Goal: Task Accomplishment & Management: Manage account settings

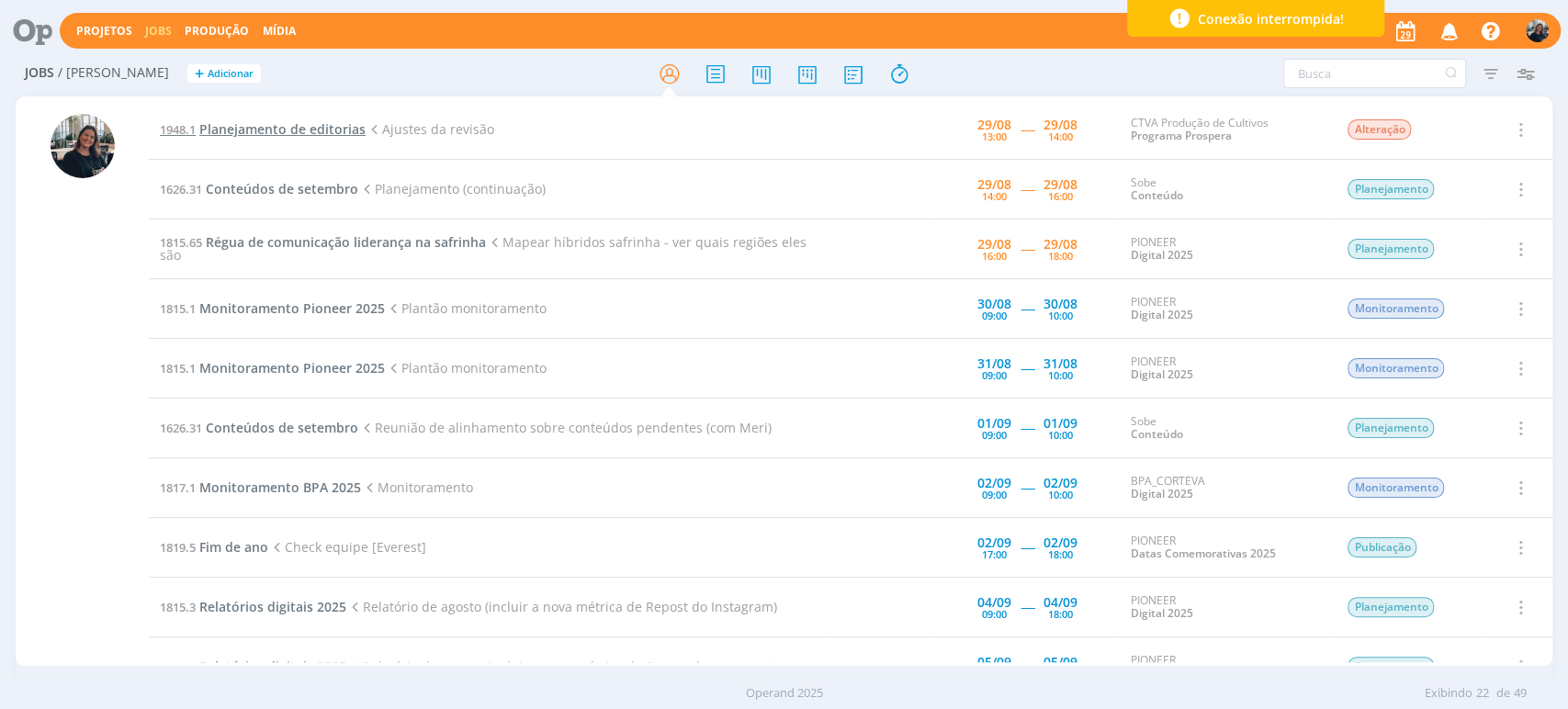
click at [271, 137] on span "Planejamento de editorias" at bounding box center [282, 128] width 166 height 18
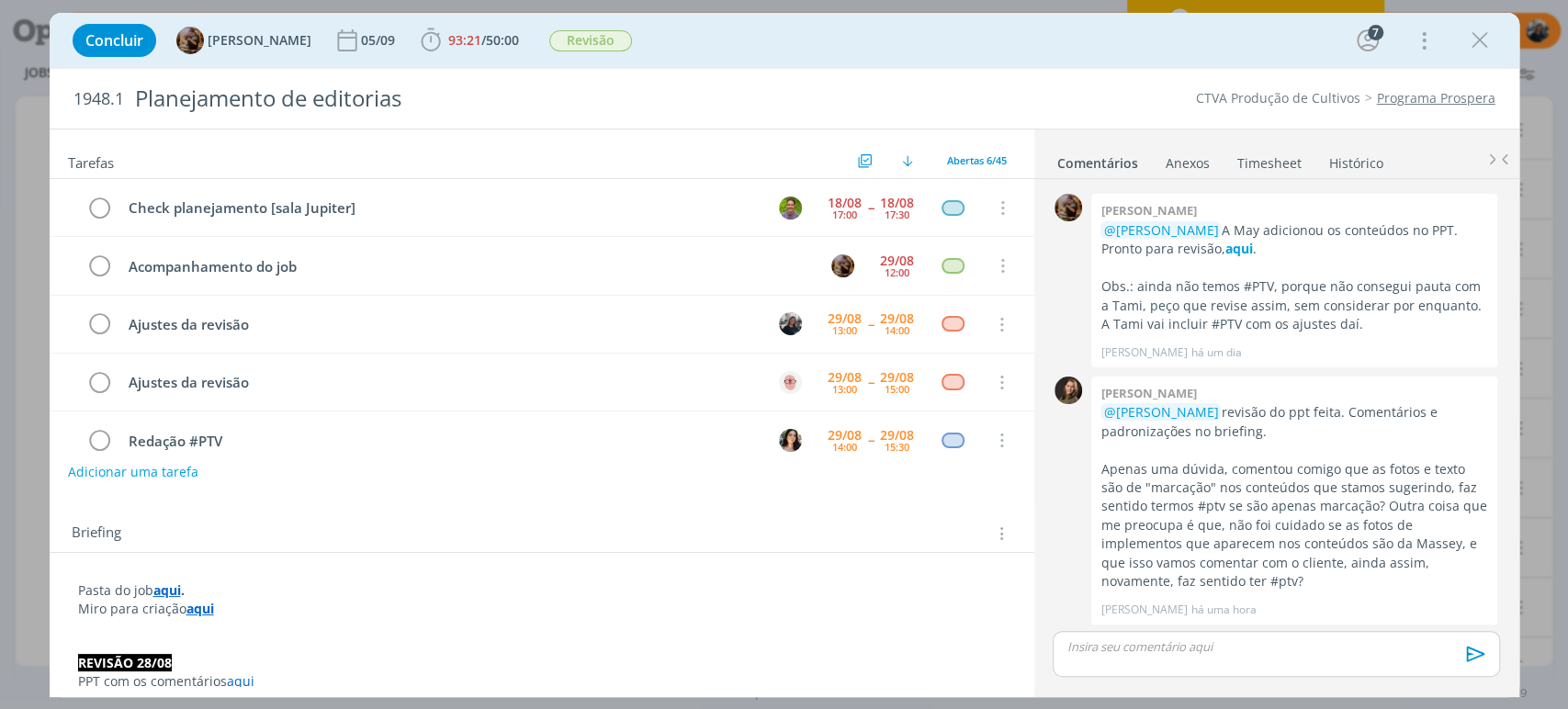
scroll to position [58, 0]
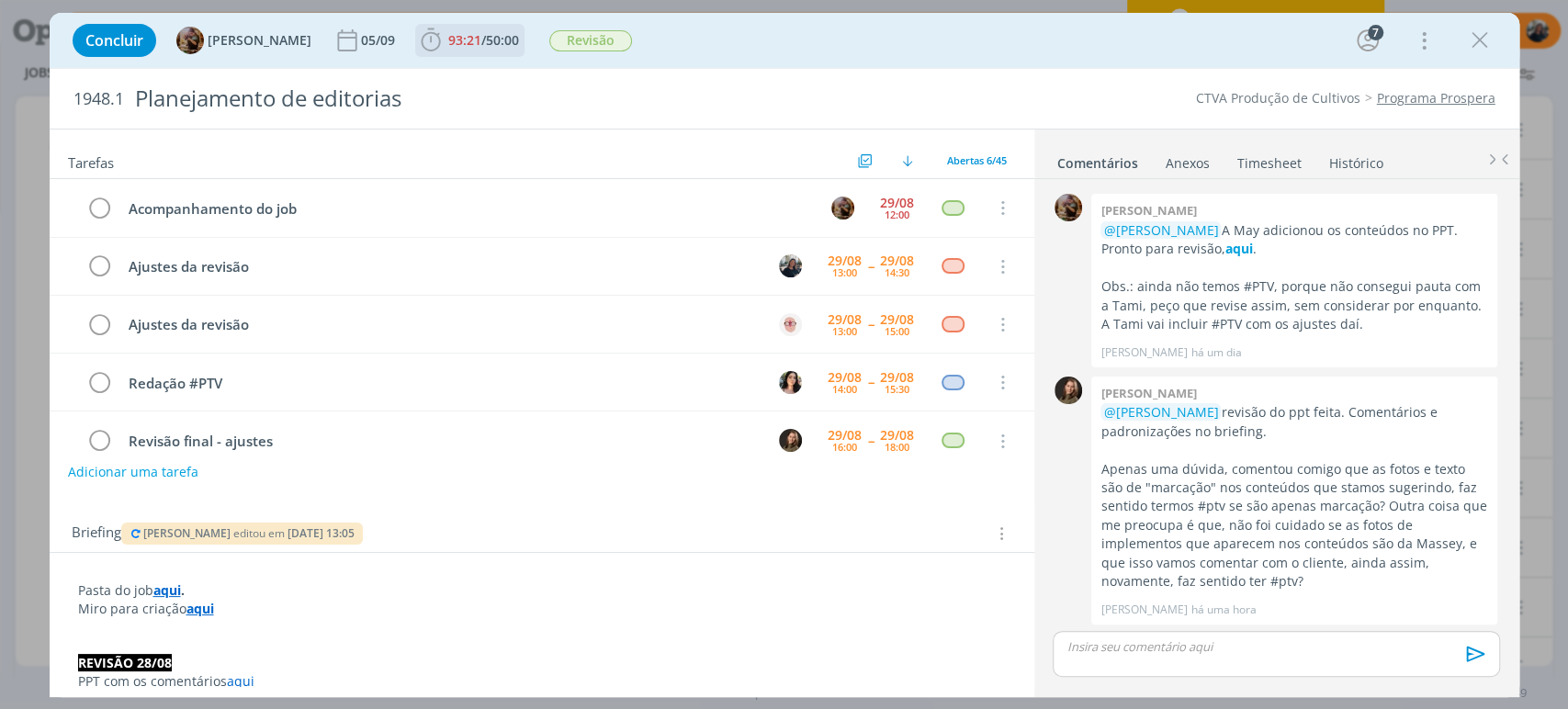
click at [431, 34] on icon "dialog" at bounding box center [430, 39] width 27 height 27
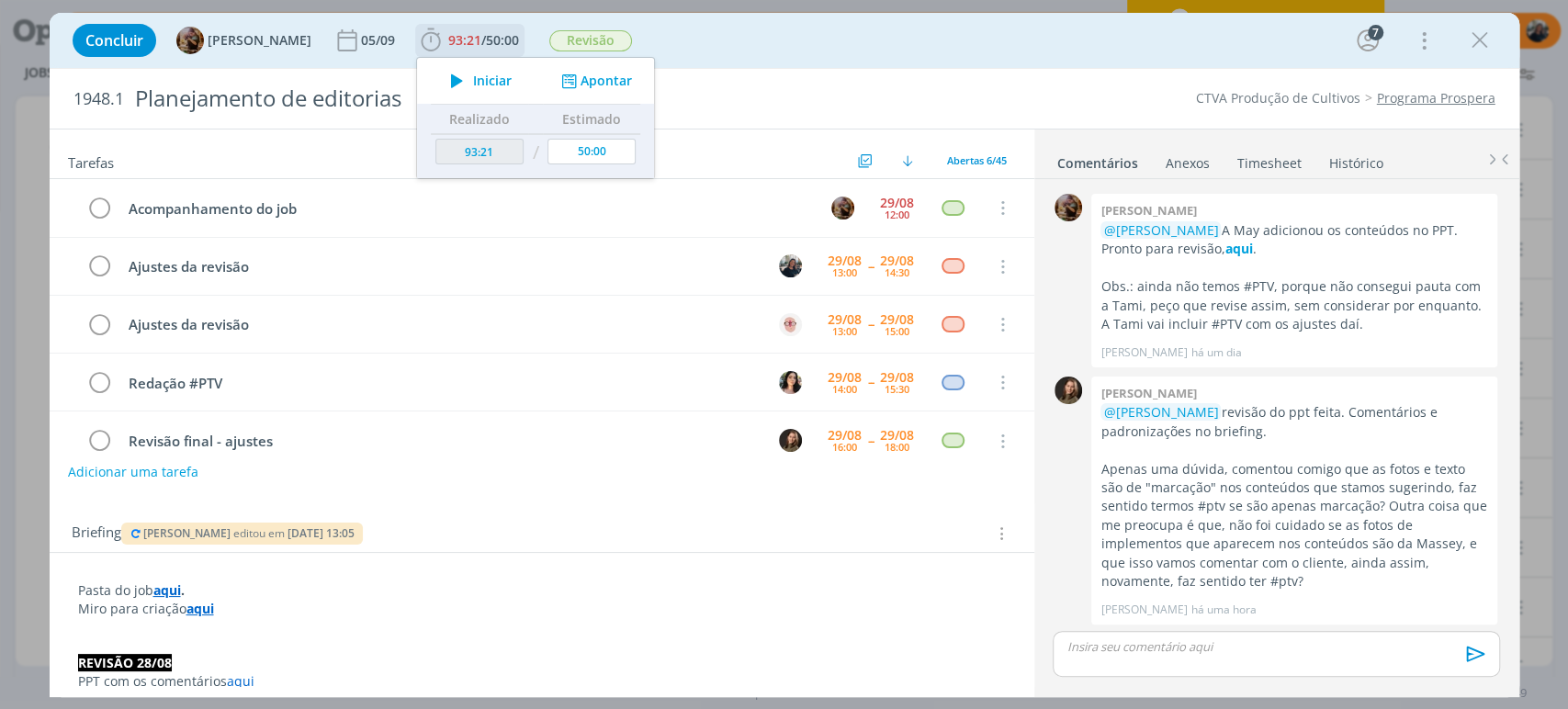
click at [463, 68] on icon "dialog" at bounding box center [457, 80] width 32 height 23
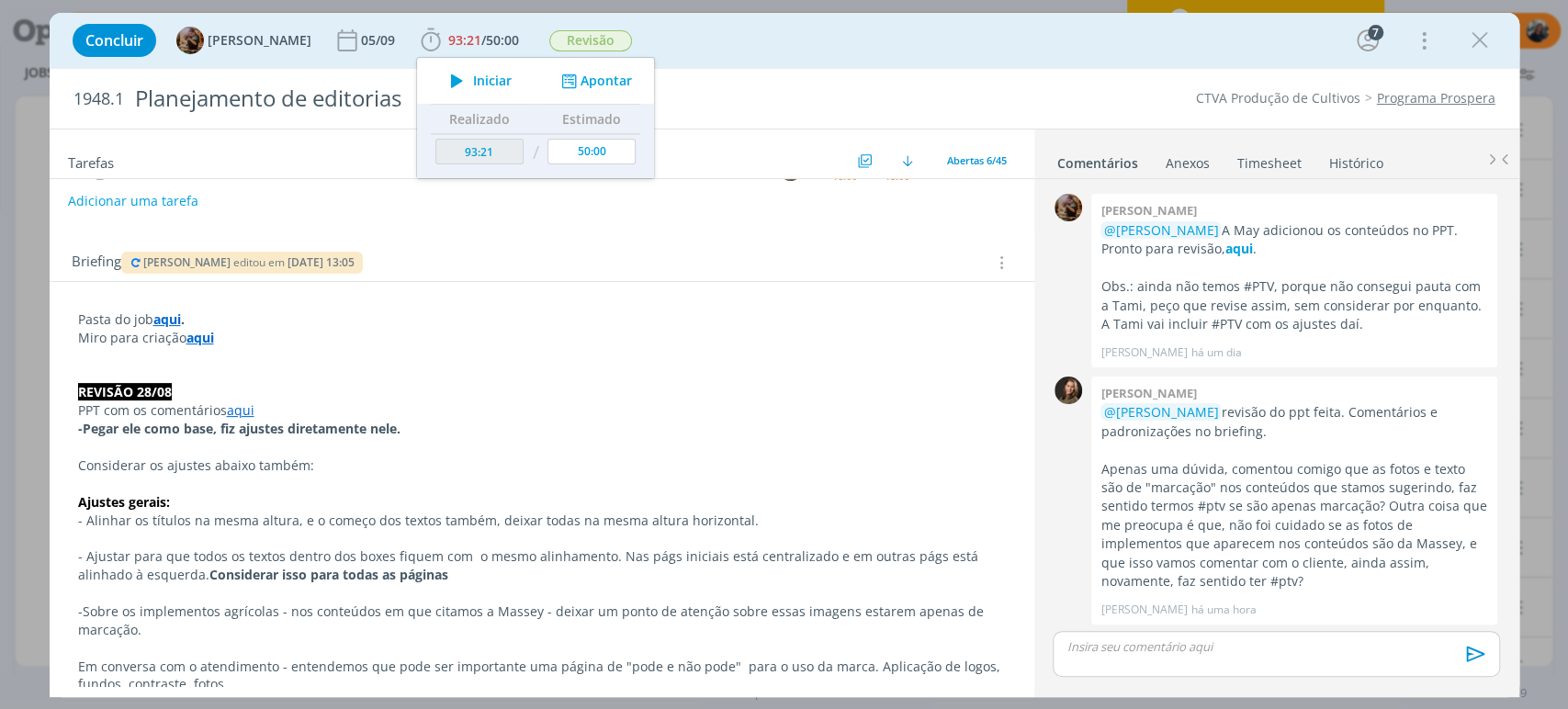
scroll to position [306, 0]
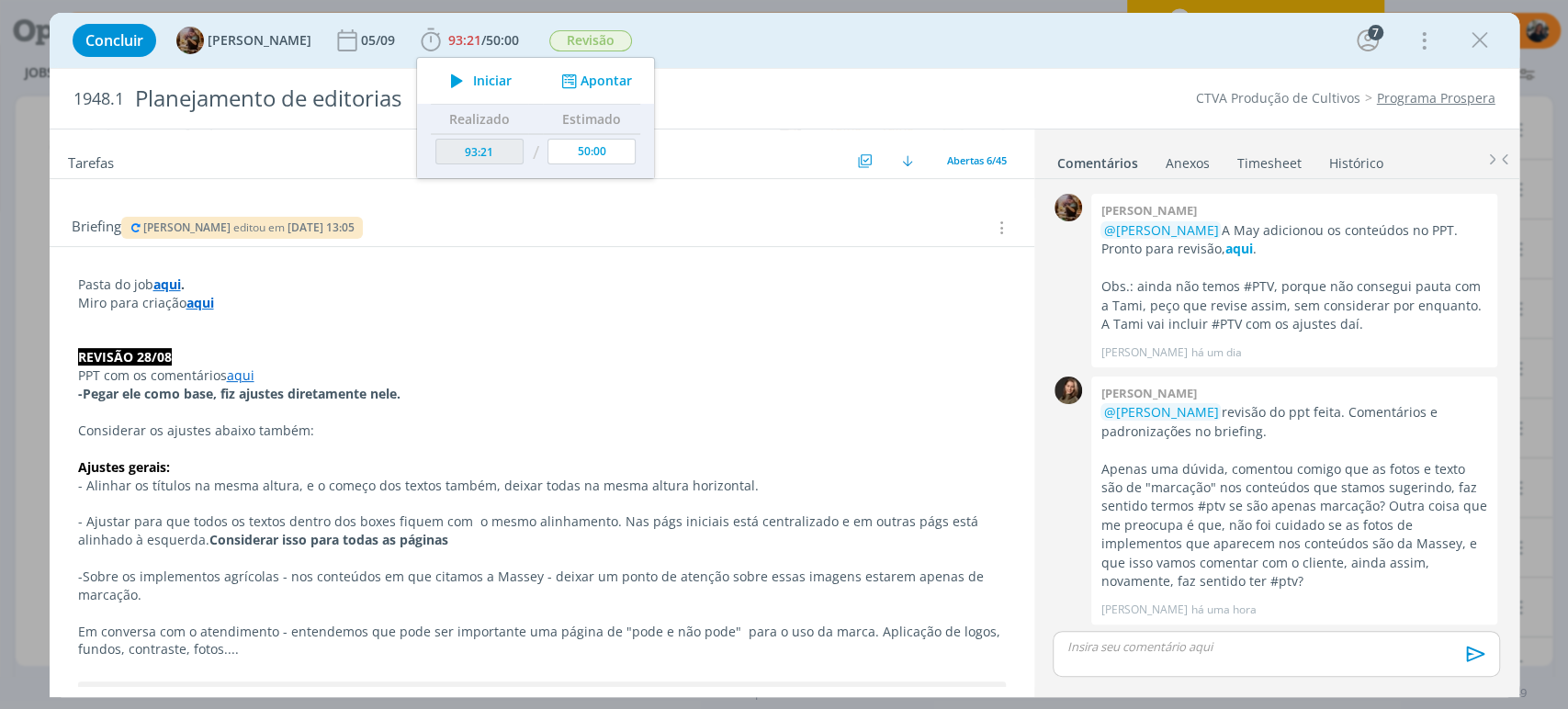
click at [247, 370] on link "aqui" at bounding box center [240, 375] width 27 height 18
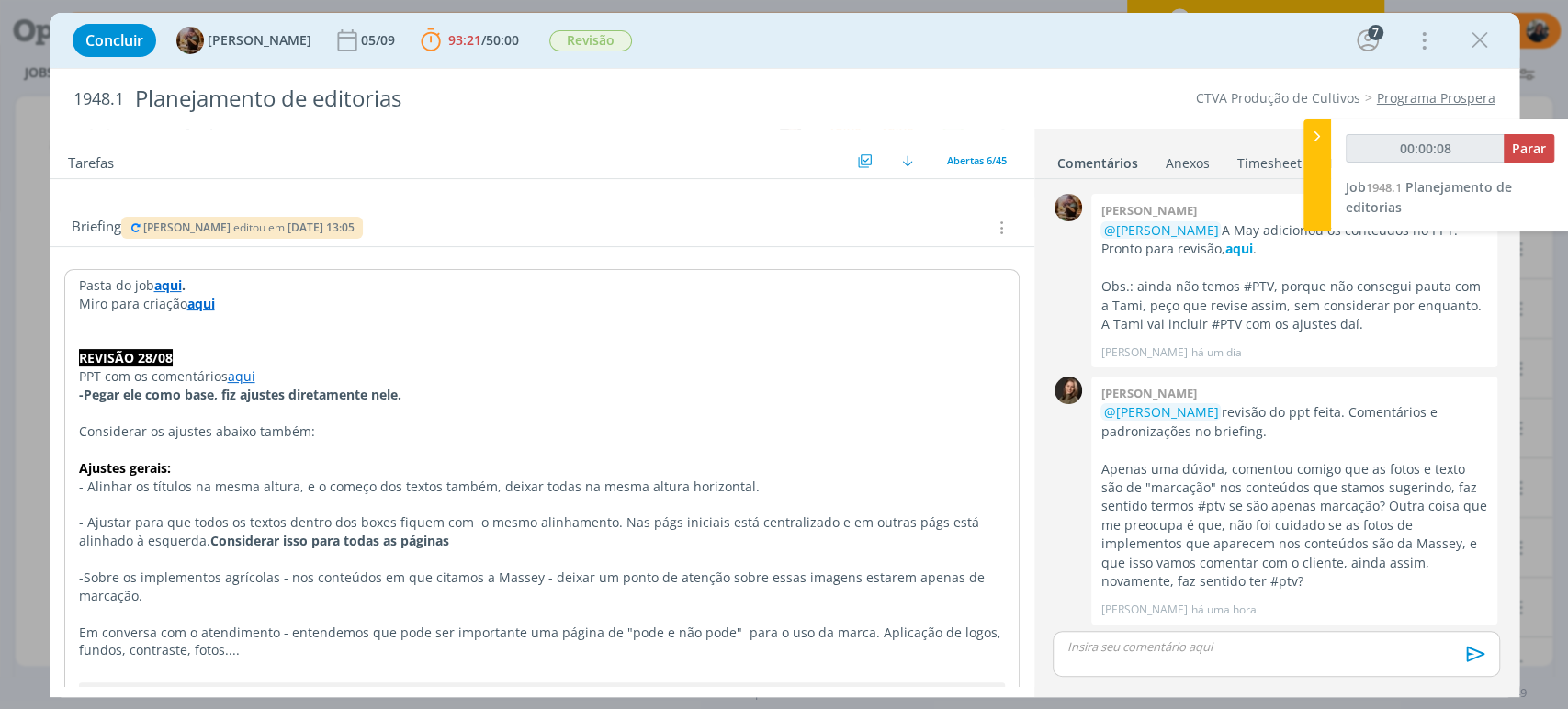
scroll to position [408, 0]
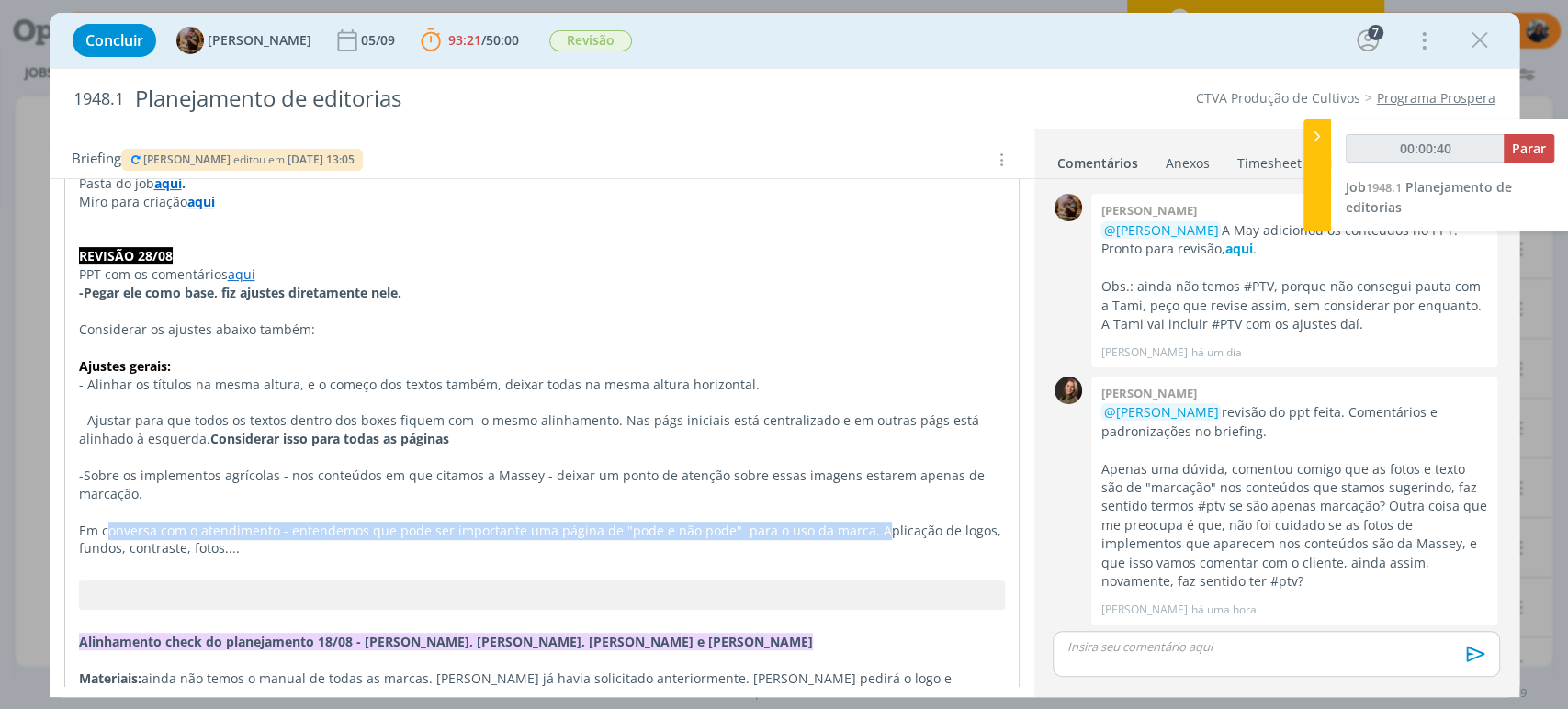
drag, startPoint x: 109, startPoint y: 532, endPoint x: 868, endPoint y: 532, distance: 759.0
click at [868, 532] on p "Em conversa com o atendimento - entendemos que pode ser importante uma página d…" at bounding box center [541, 539] width 926 height 37
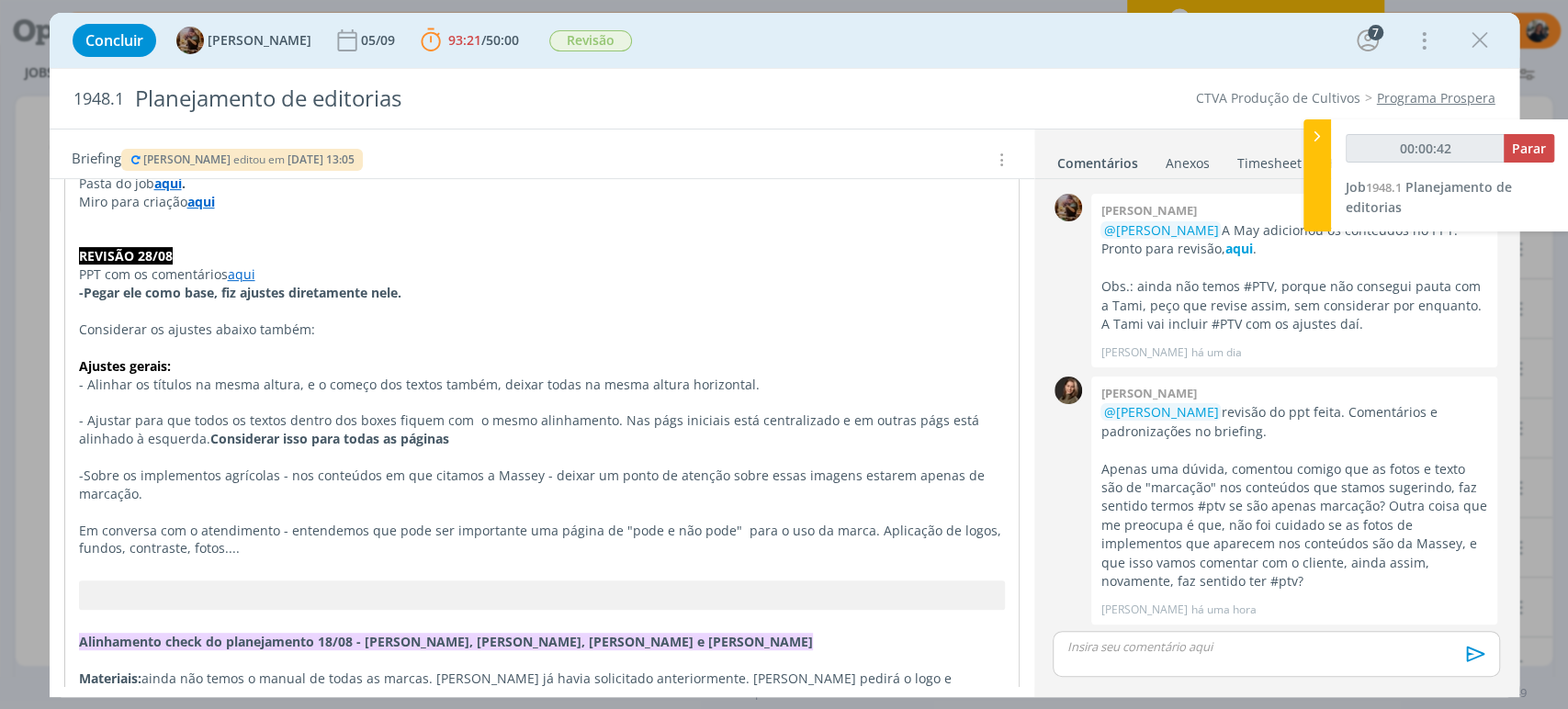
click at [341, 565] on p "dialog" at bounding box center [541, 567] width 926 height 19
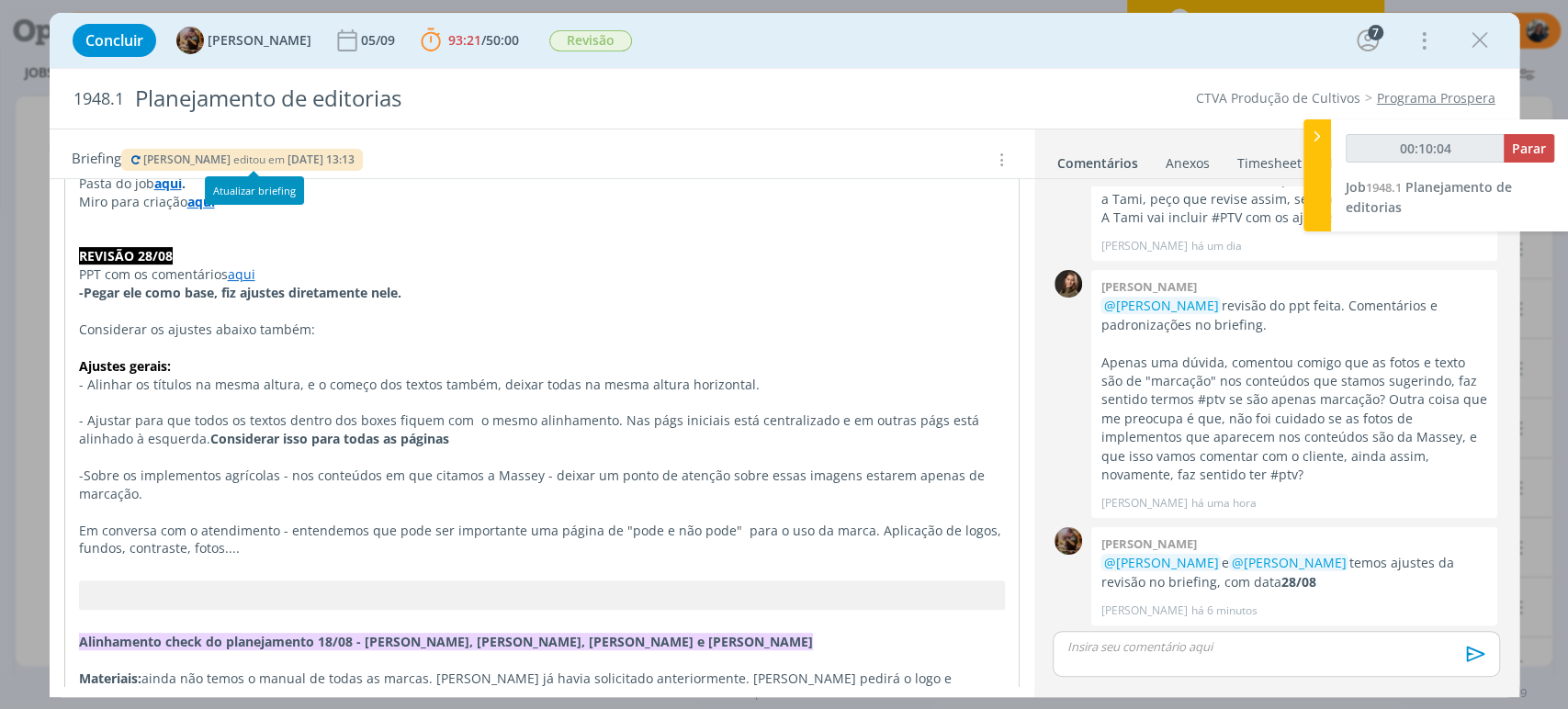
click at [137, 159] on icon "dialog" at bounding box center [137, 160] width 15 height 11
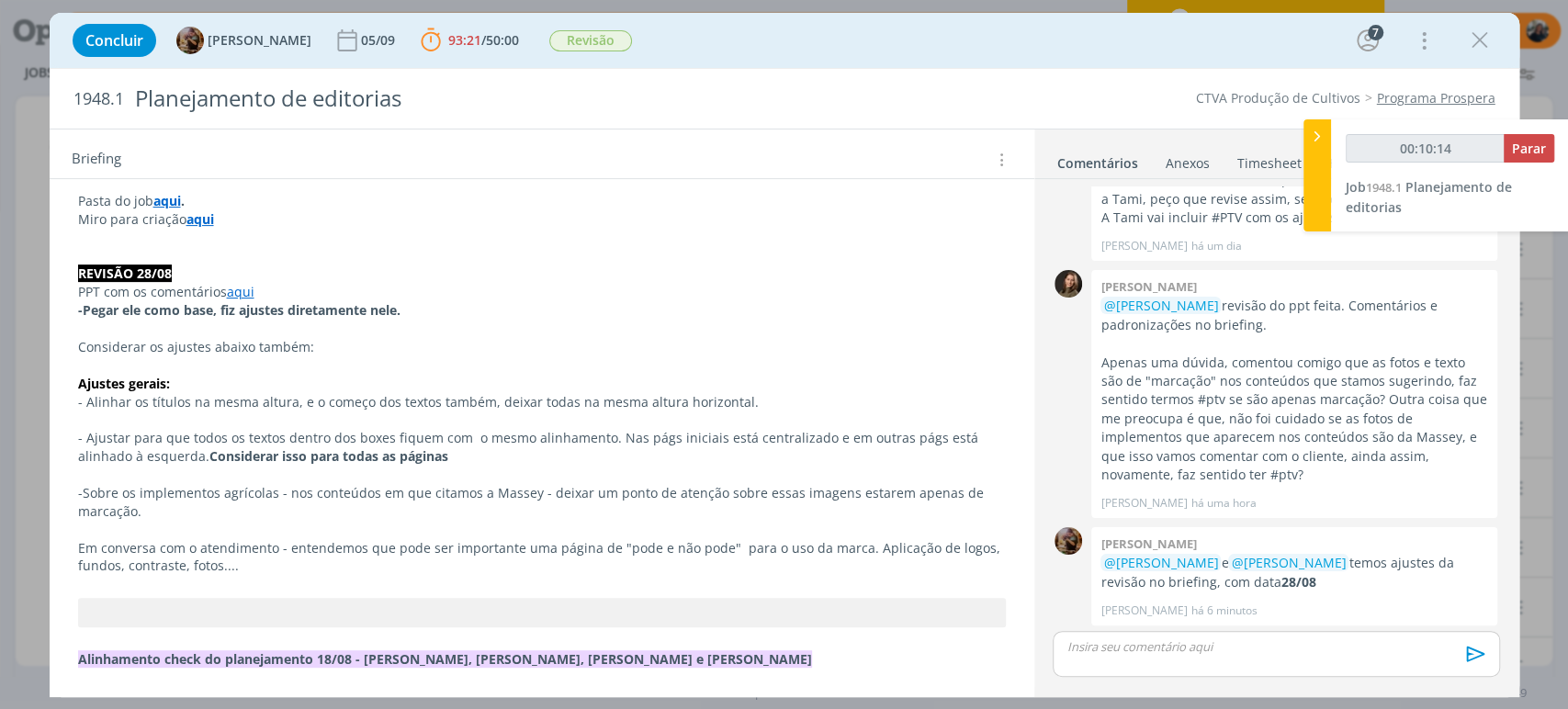
scroll to position [306, 0]
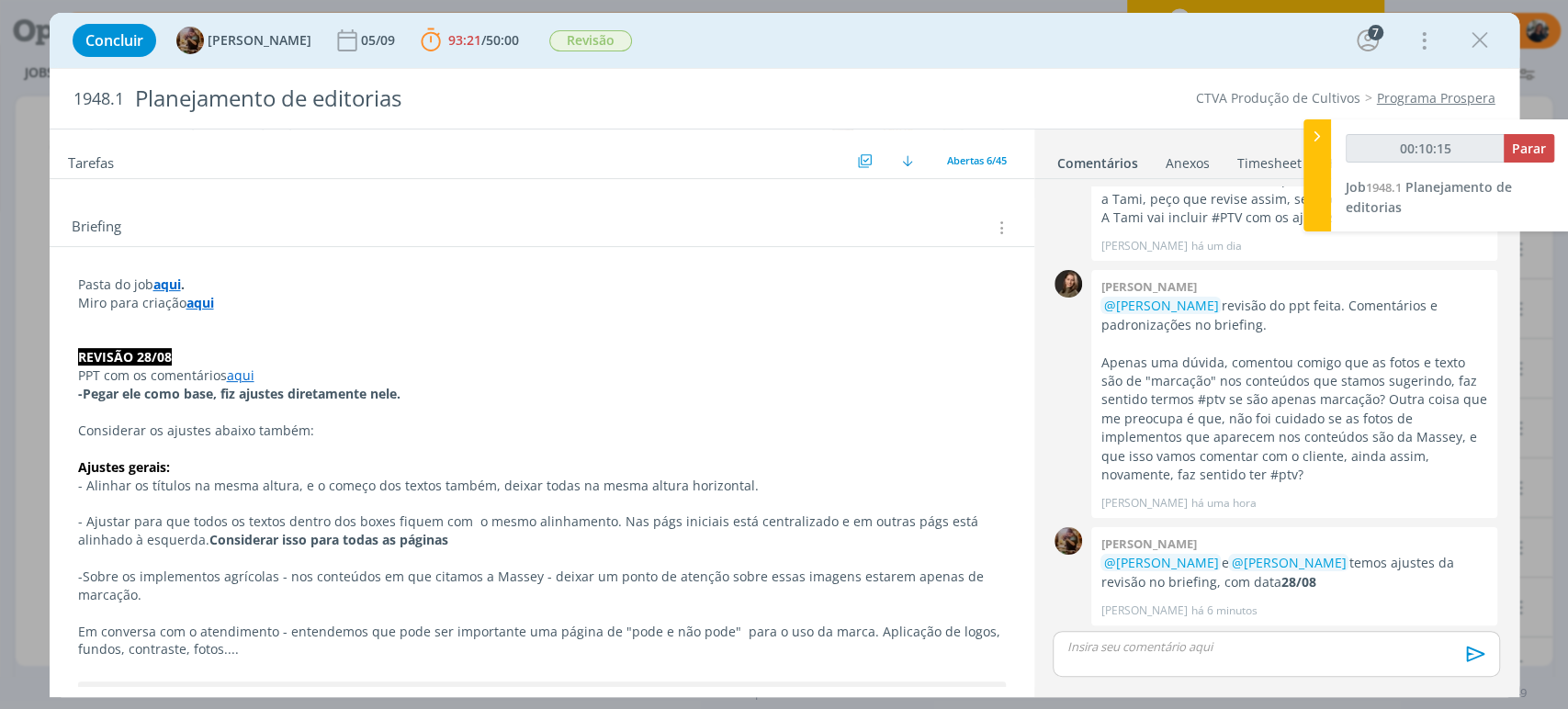
click at [246, 373] on link "aqui" at bounding box center [240, 375] width 27 height 18
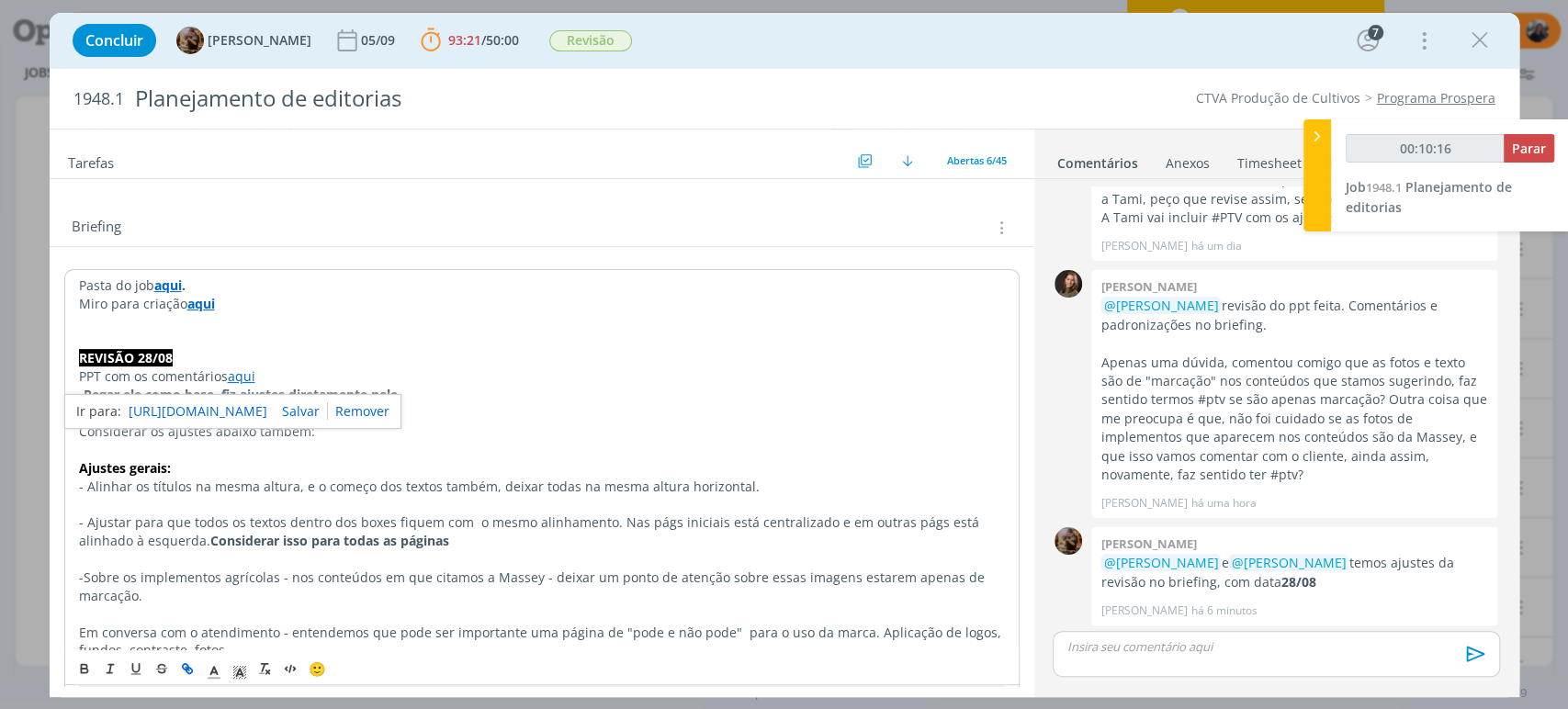
click at [249, 409] on link "https://sobeae.sharepoint.com/sites/SOBEAE/Documentos%20Compartilhados/Forms/Al…" at bounding box center [198, 411] width 139 height 23
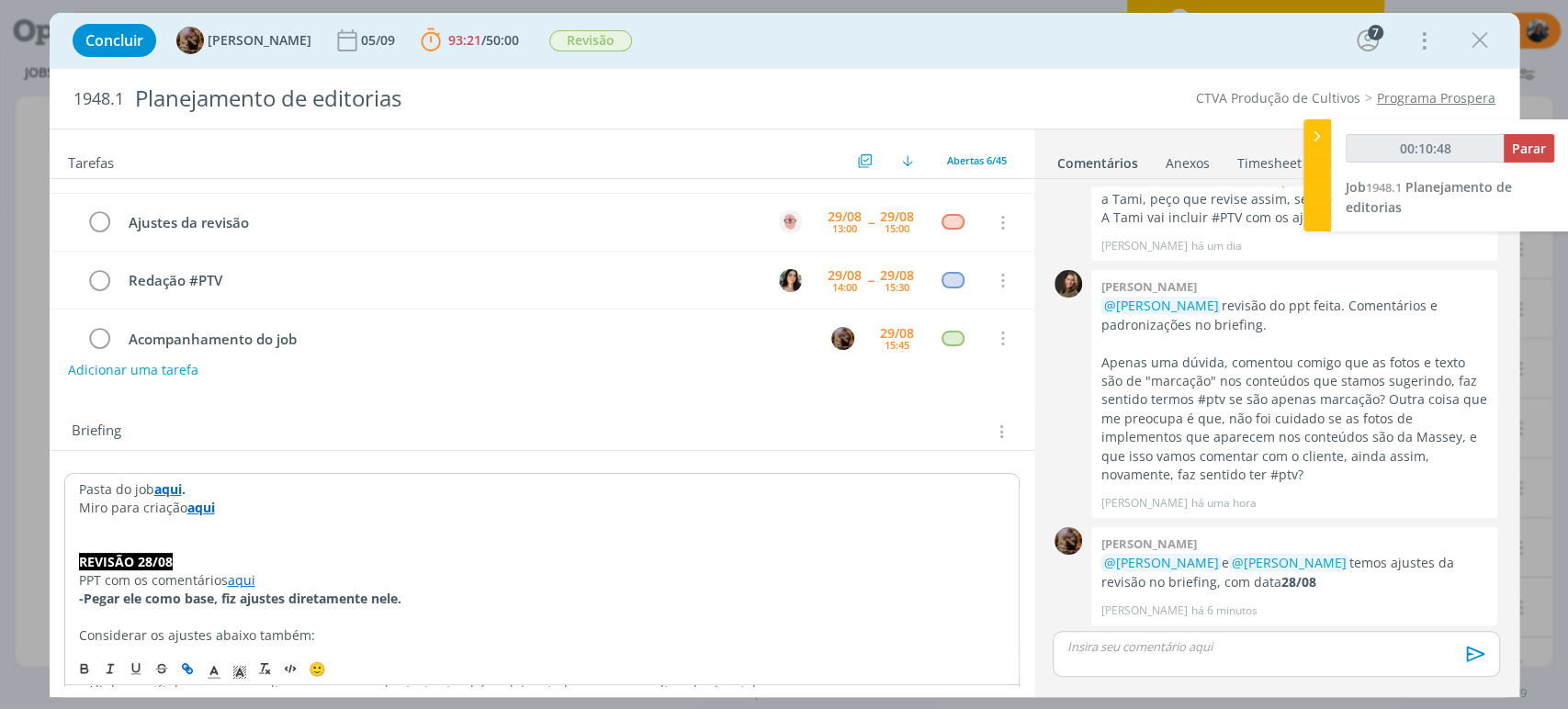
click at [426, 502] on p "Miro para criação aqui" at bounding box center [541, 508] width 926 height 19
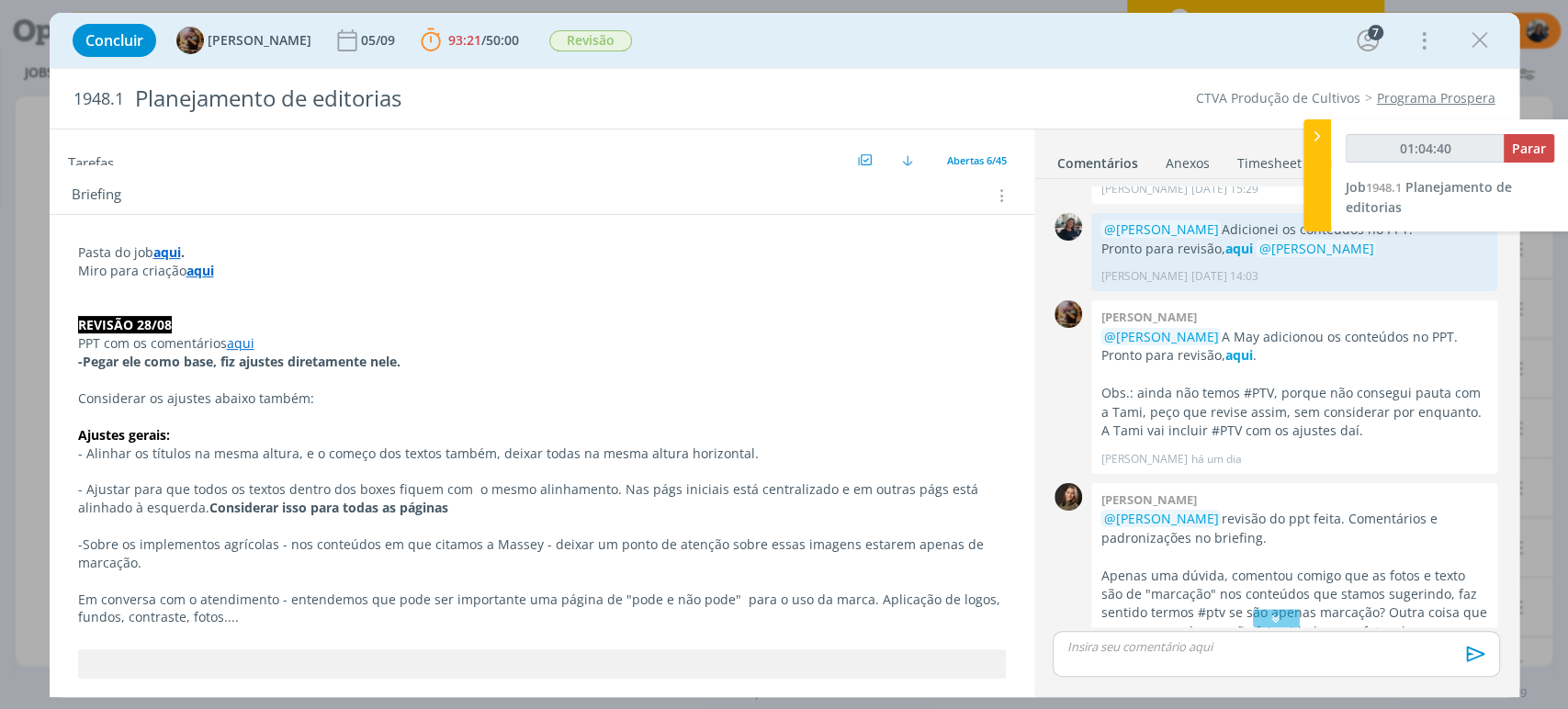
scroll to position [306, 0]
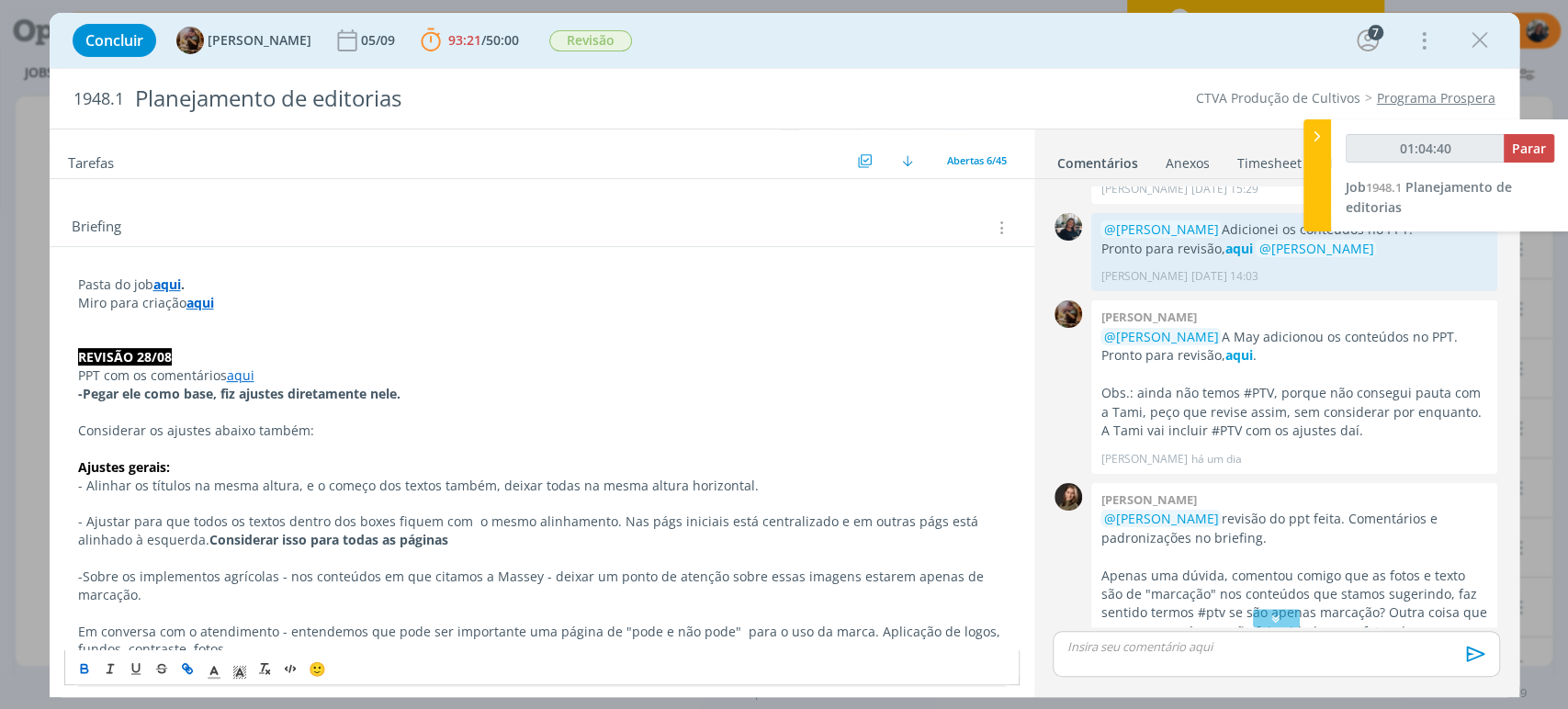
click at [211, 336] on p "dialog" at bounding box center [541, 340] width 927 height 19
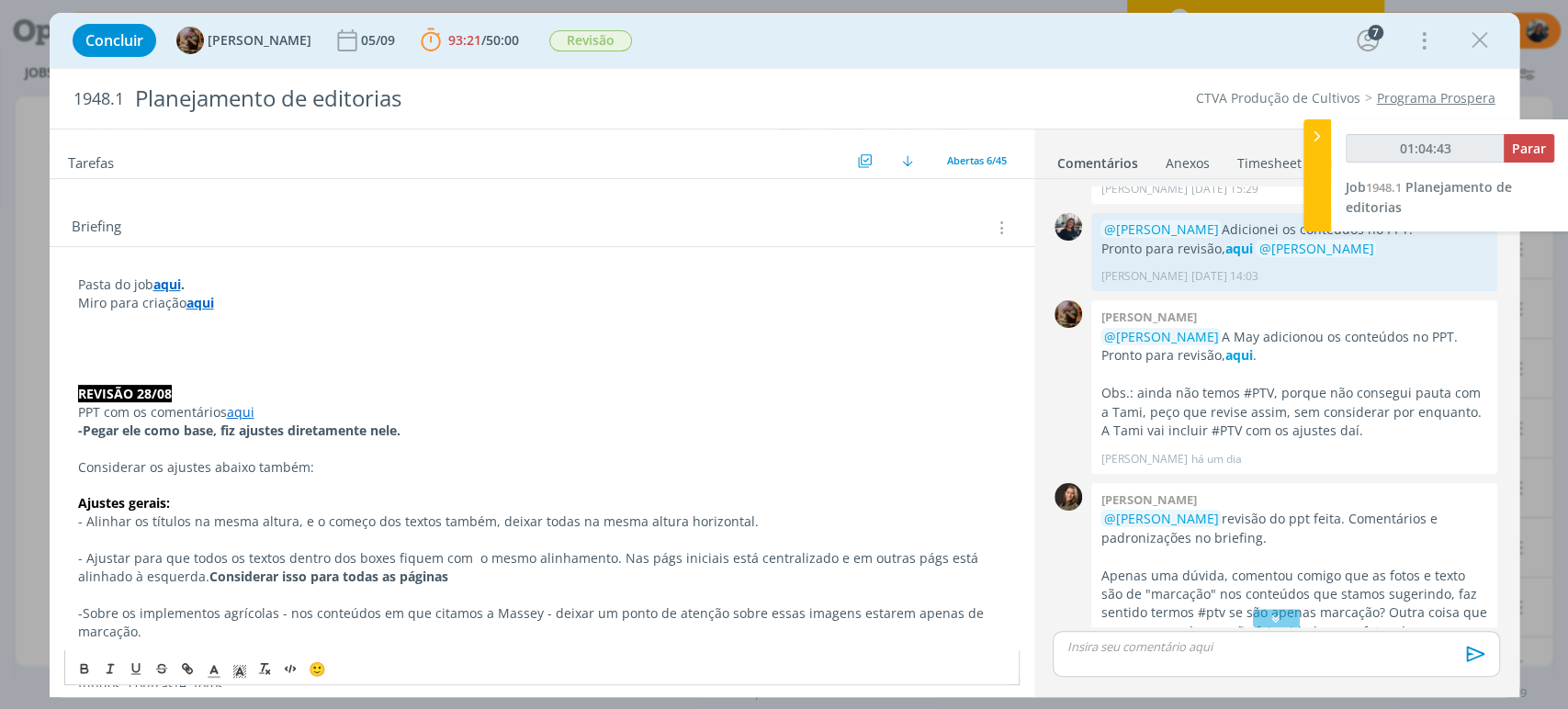
type input "01:04:44"
click at [309, 354] on p "A fonte do PPT é a" at bounding box center [541, 357] width 927 height 19
click at [81, 349] on p "A fonte do PPT é a Helvetica Neue" at bounding box center [541, 357] width 927 height 19
drag, startPoint x: 79, startPoint y: 352, endPoint x: 453, endPoint y: 366, distance: 374.3
click at [470, 359] on p "Para registro: a fonte uscada no PPT é a Helvetica Neue" at bounding box center [541, 357] width 927 height 19
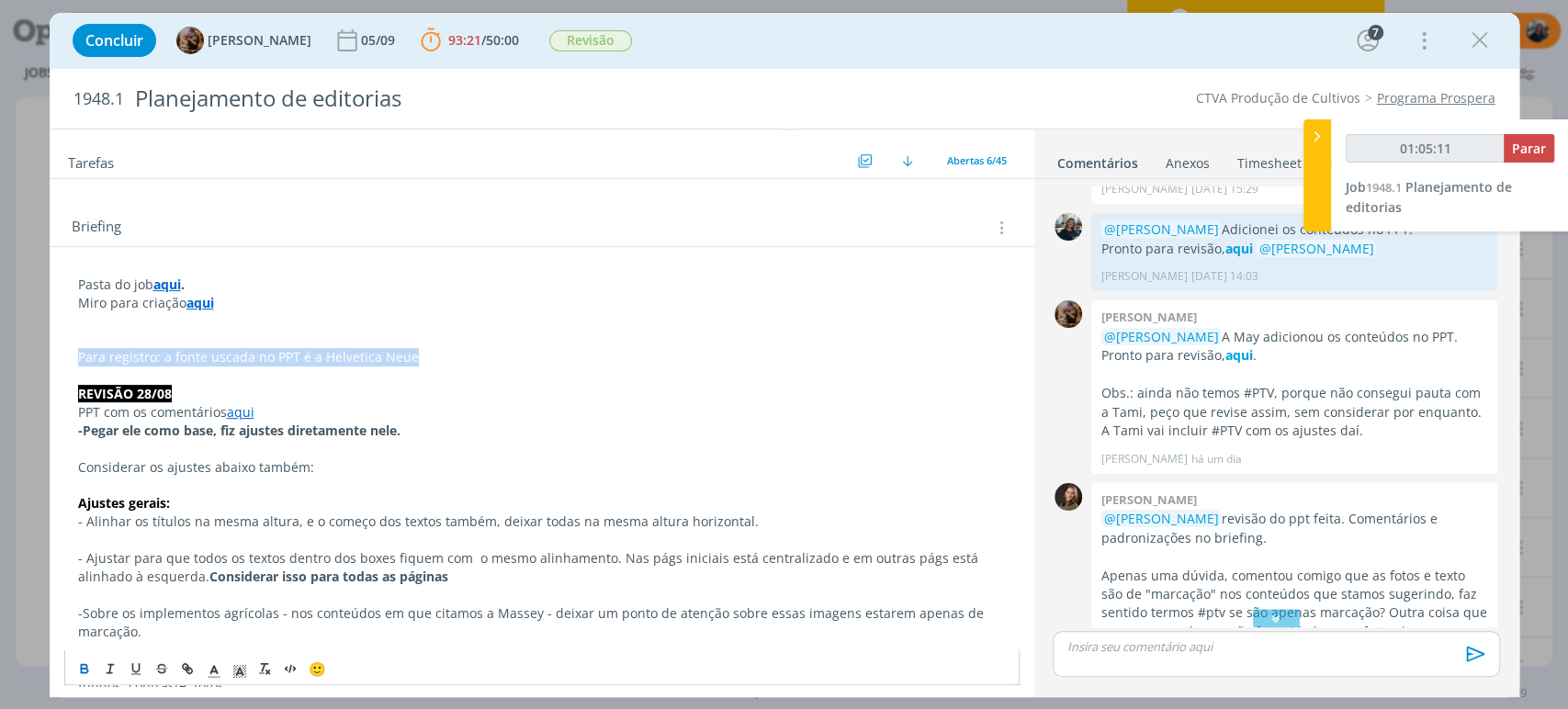
click at [82, 667] on icon "dialog" at bounding box center [84, 670] width 15 height 15
click at [209, 375] on p "dialog" at bounding box center [541, 376] width 927 height 19
drag, startPoint x: 166, startPoint y: 352, endPoint x: 71, endPoint y: 349, distance: 95.0
click at [175, 364] on strong "Para registro: a fonte uscada no PPT é a Helvetica Neue" at bounding box center [253, 356] width 351 height 18
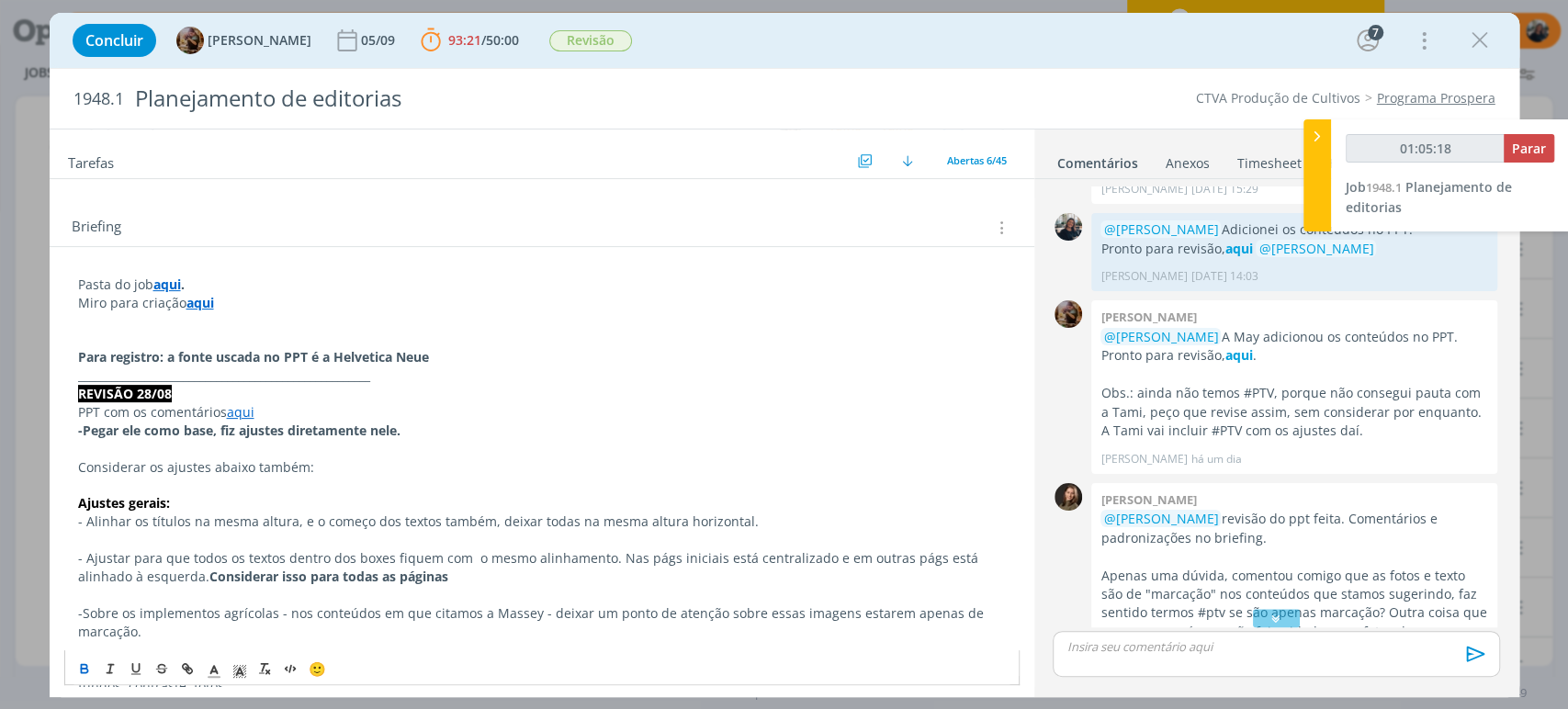
click at [323, 337] on p "dialog" at bounding box center [541, 340] width 927 height 19
type input "01:05:22"
click at [1528, 152] on span "Parar" at bounding box center [1529, 148] width 34 height 18
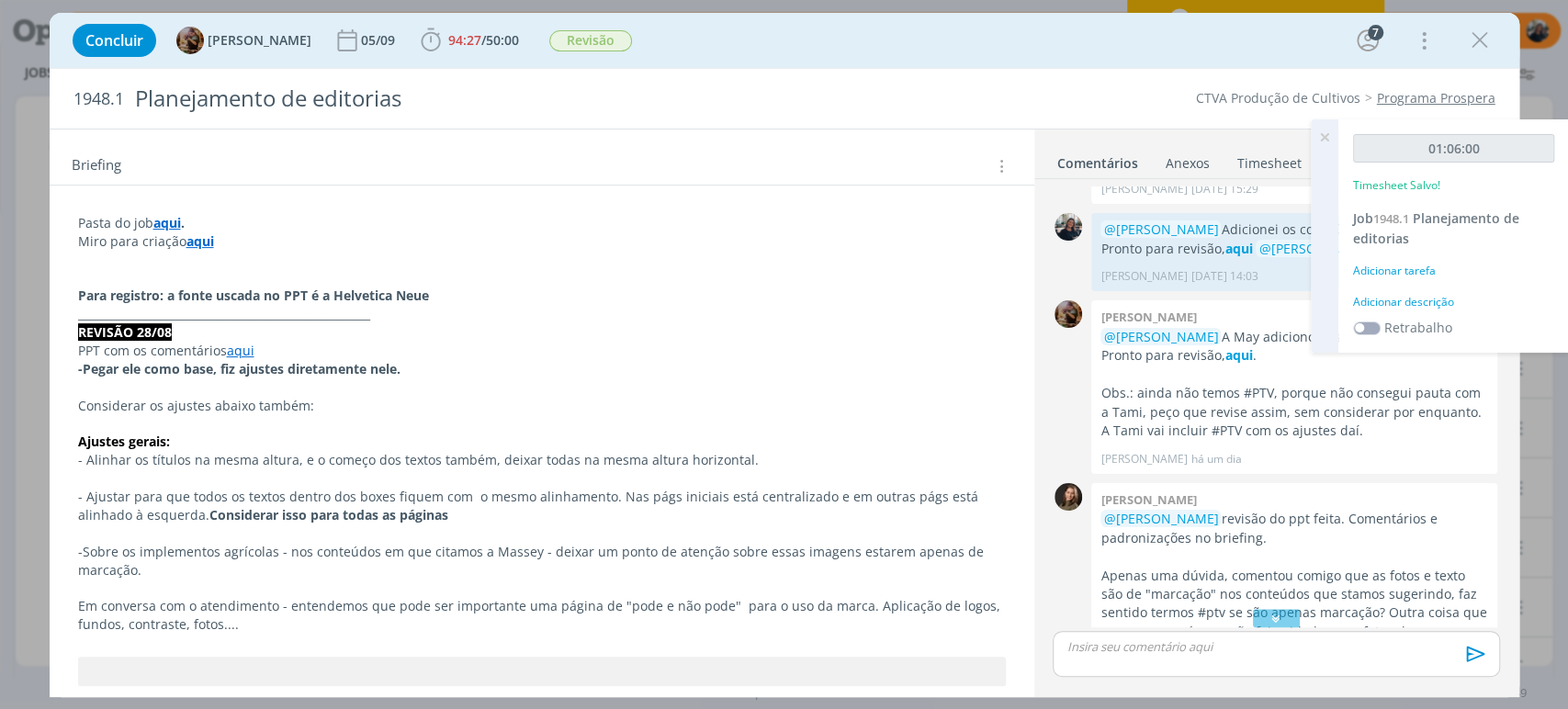
scroll to position [408, 0]
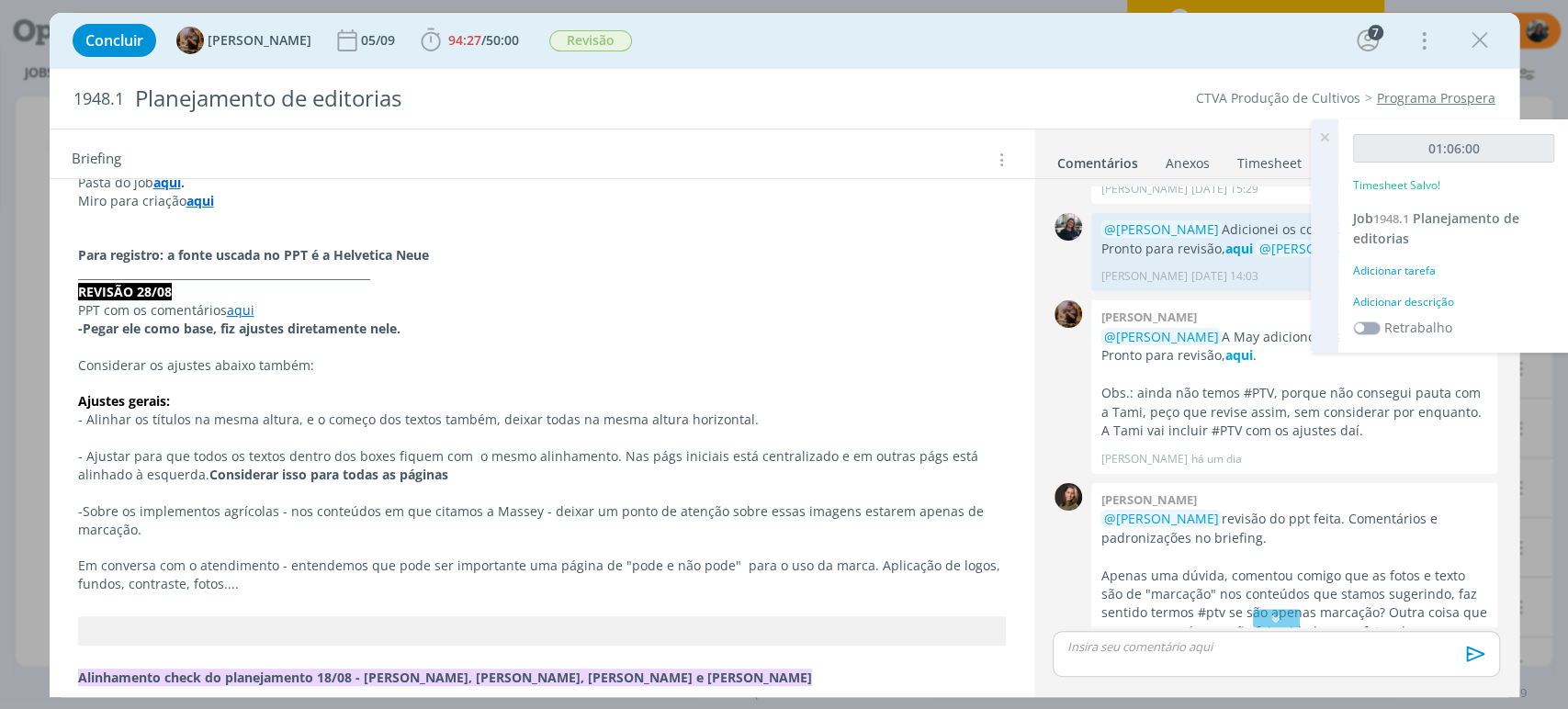
click at [83, 249] on strong "Para registro: a fonte uscada no PPT é a Helvetica Neue" at bounding box center [253, 255] width 351 height 18
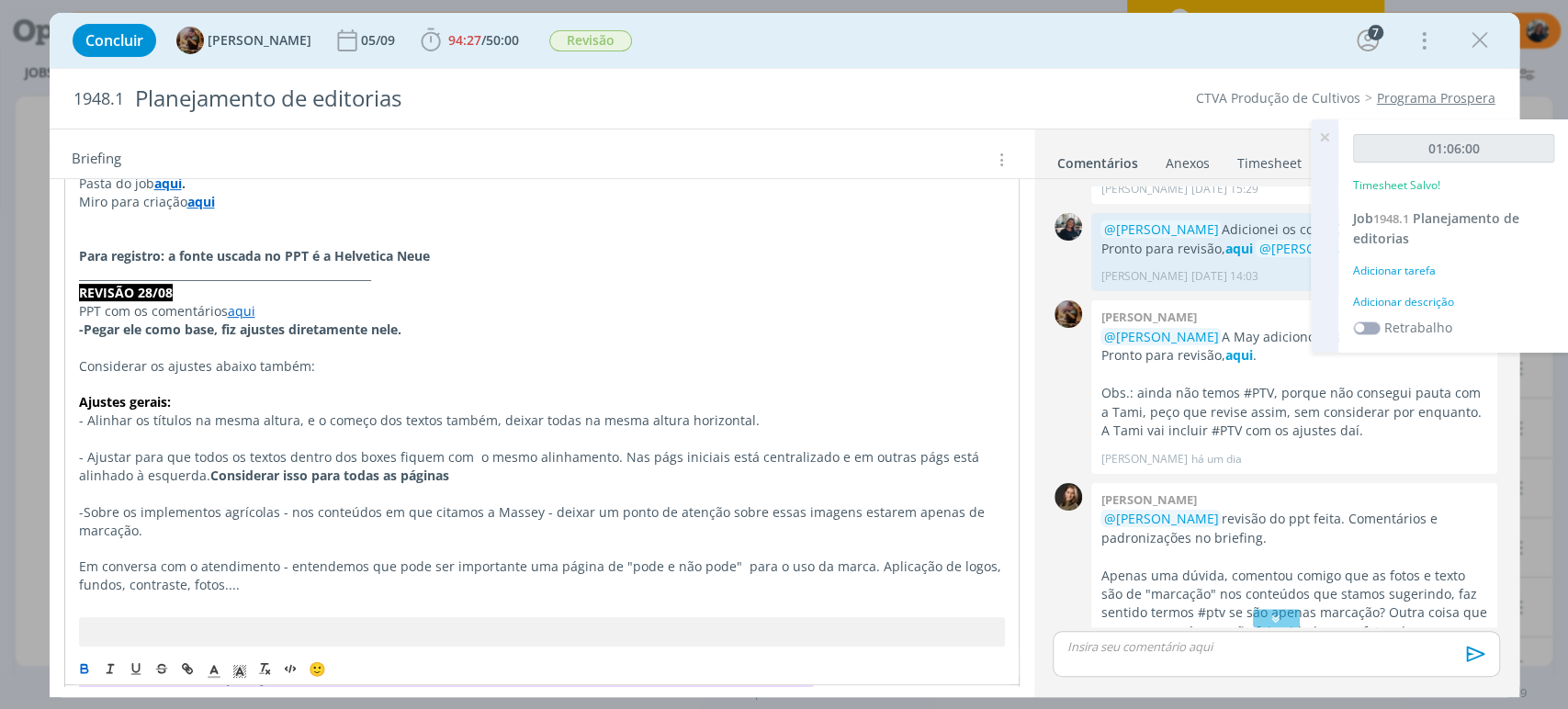
click at [79, 247] on strong "Para registro: a fonte uscada no PPT é a Helvetica Neue" at bounding box center [254, 255] width 351 height 18
click at [304, 230] on p "dialog" at bounding box center [541, 239] width 926 height 19
drag, startPoint x: 92, startPoint y: 254, endPoint x: 470, endPoint y: 264, distance: 378.1
click at [469, 263] on p "✱ Para registro: a fonte uscada no PPT é a Helvetica Neue" at bounding box center [541, 256] width 926 height 19
click at [473, 265] on p "_____________________________________________________" at bounding box center [541, 275] width 926 height 19
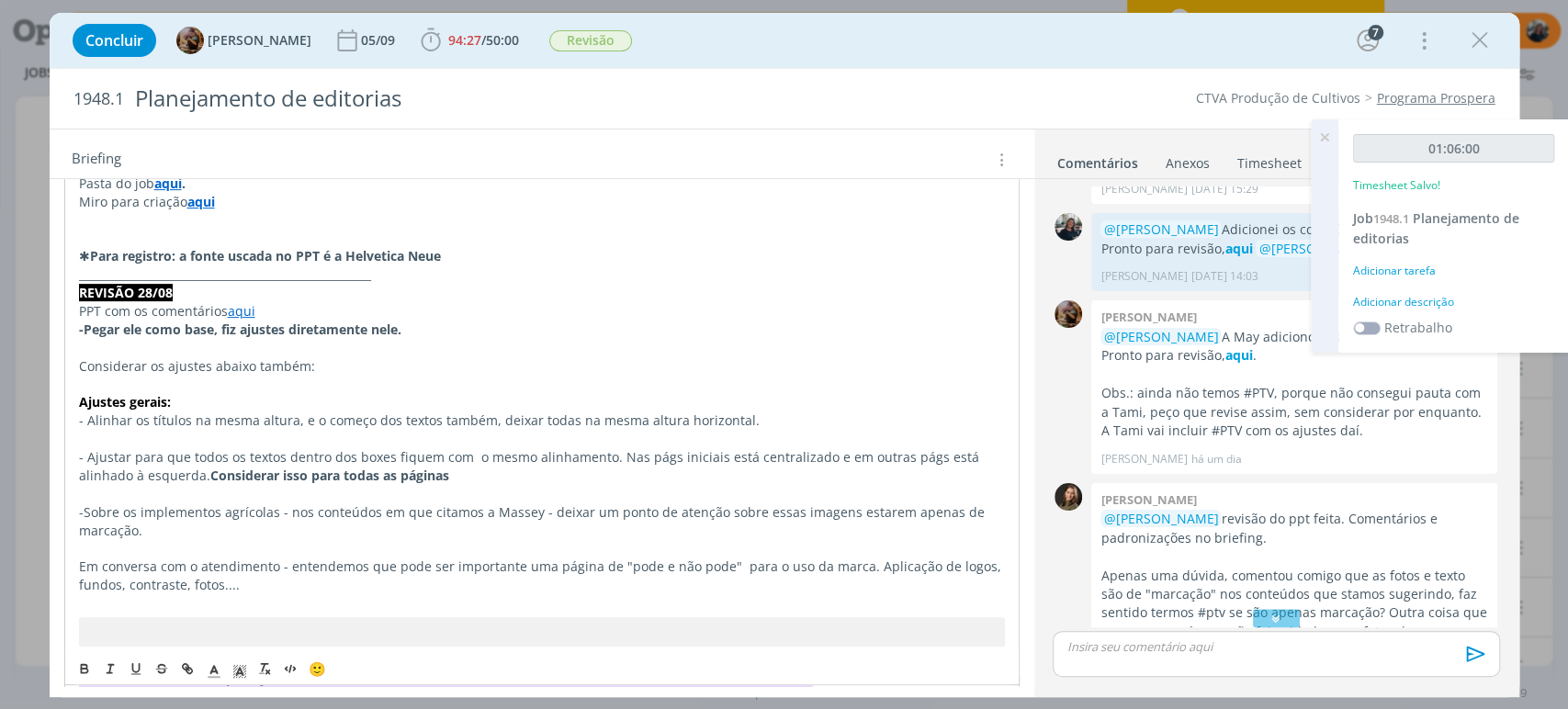
click at [488, 259] on p "✱ Para registro: a fonte uscada no PPT é a Helvetica Neue" at bounding box center [541, 256] width 926 height 19
click at [393, 226] on p "dialog" at bounding box center [541, 220] width 926 height 19
click at [333, 243] on p "dialog" at bounding box center [541, 239] width 926 height 19
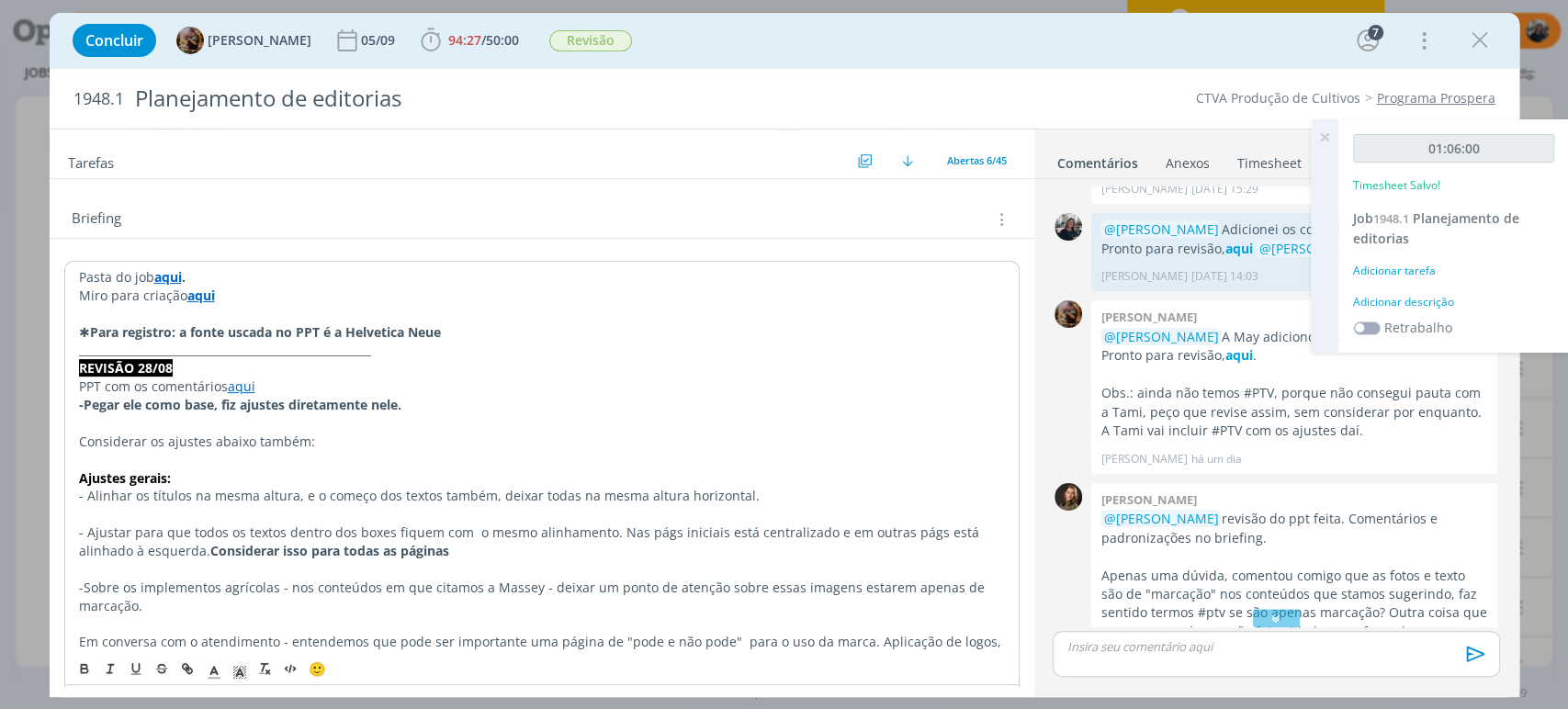
scroll to position [204, 0]
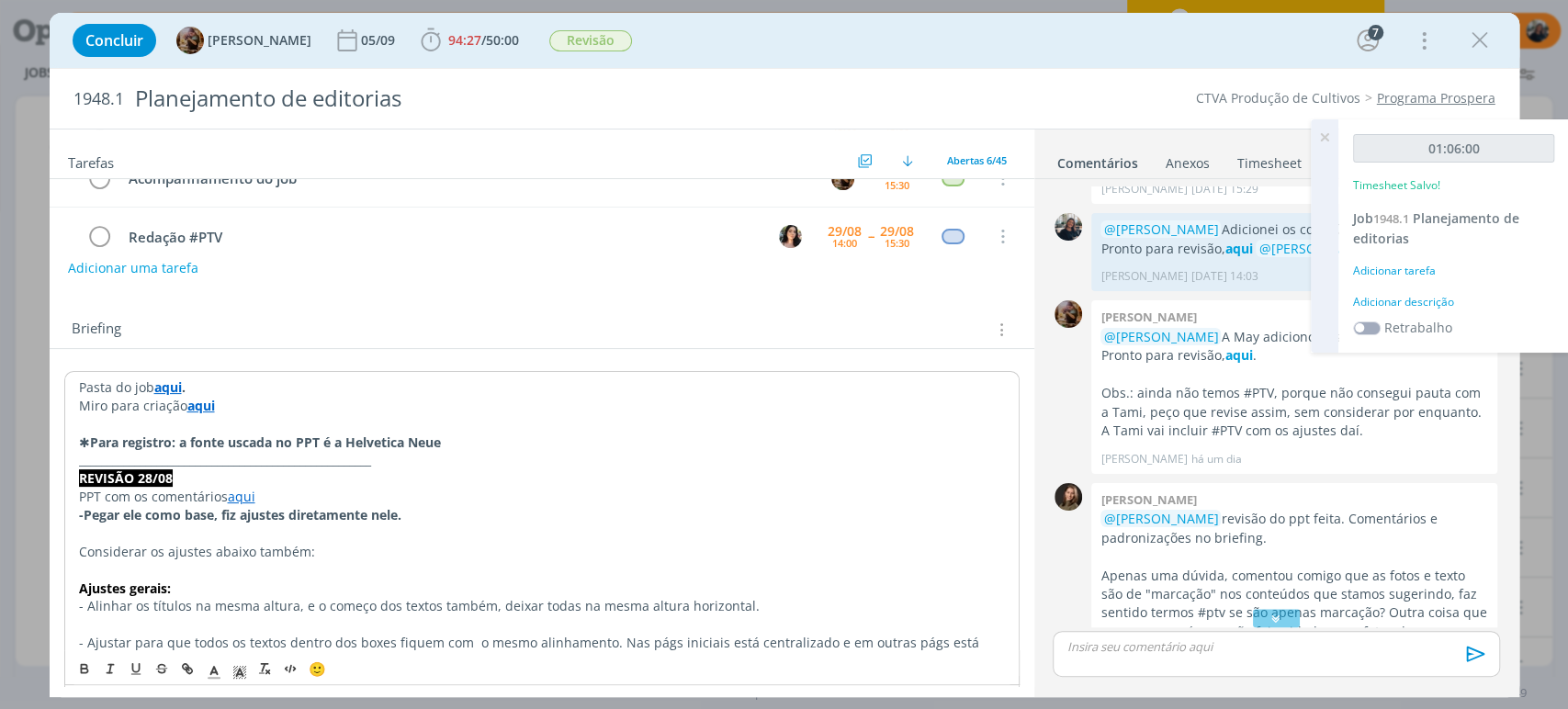
click at [384, 275] on div "Adicionar uma tarefa" at bounding box center [542, 267] width 985 height 33
click at [405, 471] on p "REVISÃO 28/08" at bounding box center [541, 478] width 927 height 19
click at [406, 468] on p "_____________________________________________________" at bounding box center [541, 460] width 926 height 19
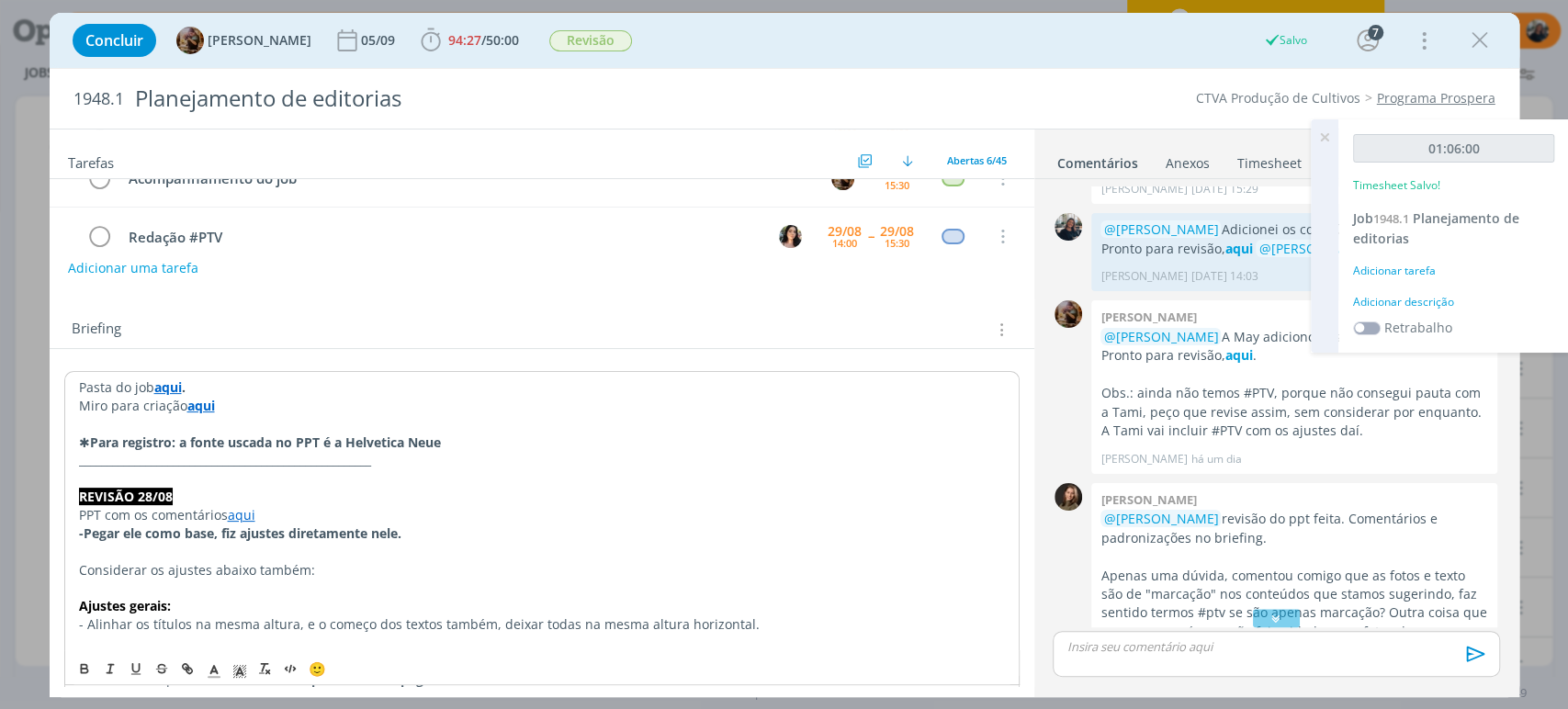
click at [404, 329] on div "Briefing Briefings Predefinidos Versões do Briefing Ver Briefing do Projeto" at bounding box center [544, 329] width 945 height 23
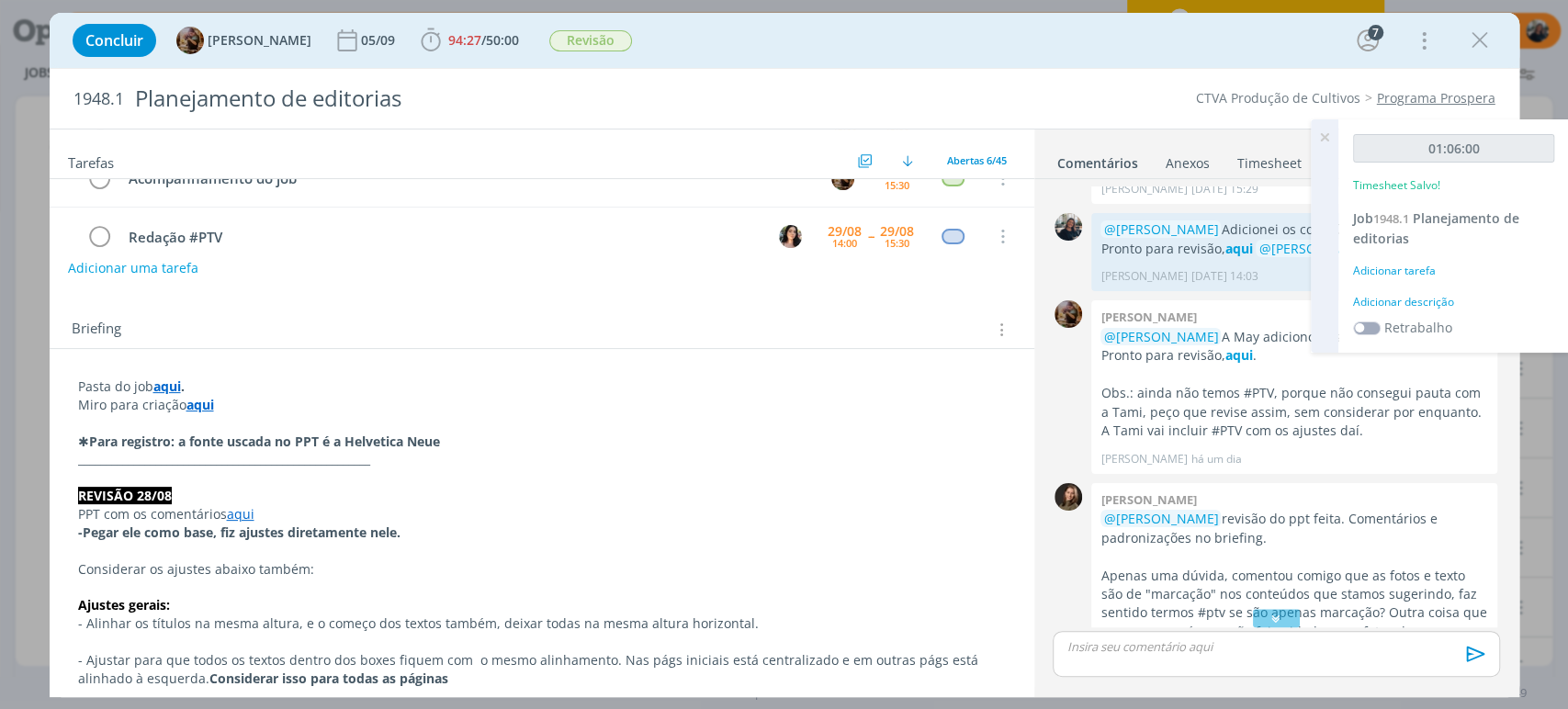
click at [1391, 296] on div "Adicionar descrição" at bounding box center [1454, 302] width 202 height 17
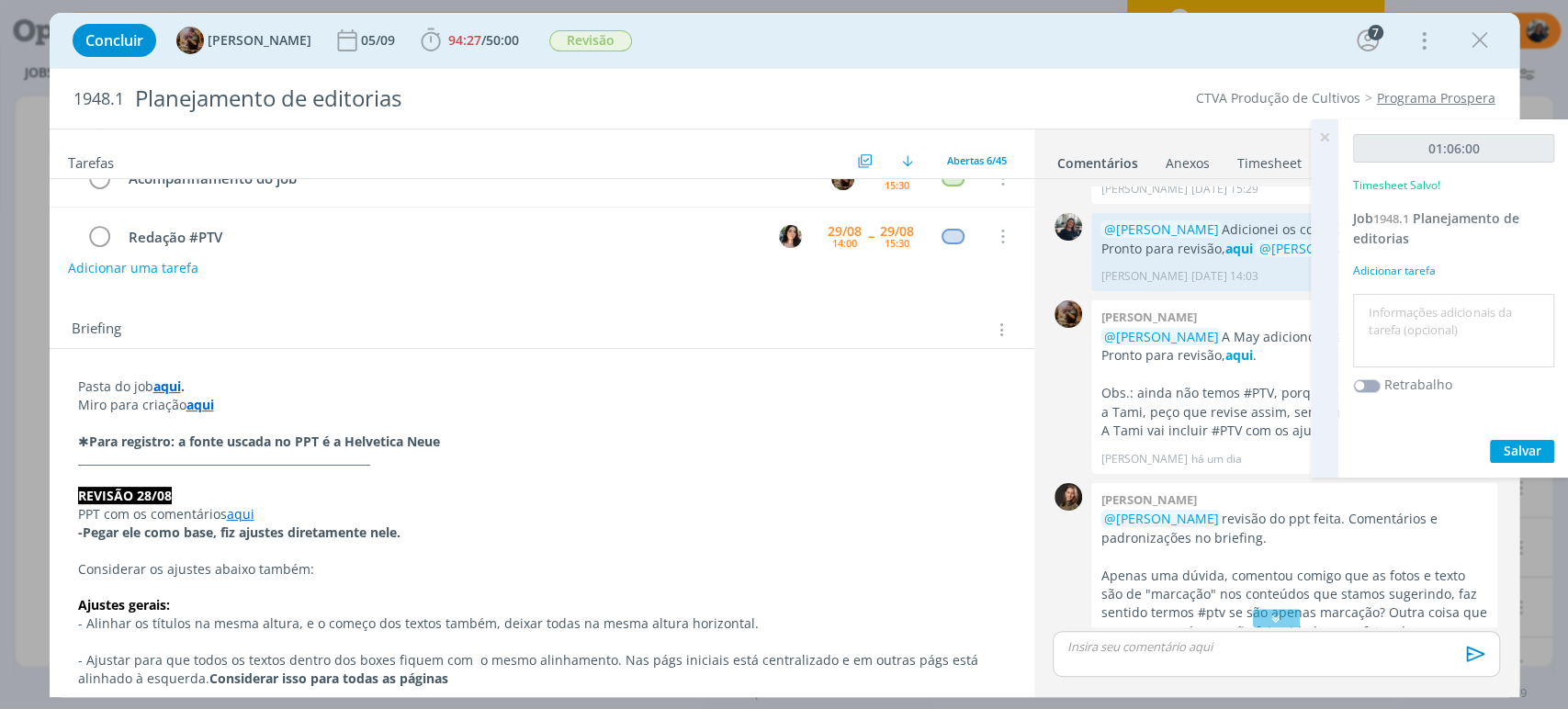
click at [1415, 327] on textarea at bounding box center [1454, 331] width 192 height 66
click at [1425, 337] on textarea at bounding box center [1454, 331] width 192 height 66
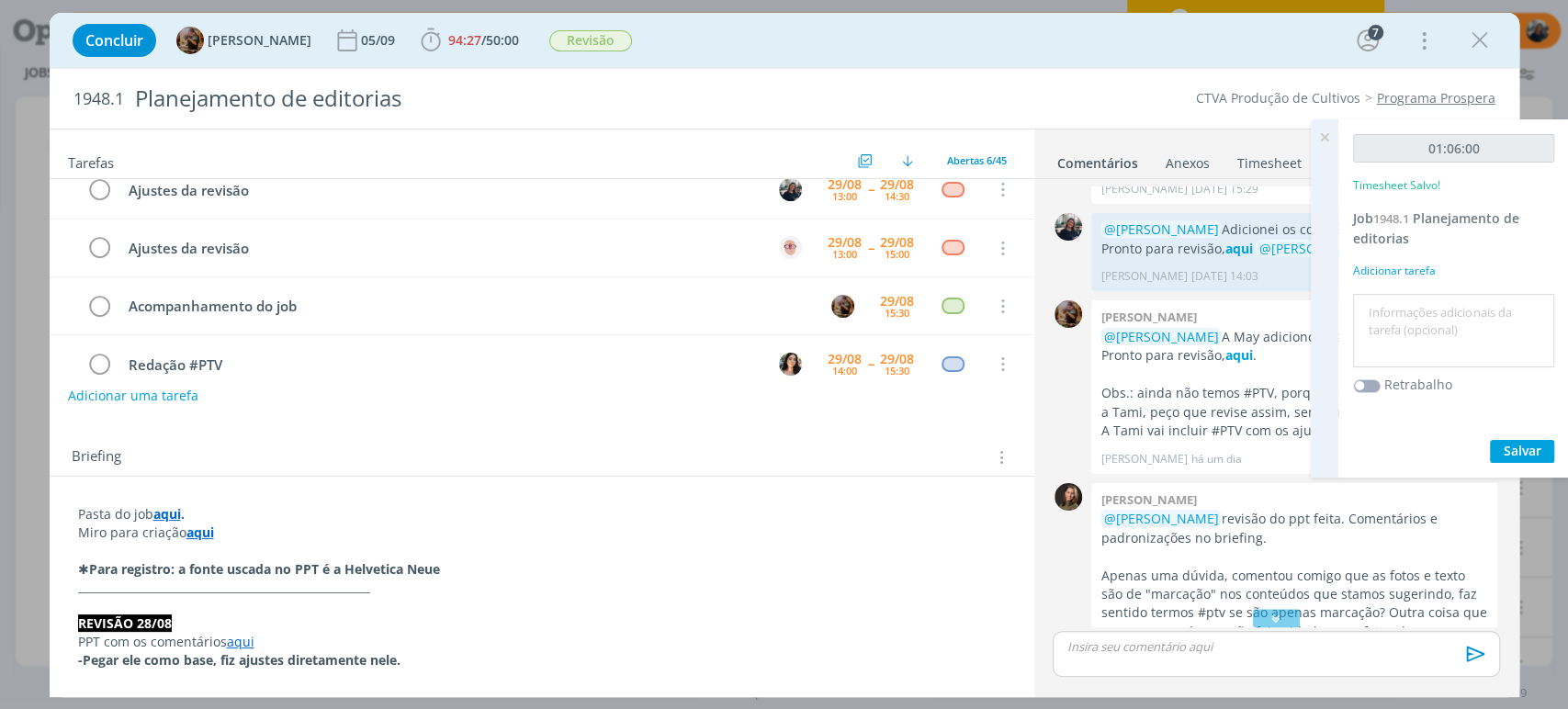
scroll to position [0, 0]
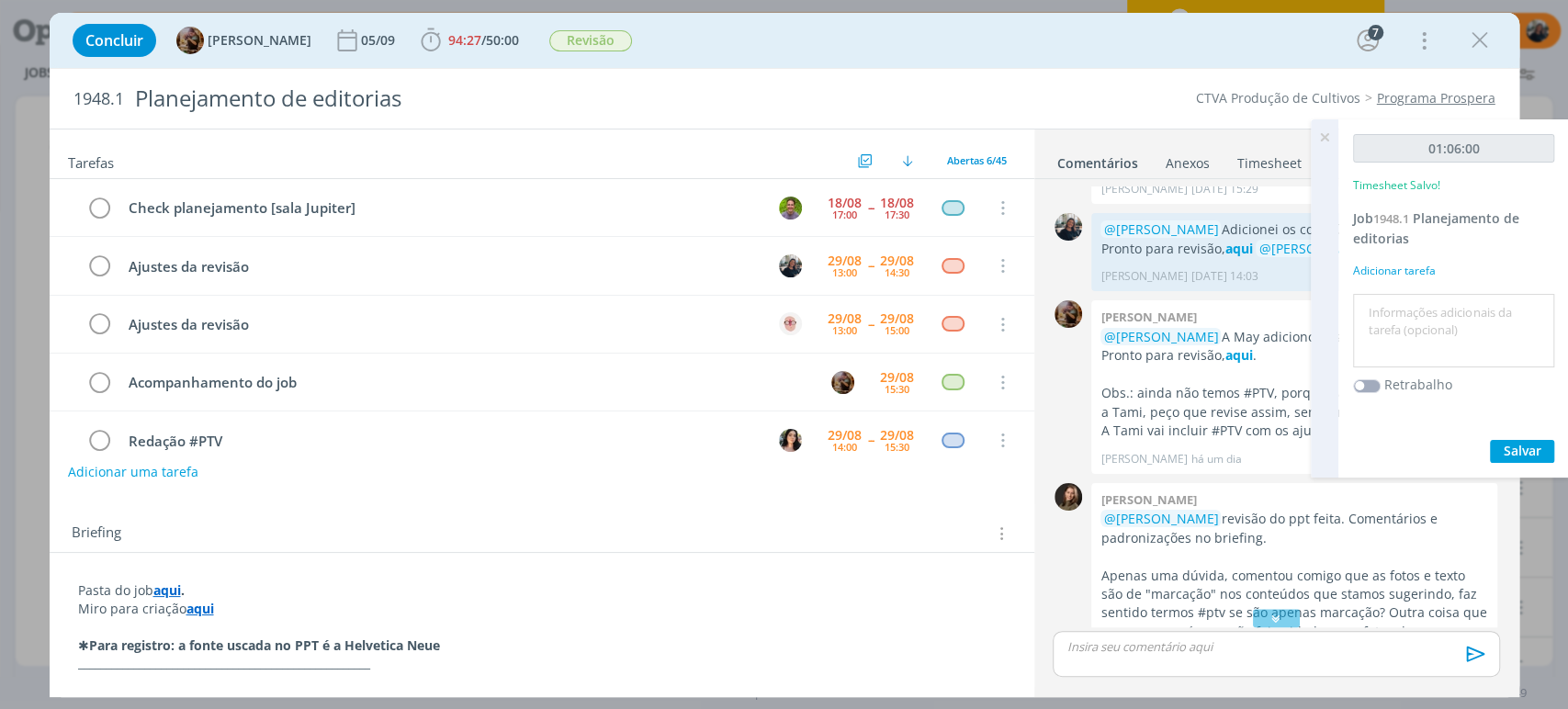
click at [1221, 651] on p "dialog" at bounding box center [1275, 647] width 417 height 17
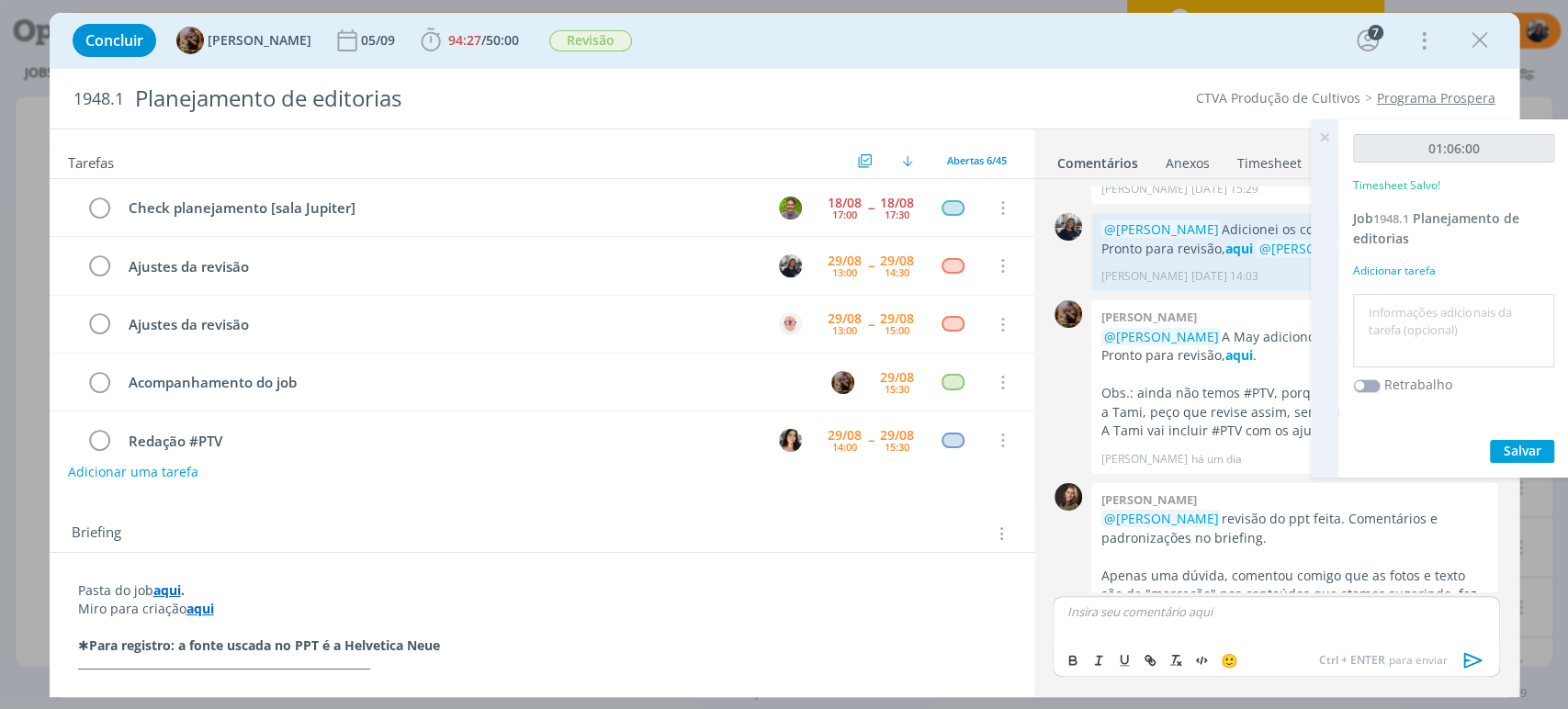
scroll to position [1360, 0]
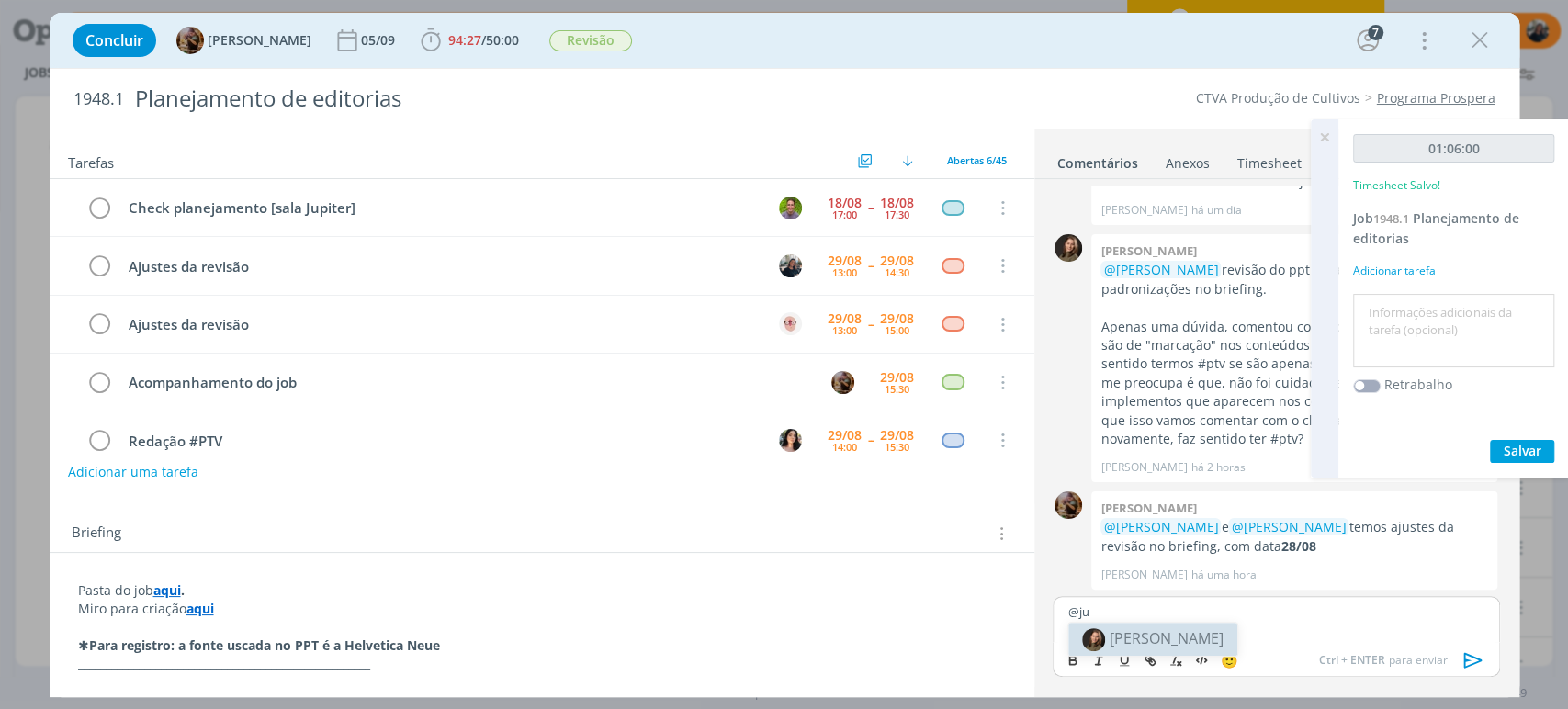
click at [1171, 626] on li "[PERSON_NAME]" at bounding box center [1153, 639] width 169 height 33
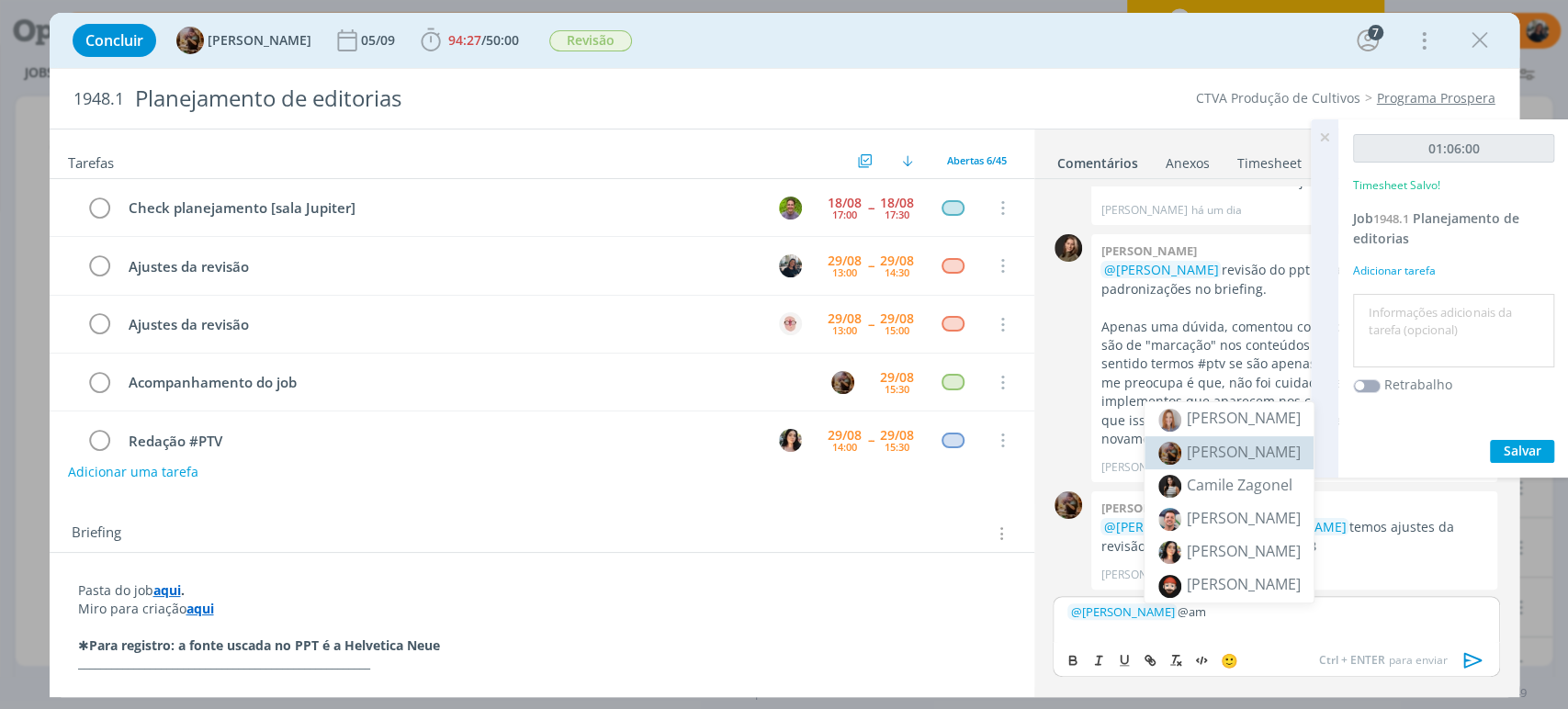
click at [1242, 451] on span "[PERSON_NAME]" at bounding box center [1243, 452] width 113 height 21
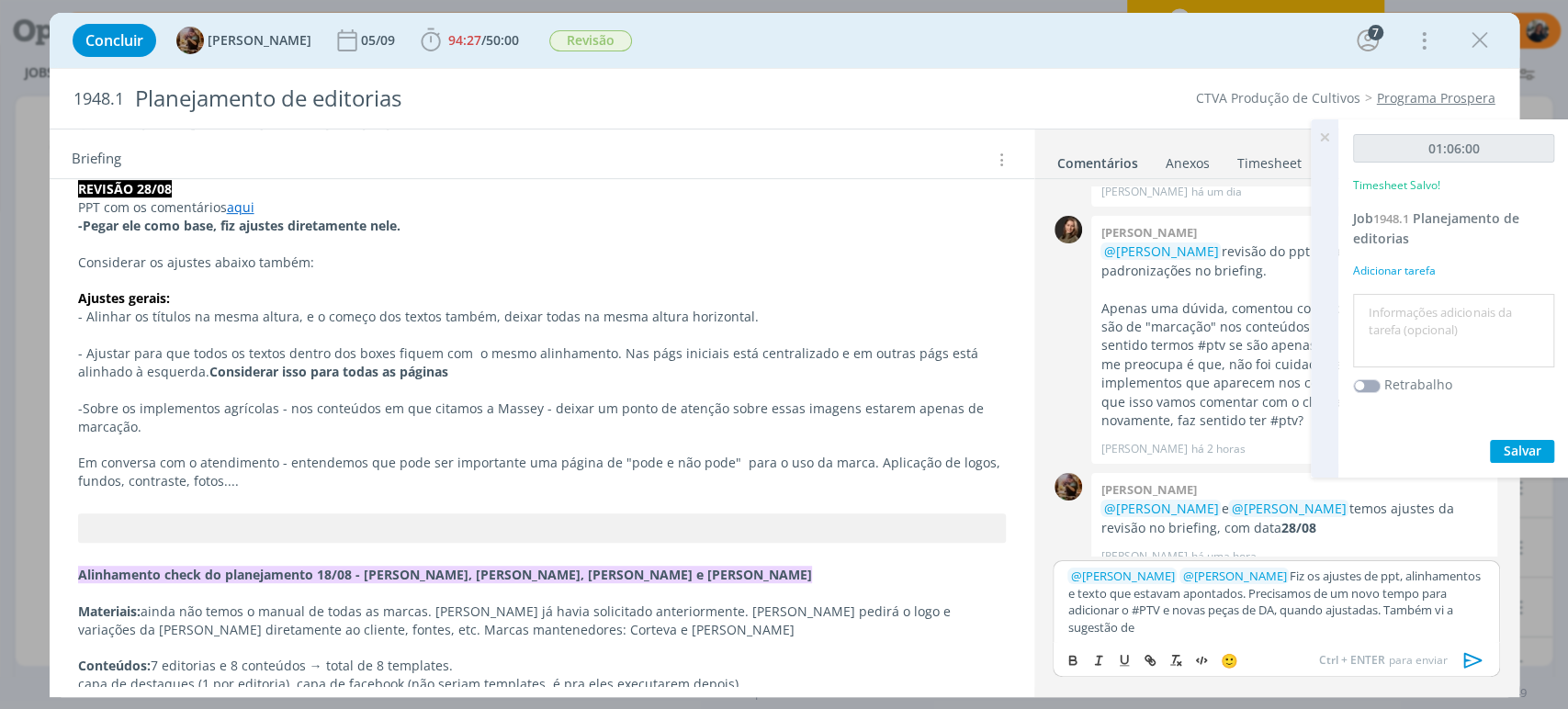
scroll to position [510, 0]
click at [1325, 630] on p "﻿ @ Julia Abich ﻿ ﻿ @ Amanda Rodrigues ﻿ Fiz os ajustes de ppt, alinhamentos e …" at bounding box center [1275, 601] width 417 height 68
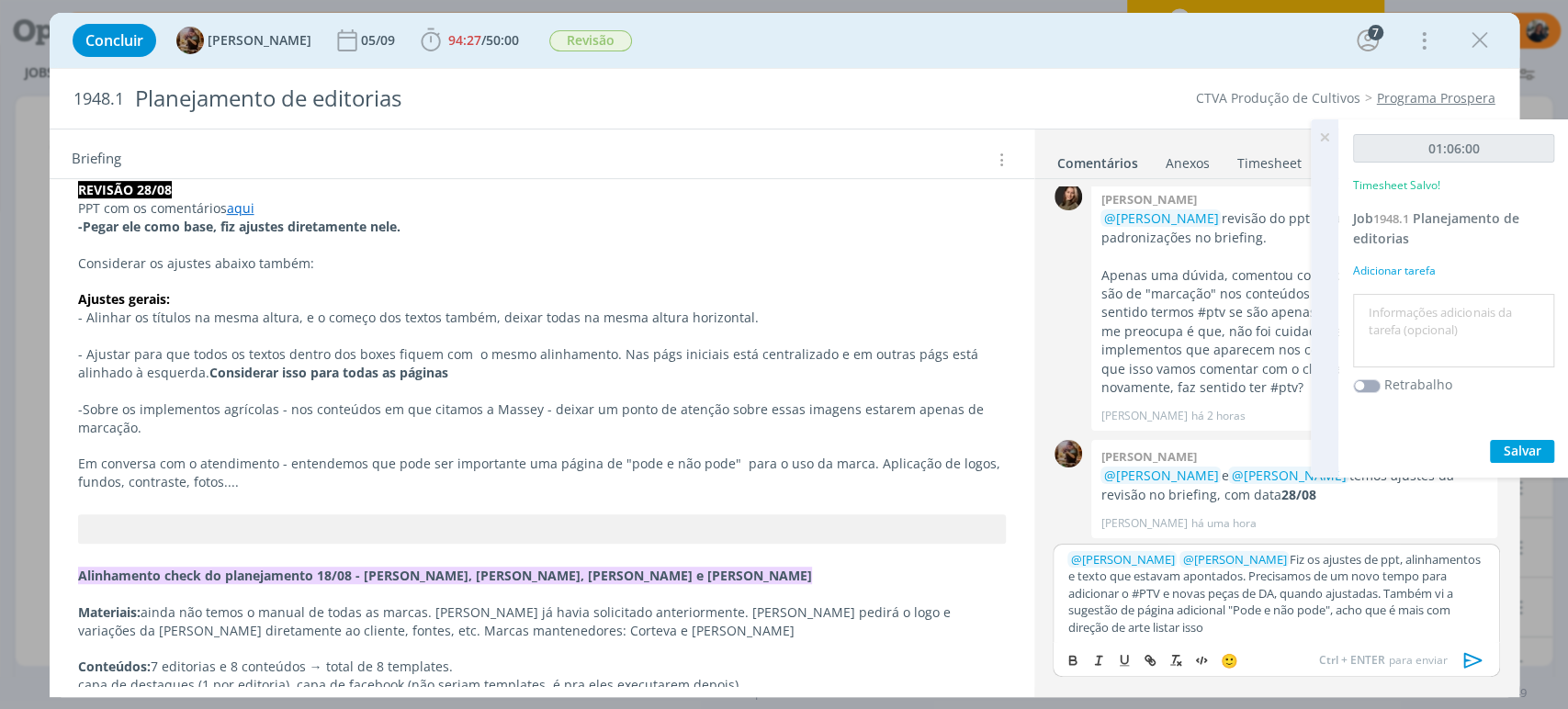
click at [1437, 608] on p "﻿ @ Julia Abich ﻿ ﻿ @ Amanda Rodrigues ﻿ Fiz os ajustes de ppt, alinhamentos e …" at bounding box center [1275, 594] width 417 height 84
click at [1477, 656] on icon "dialog" at bounding box center [1472, 660] width 27 height 27
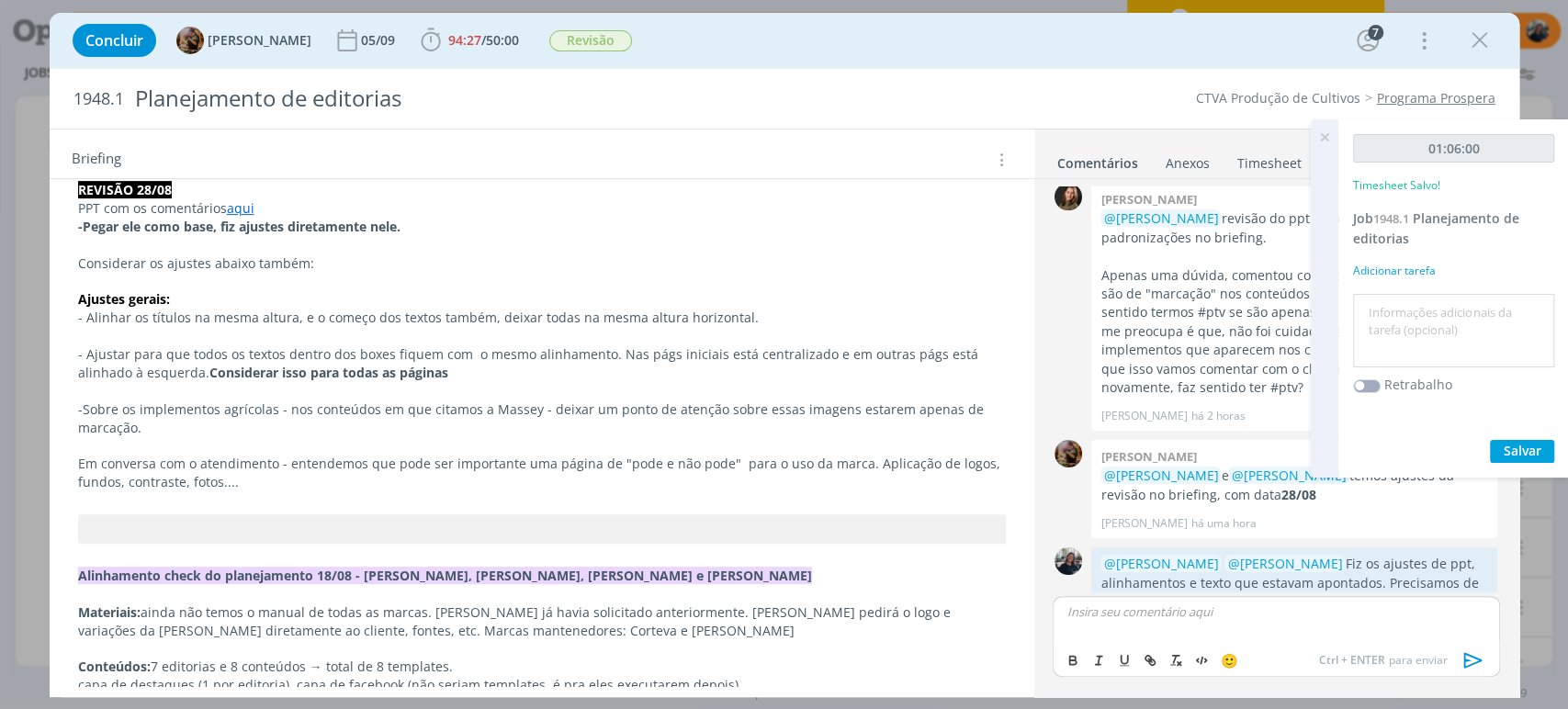
scroll to position [1542, 0]
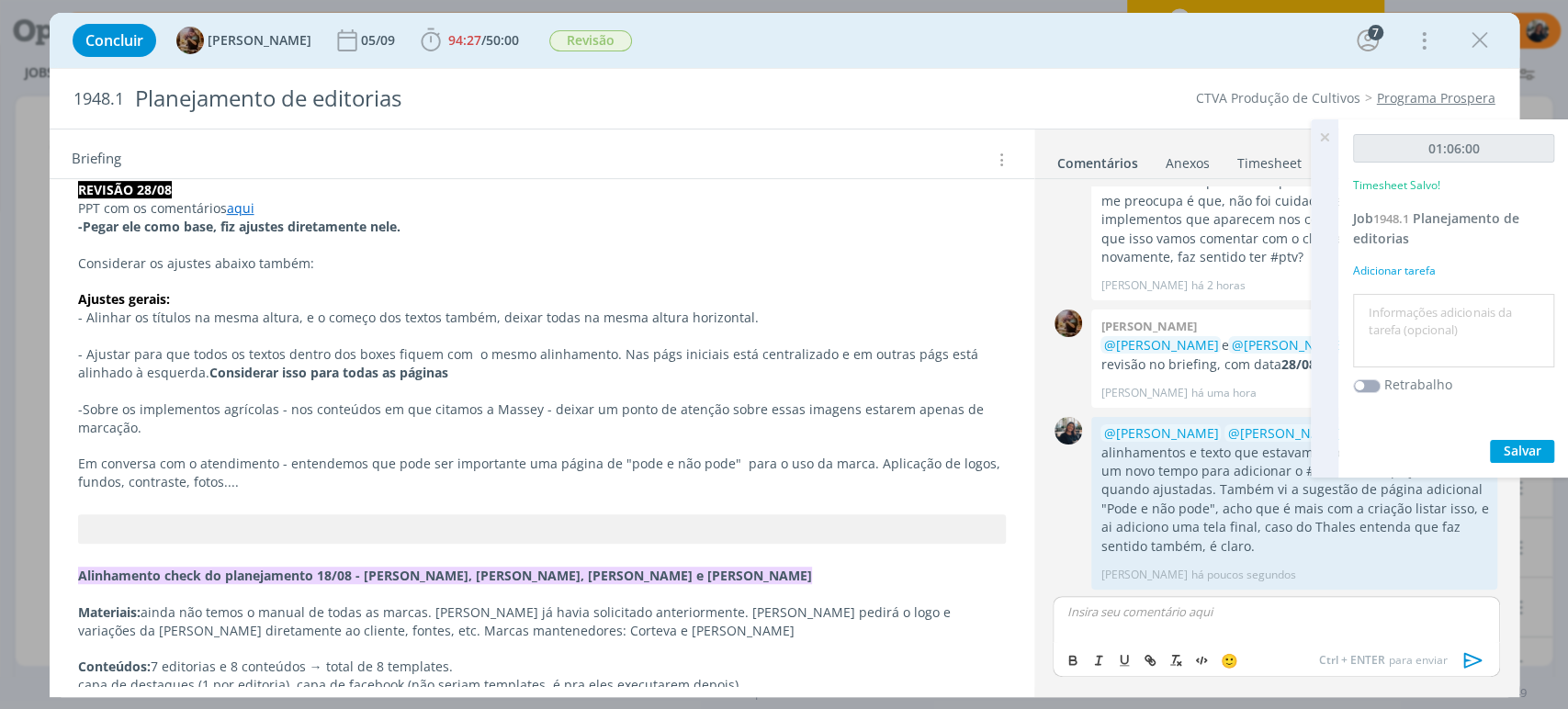
click at [1410, 330] on textarea at bounding box center [1454, 331] width 192 height 66
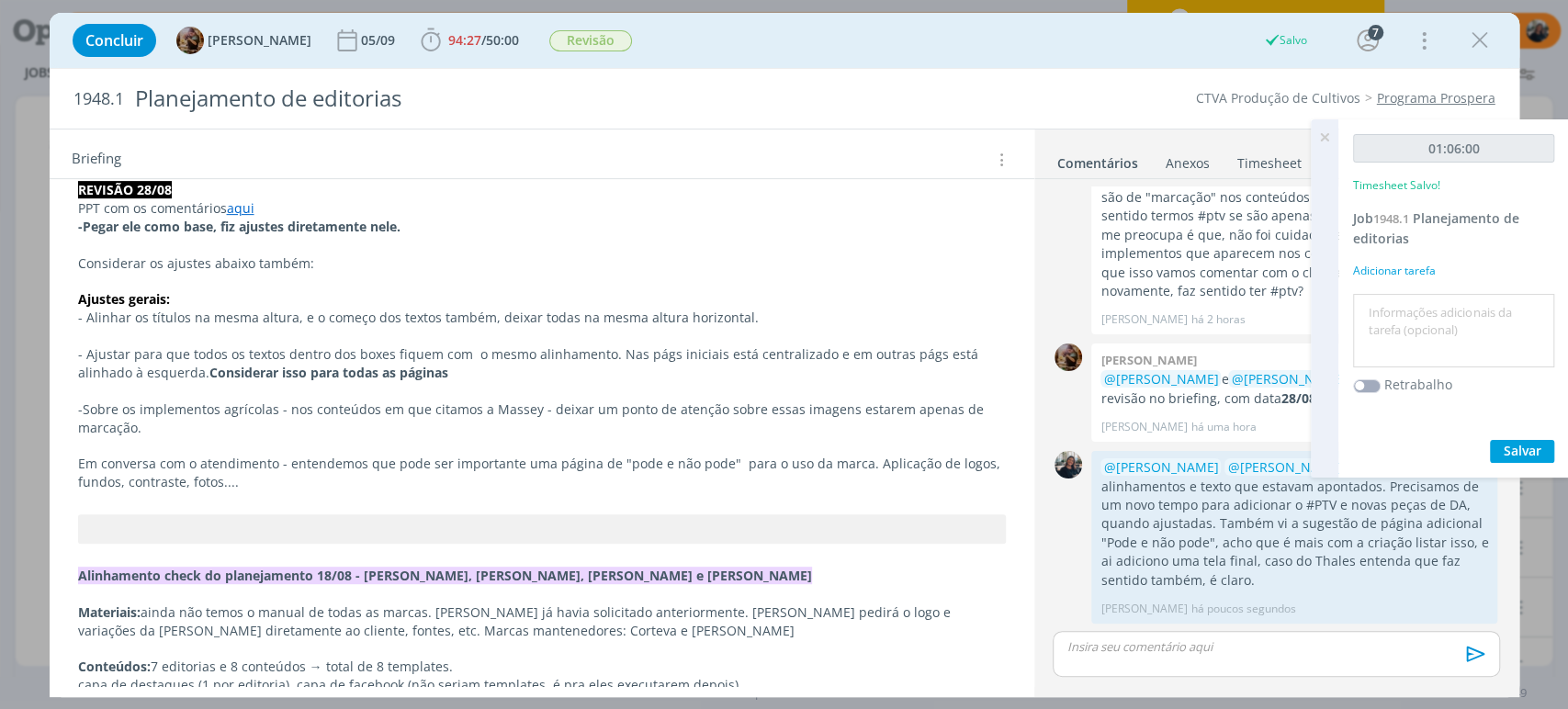
scroll to position [1506, 0]
type textarea "Ajustes ppt"
click at [1504, 447] on span "Salvar" at bounding box center [1522, 450] width 38 height 18
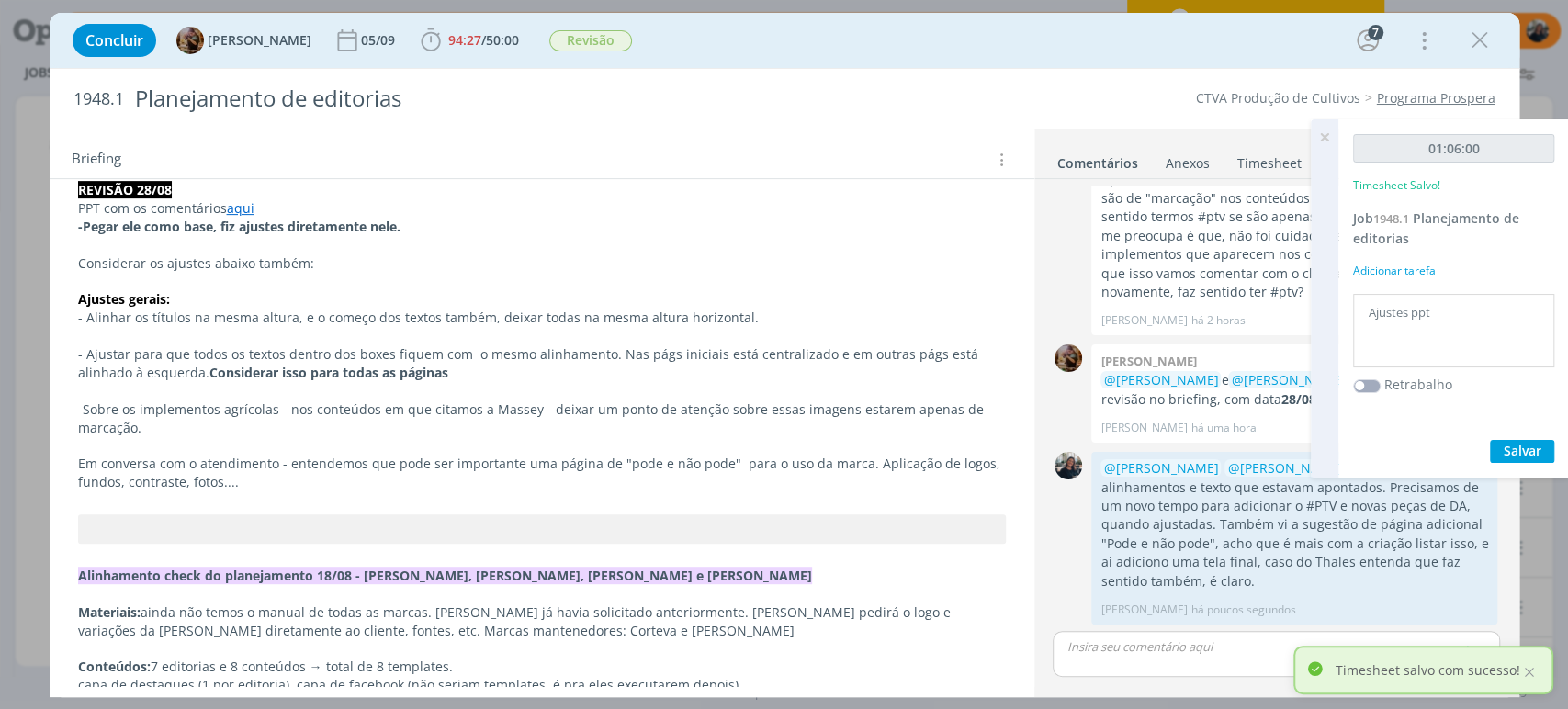
click at [1318, 132] on icon at bounding box center [1324, 137] width 33 height 36
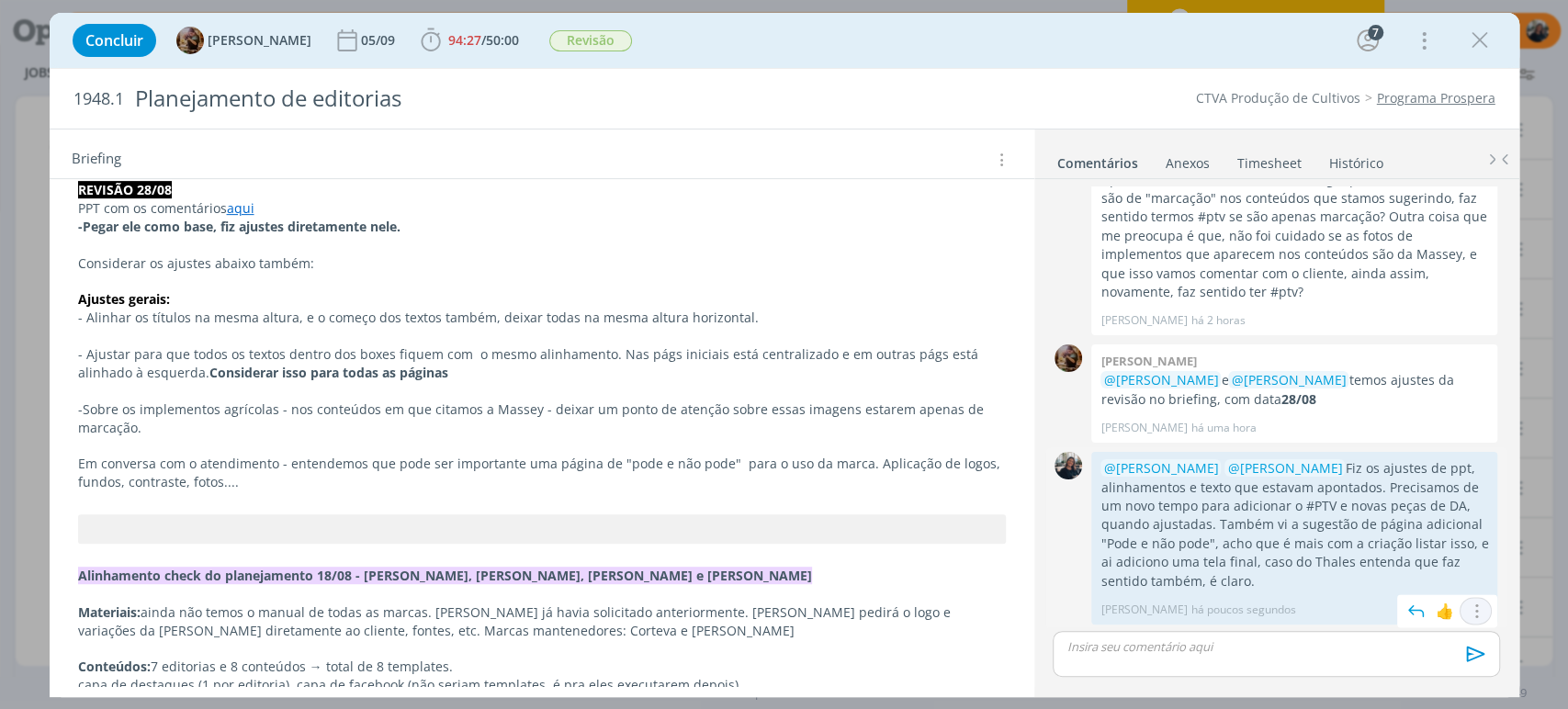
click at [1470, 606] on icon "dialog" at bounding box center [1476, 611] width 21 height 18
click at [1402, 553] on link "Editar" at bounding box center [1413, 556] width 145 height 29
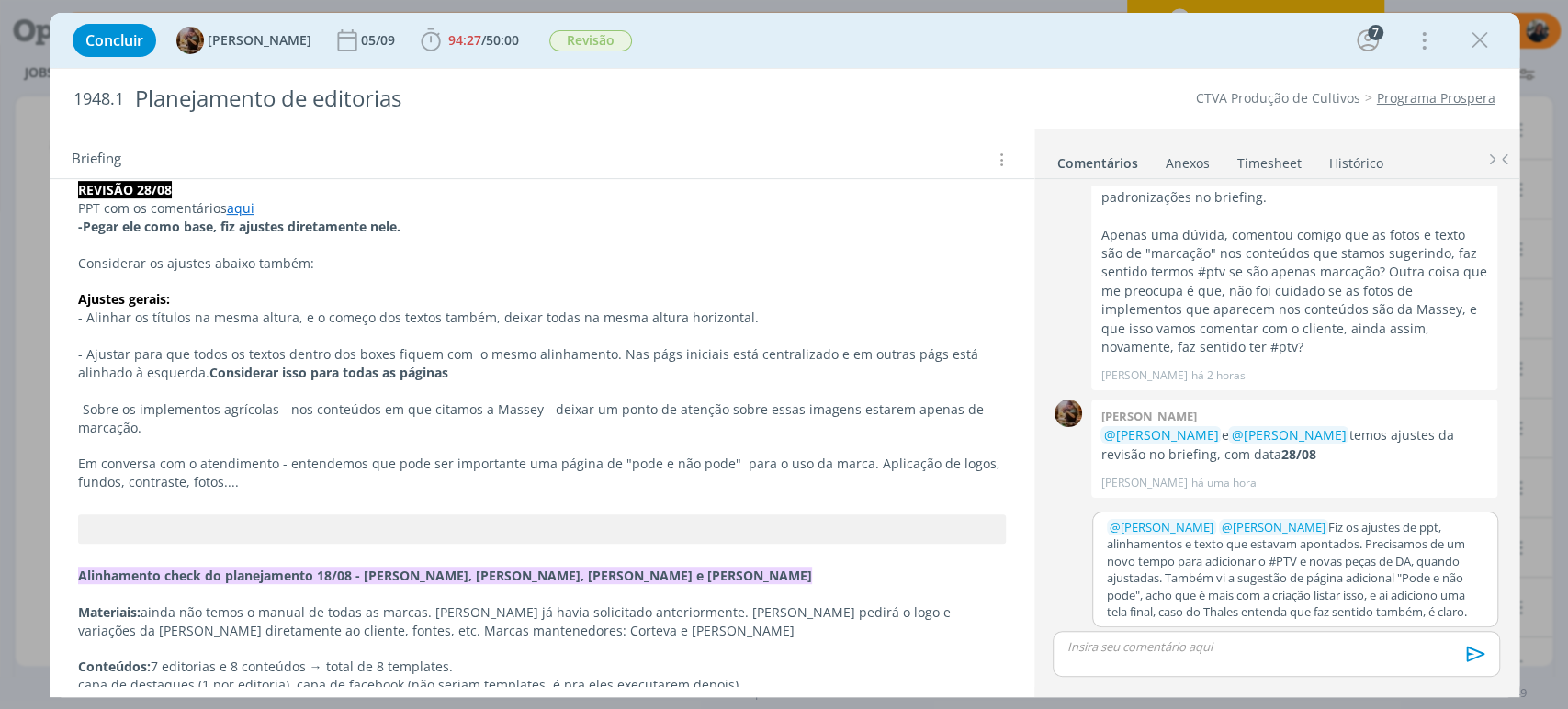
click at [1263, 615] on p "﻿ @ Julia Abich ﻿ ﻿ @ Amanda Rodrigues ﻿ Fiz os ajustes de ppt, alinhamentos e …" at bounding box center [1295, 569] width 377 height 102
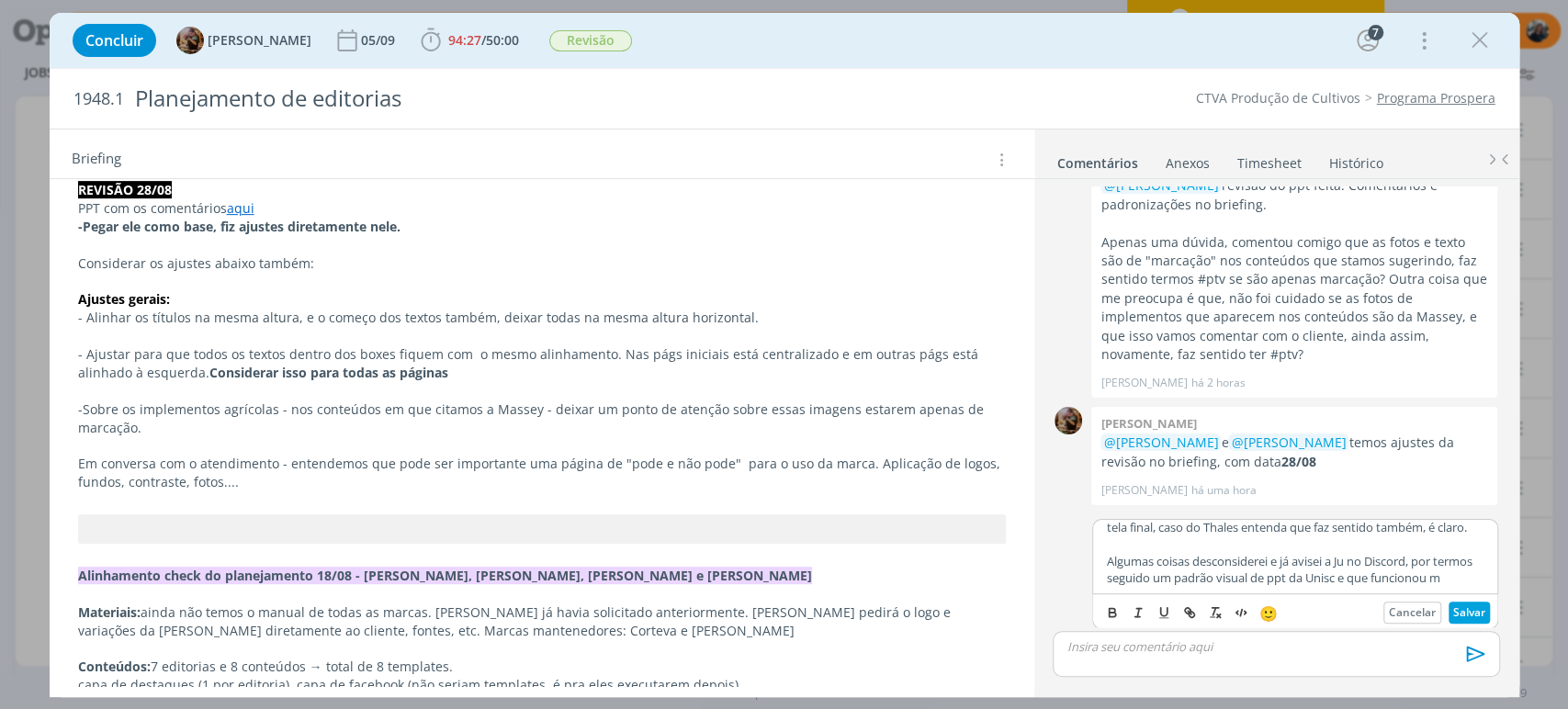
scroll to position [118, 0]
click at [1473, 612] on button "Salvar" at bounding box center [1470, 613] width 41 height 23
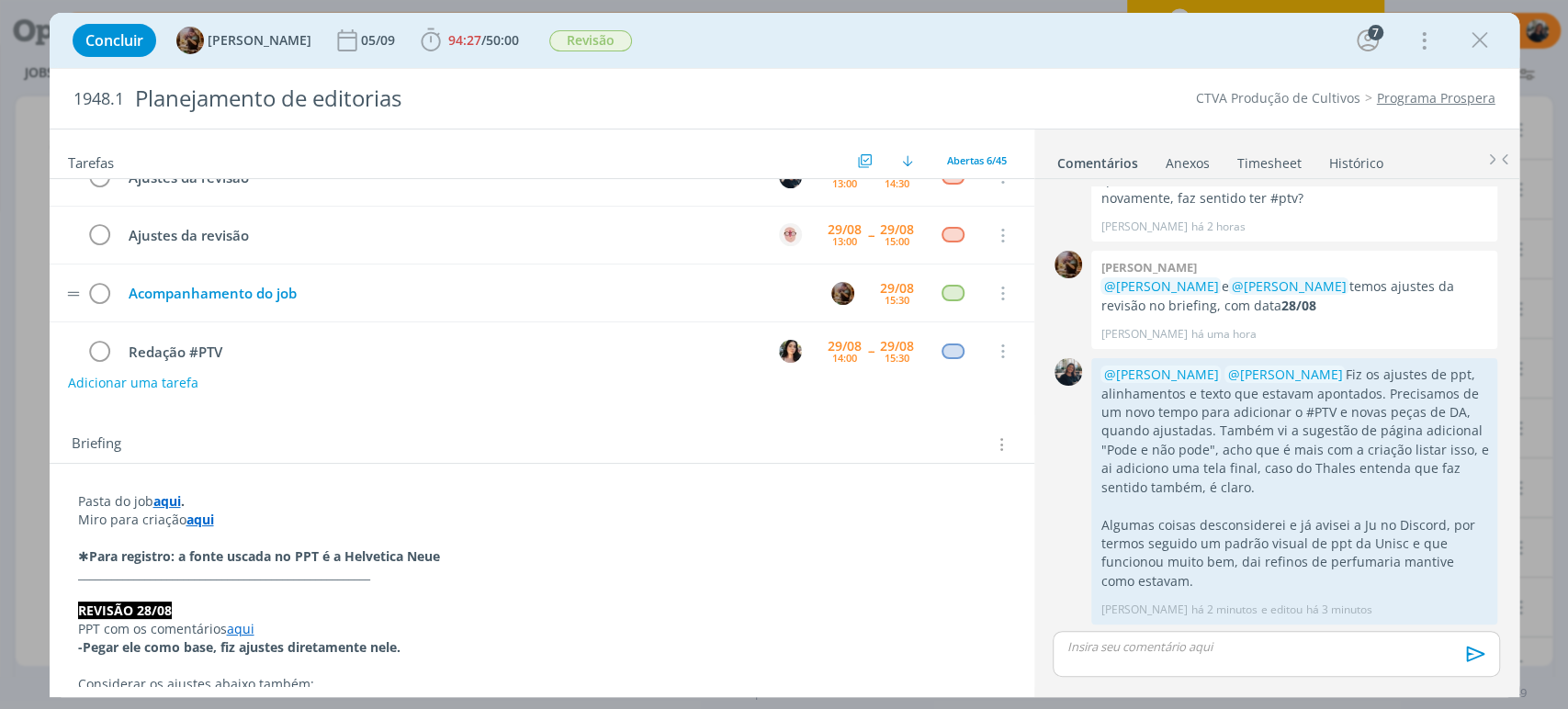
scroll to position [0, 0]
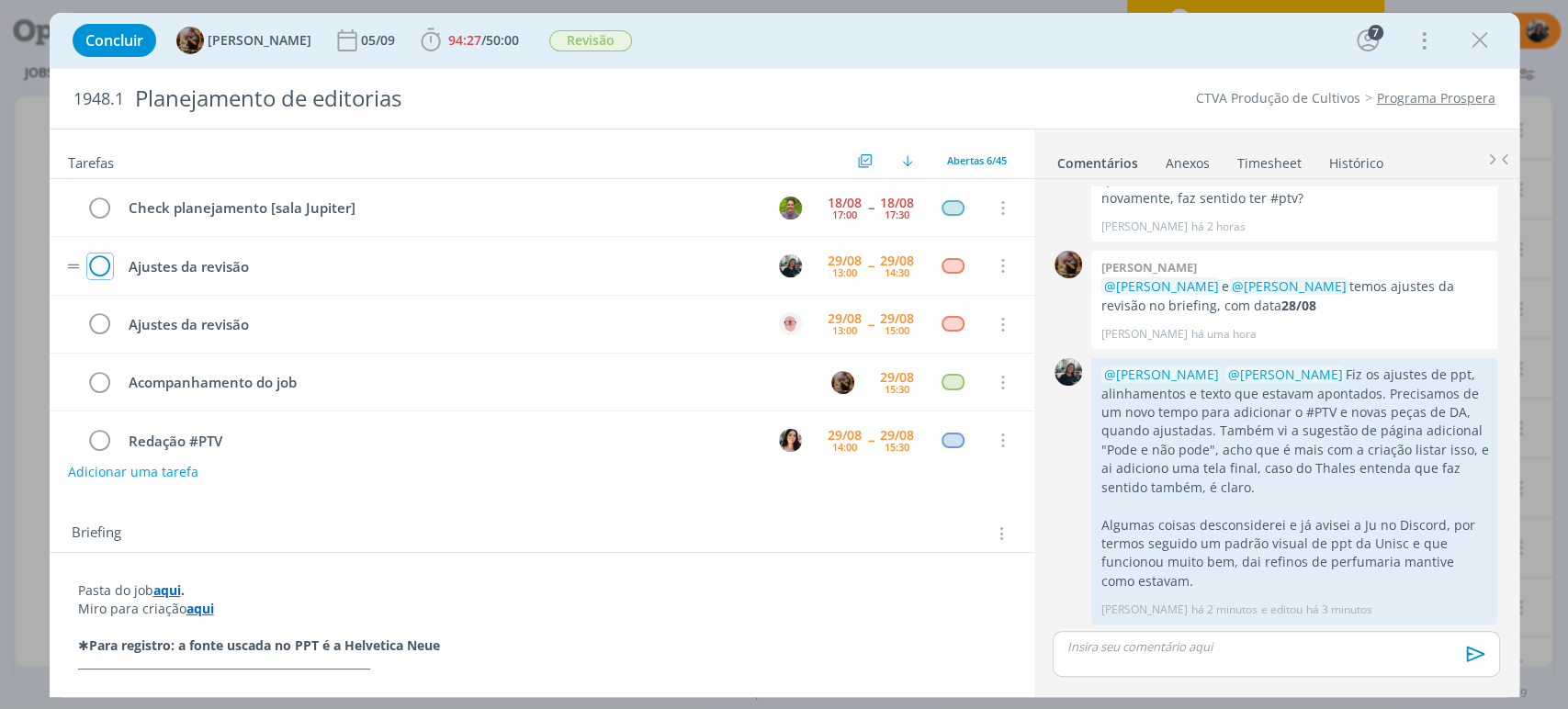
click at [94, 269] on icon "dialog" at bounding box center [99, 265] width 25 height 27
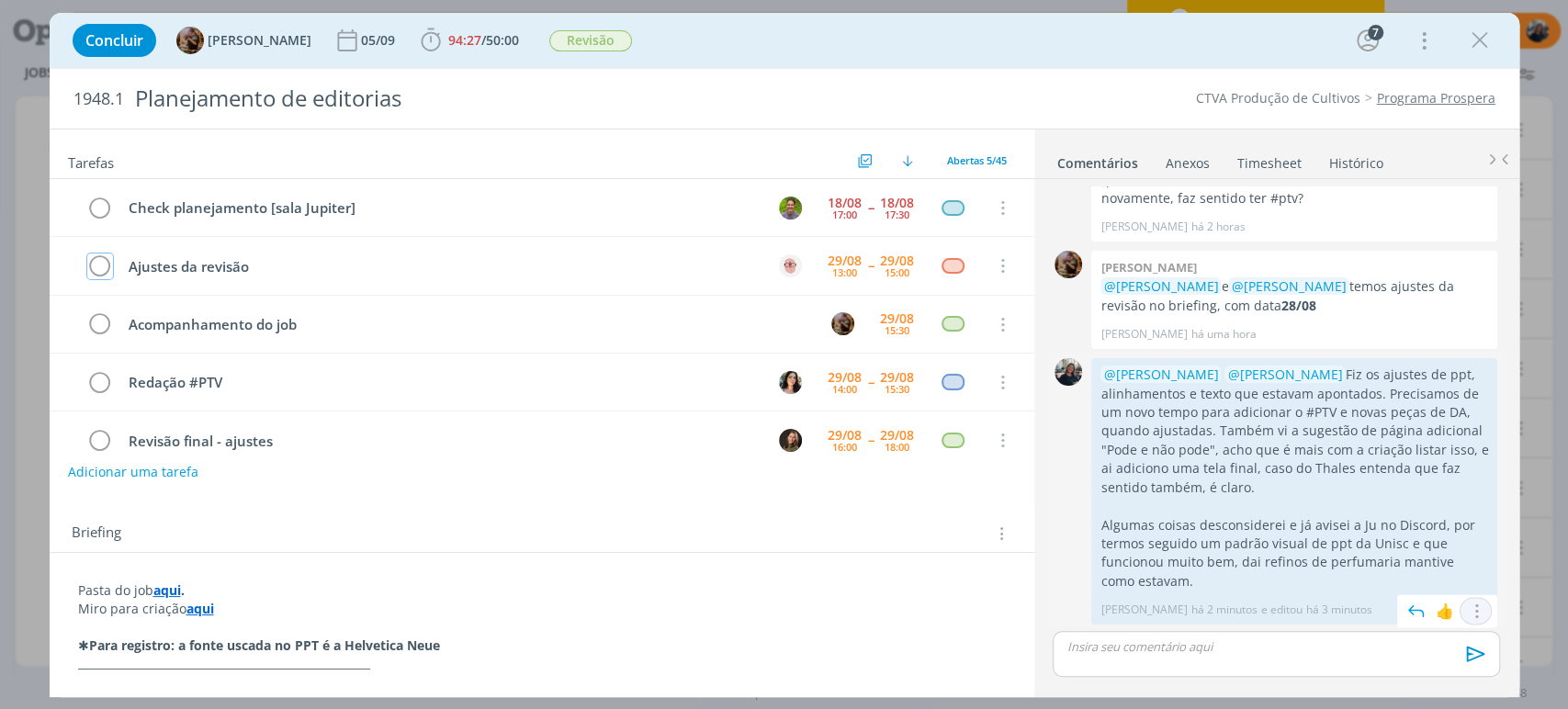
click at [1477, 604] on icon "dialog" at bounding box center [1476, 611] width 21 height 18
click at [1429, 559] on link "Editar" at bounding box center [1413, 556] width 145 height 29
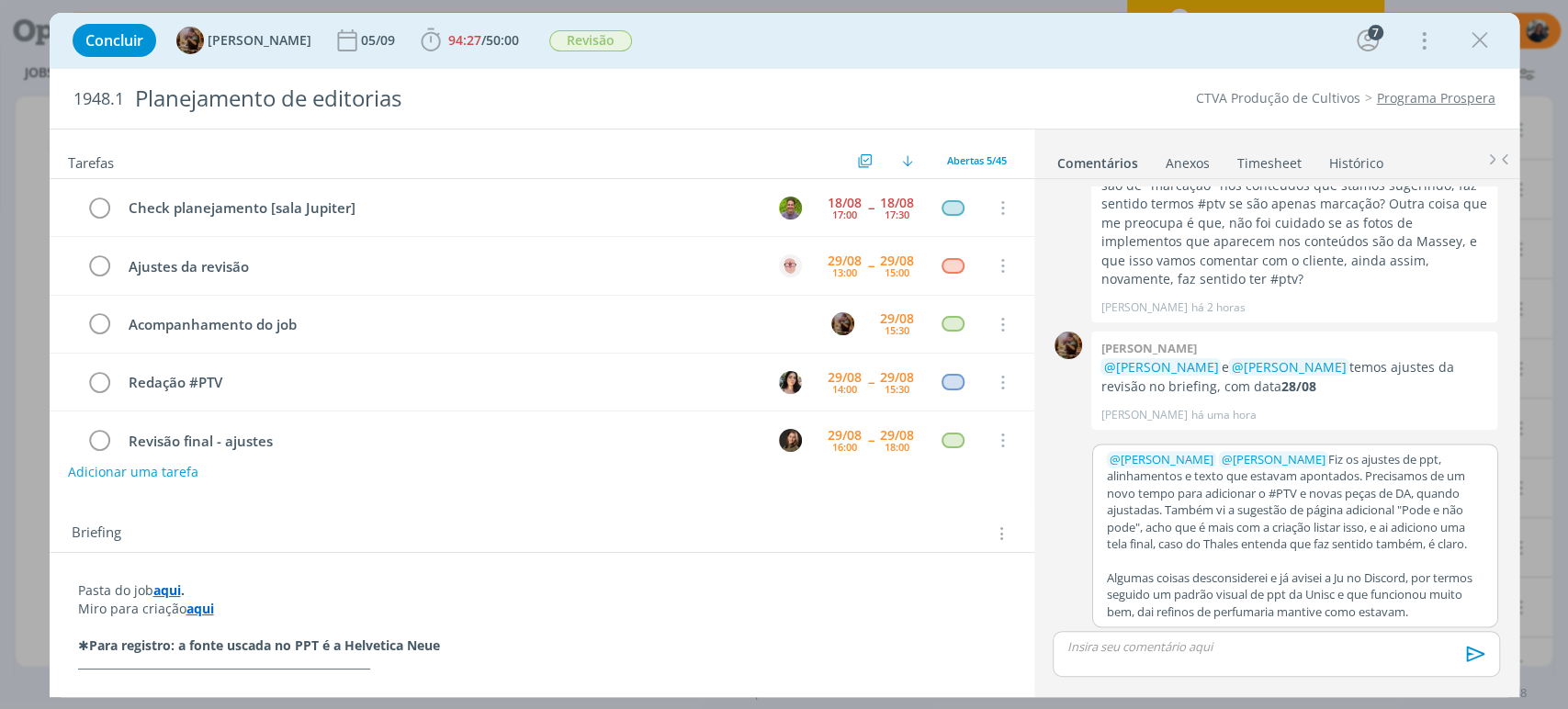
scroll to position [1535, 0]
click at [1274, 586] on p "Algumas coisas desconsiderei e já avisei a Ju no Discord, por termos seguido um…" at bounding box center [1295, 595] width 377 height 51
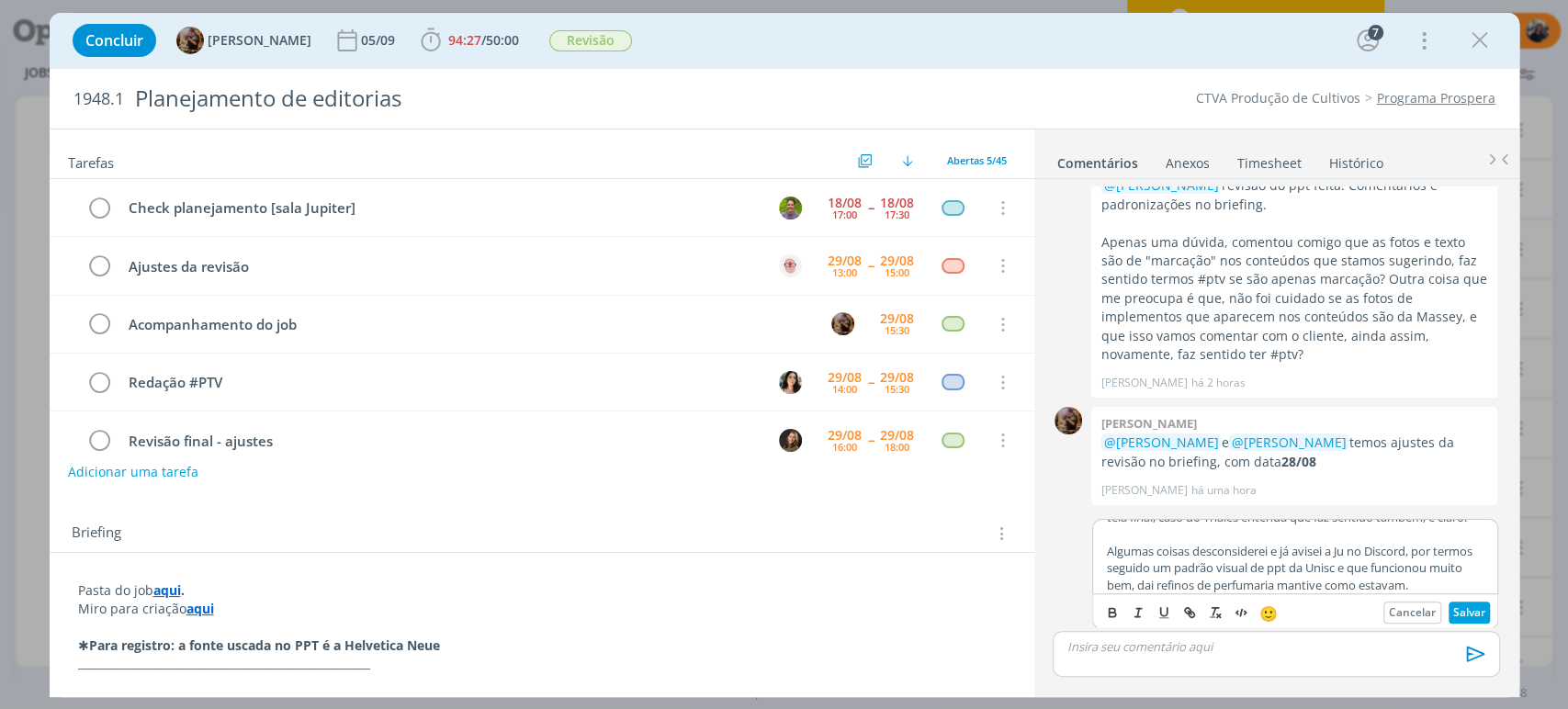
scroll to position [125, 0]
click at [1467, 573] on div "﻿ @ Julia Abich ﻿ ﻿ @ Amanda Rodrigues ﻿ Fiz os ajustes de ppt, alinhamentos e …" at bounding box center [1295, 556] width 404 height 73
drag, startPoint x: 1215, startPoint y: 579, endPoint x: 1099, endPoint y: 582, distance: 116.0
click at [1099, 581] on div "﻿ @ Julia Abich ﻿ ﻿ @ Amanda Rodrigues ﻿ Fiz os ajustes de ppt, alinhamentos e …" at bounding box center [1295, 556] width 404 height 73
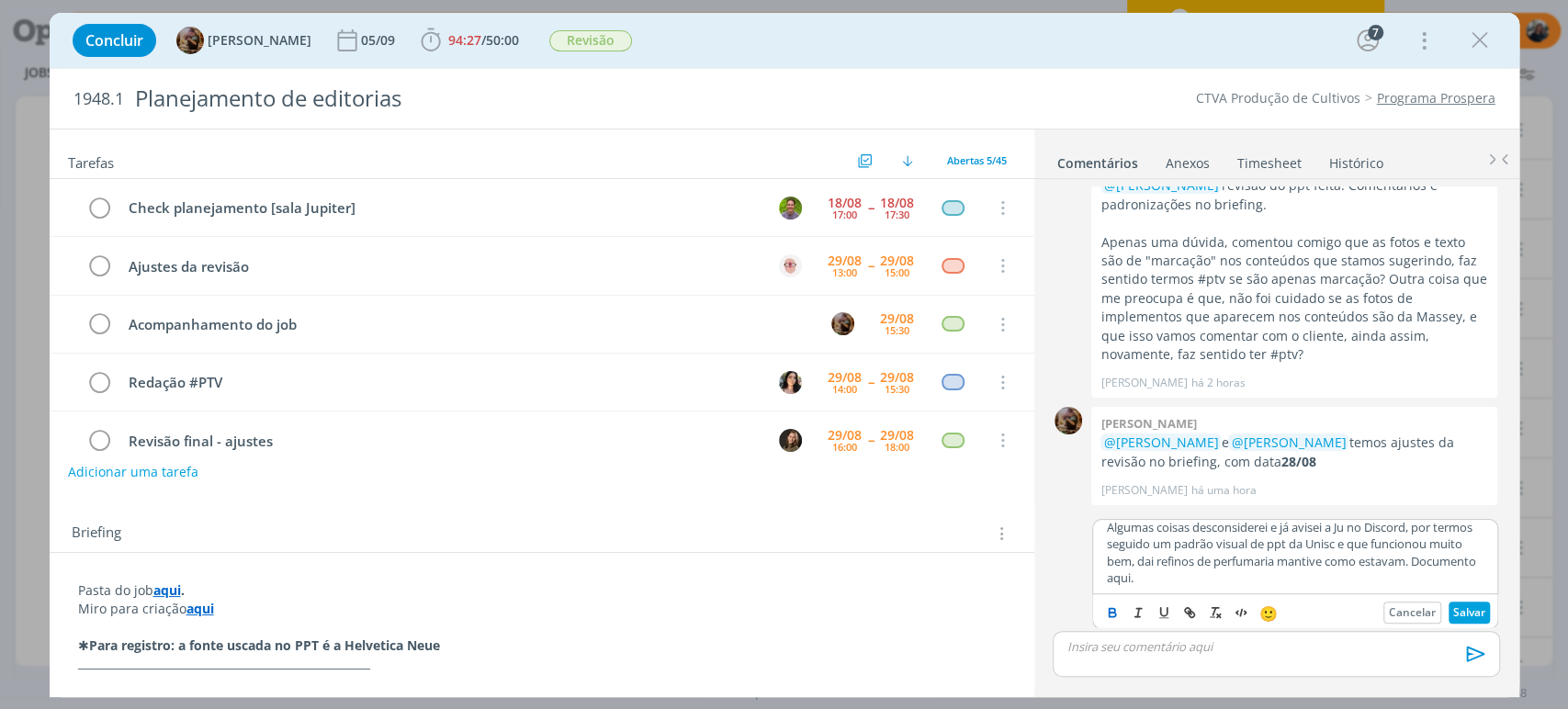
click at [1113, 608] on icon "dialog" at bounding box center [1111, 610] width 6 height 4
click at [1193, 616] on icon "dialog" at bounding box center [1190, 613] width 15 height 15
paste input "https://sobeae.sharepoint.com/:p:/s/SOBEAE/EXV4WZxDOZNGl-ze6ziyMVMBymLkiVFrChBU…"
type input "https://sobeae.sharepoint.com/:p:/s/SOBEAE/EXV4WZxDOZNGl-ze6ziyMVMBymLkiVFrChBU…"
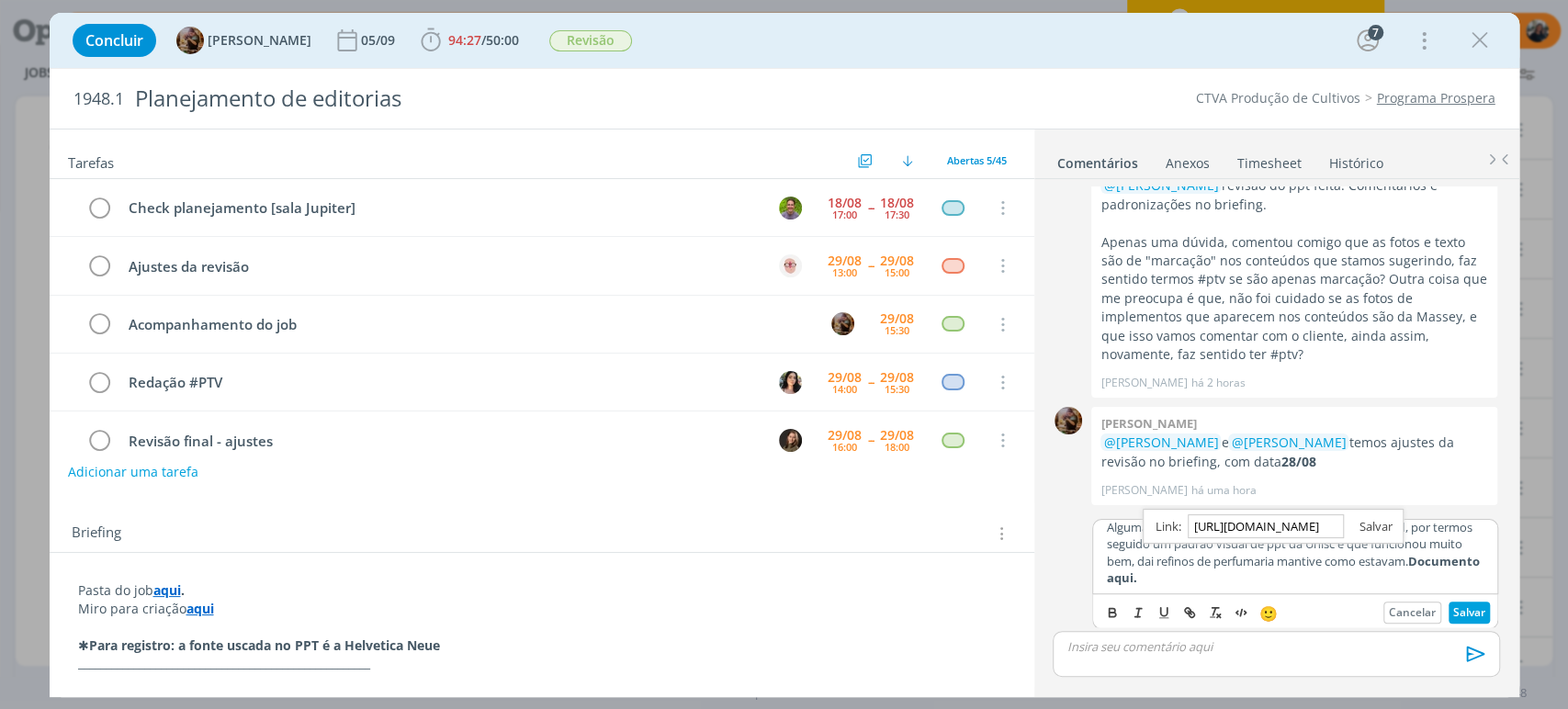
click at [1380, 527] on link "dialog" at bounding box center [1367, 526] width 48 height 17
click at [1237, 571] on p "Algumas coisas desconsiderei e já avisei a Ju no Discord, por termos seguido um…" at bounding box center [1295, 552] width 377 height 68
click at [1238, 579] on p "Algumas coisas desconsiderei e já avisei a Ju no Discord, por termos seguido um…" at bounding box center [1295, 552] width 377 height 68
click at [1455, 611] on button "Salvar" at bounding box center [1470, 613] width 41 height 23
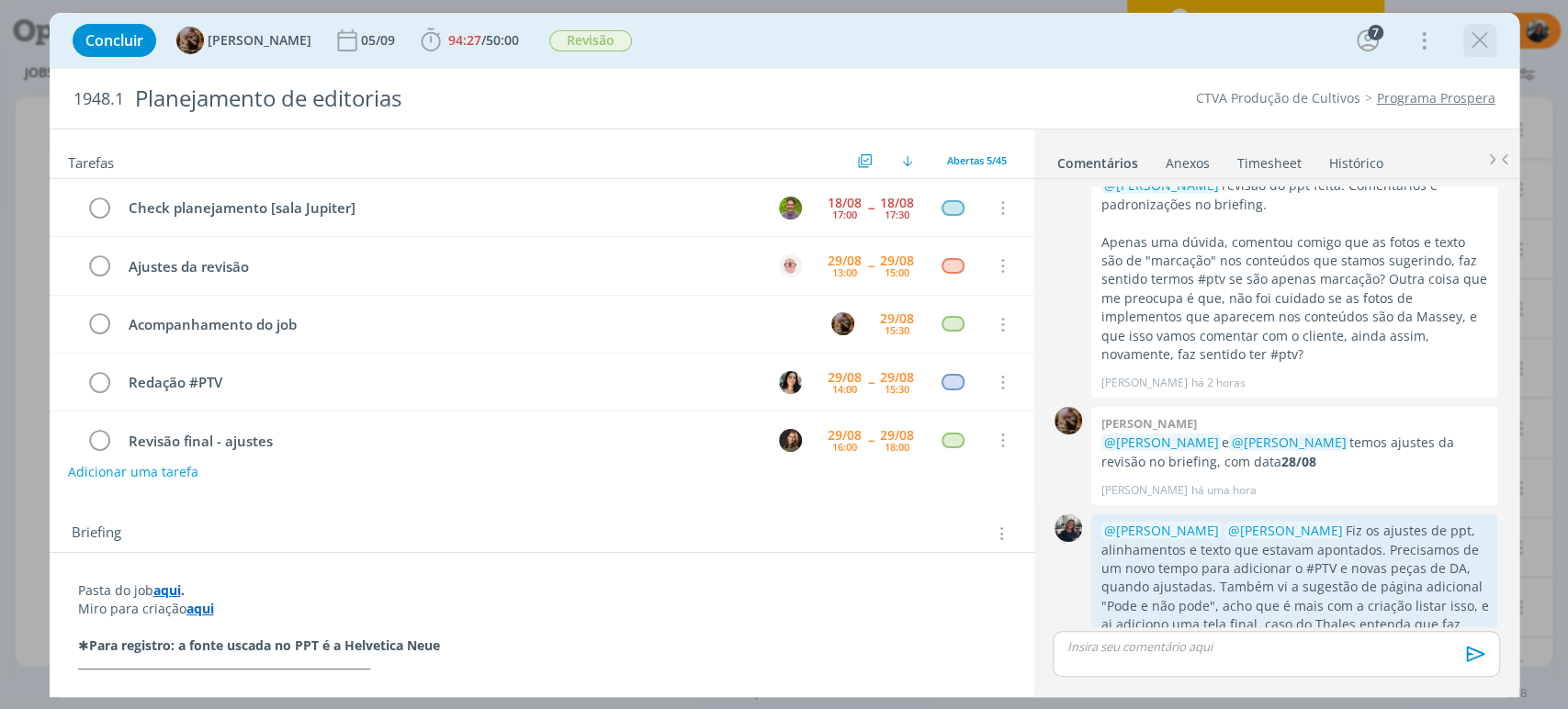
click at [1478, 55] on div "dialog" at bounding box center [1479, 39] width 33 height 33
click at [1475, 43] on icon "dialog" at bounding box center [1479, 39] width 27 height 27
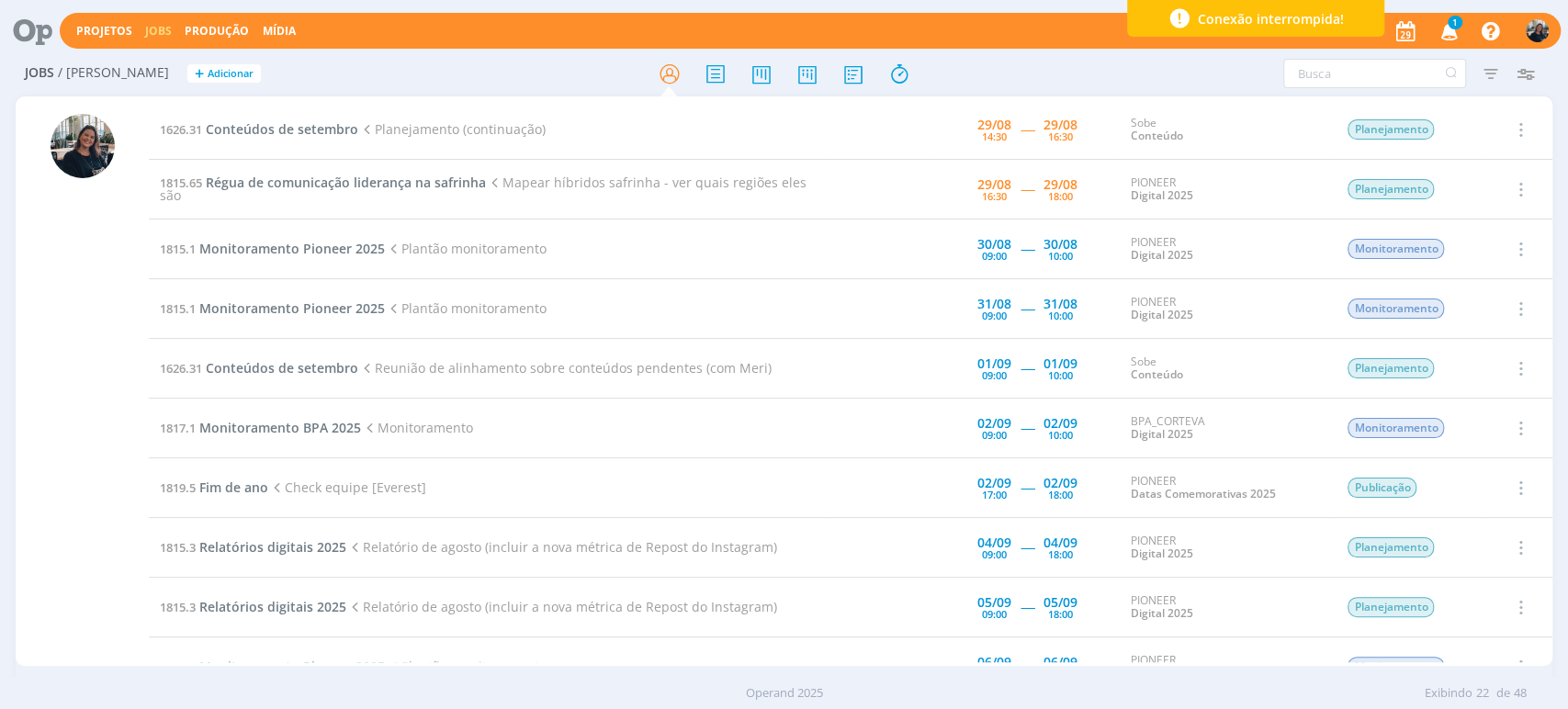
click at [1454, 21] on span "1" at bounding box center [1455, 23] width 15 height 14
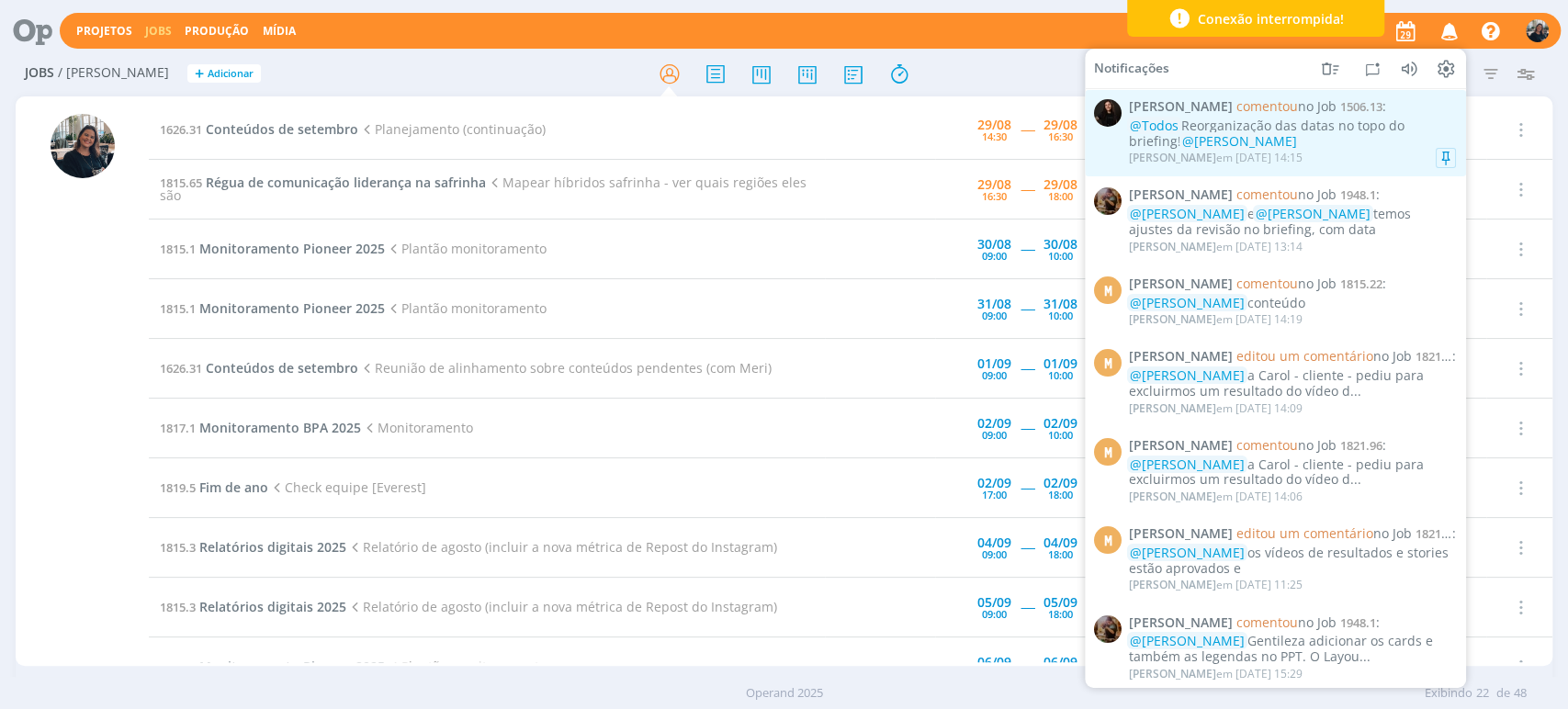
click at [1353, 132] on div "@Todos Reorganização das datas no topo do briefing! @Karoline Arend" at bounding box center [1292, 133] width 327 height 31
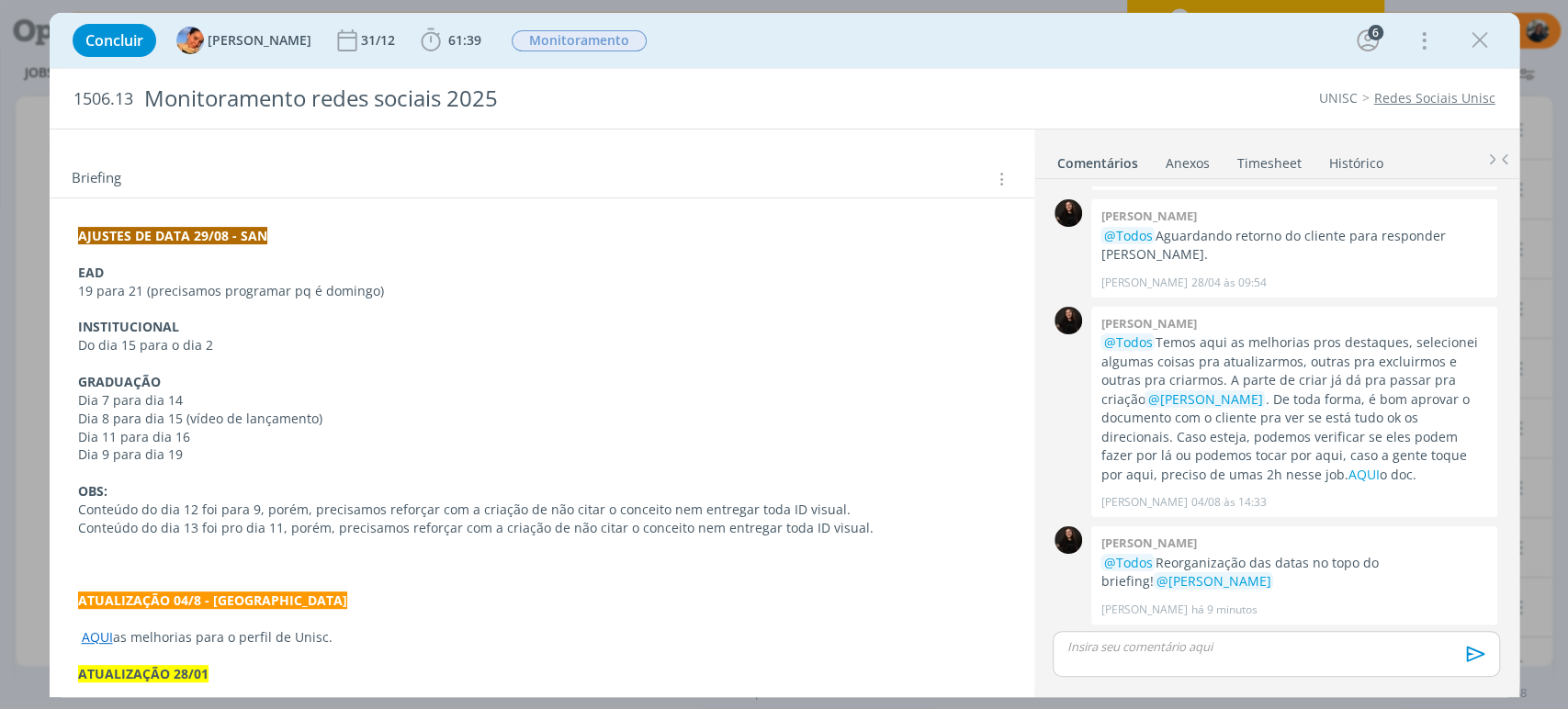
scroll to position [107, 0]
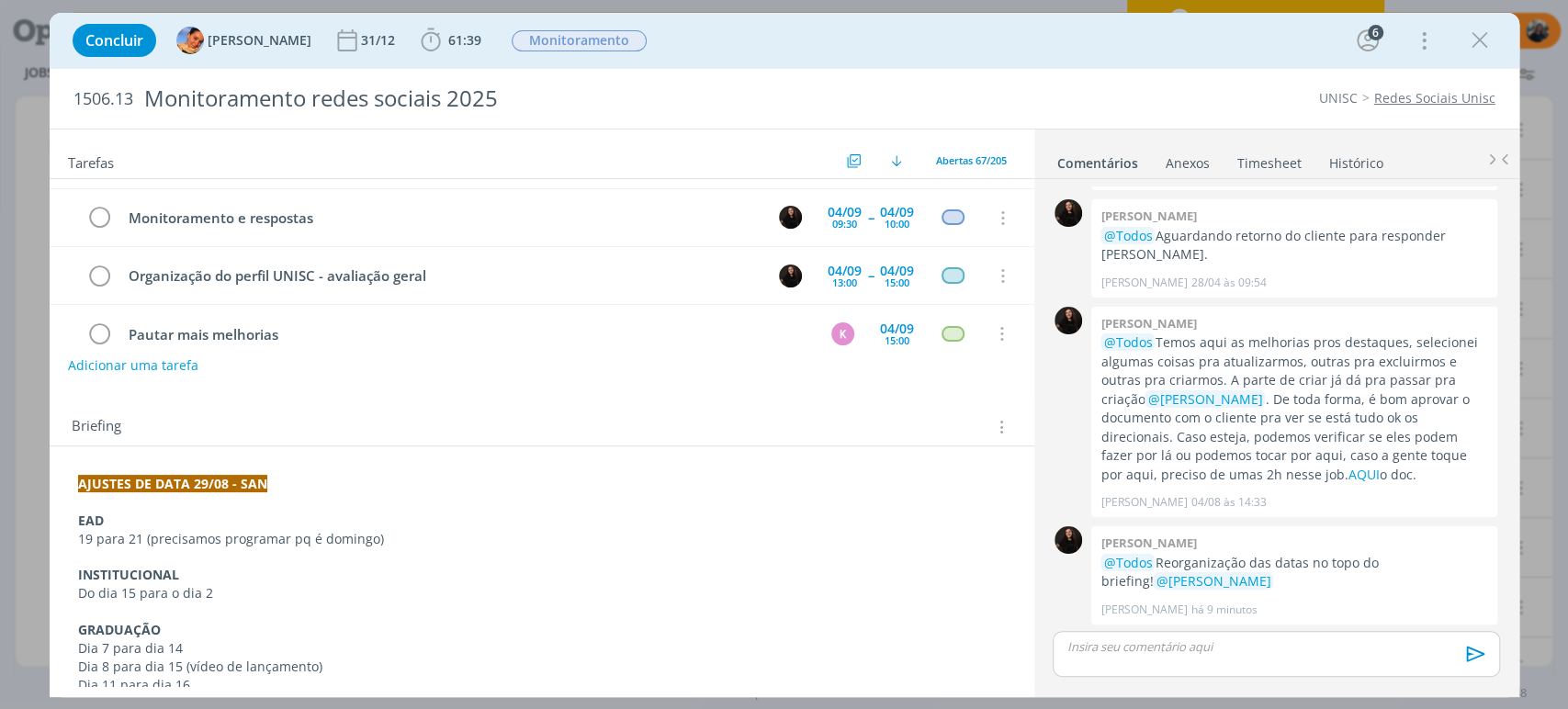
click at [1360, 170] on link "Histórico" at bounding box center [1356, 159] width 56 height 26
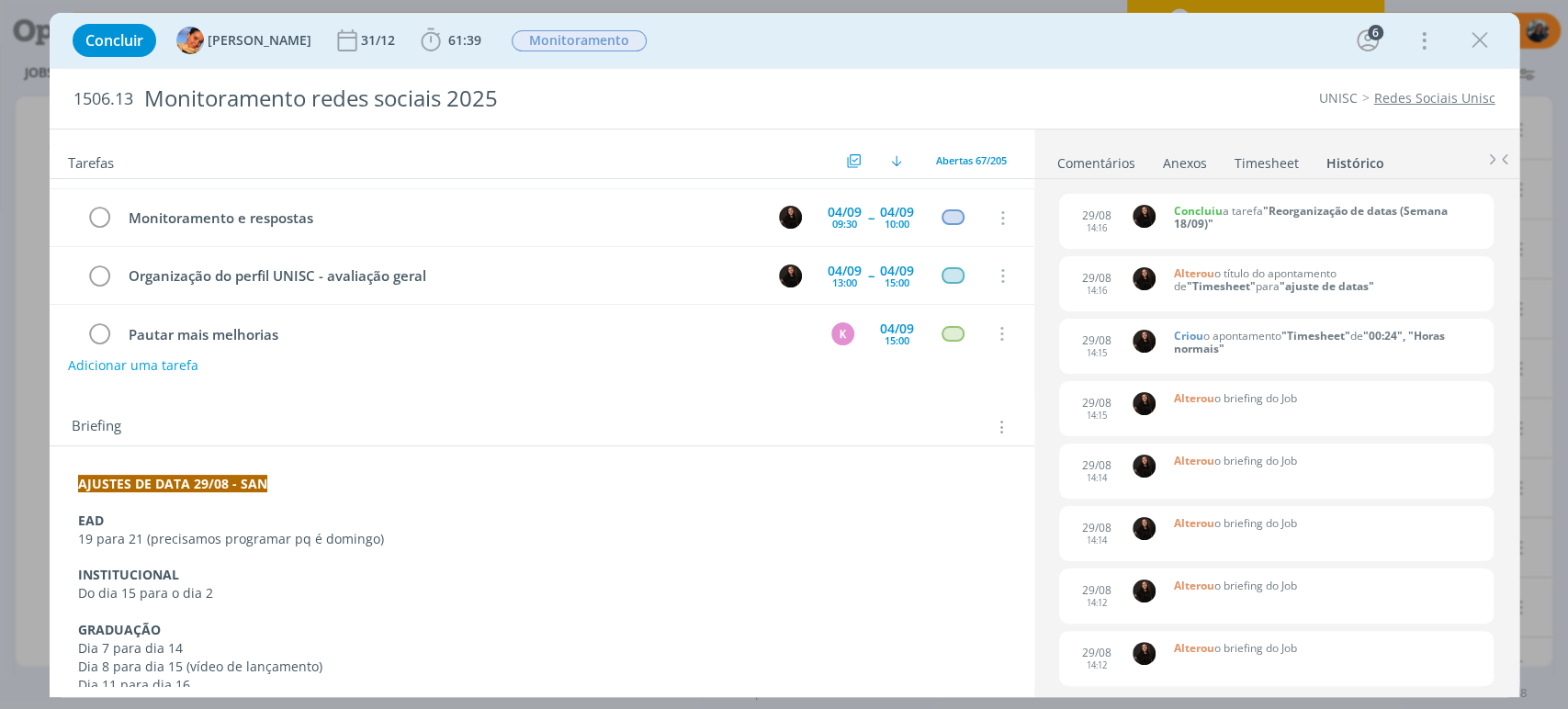
click at [1473, 44] on icon "dialog" at bounding box center [1479, 39] width 27 height 27
click at [1479, 40] on div at bounding box center [784, 354] width 1568 height 709
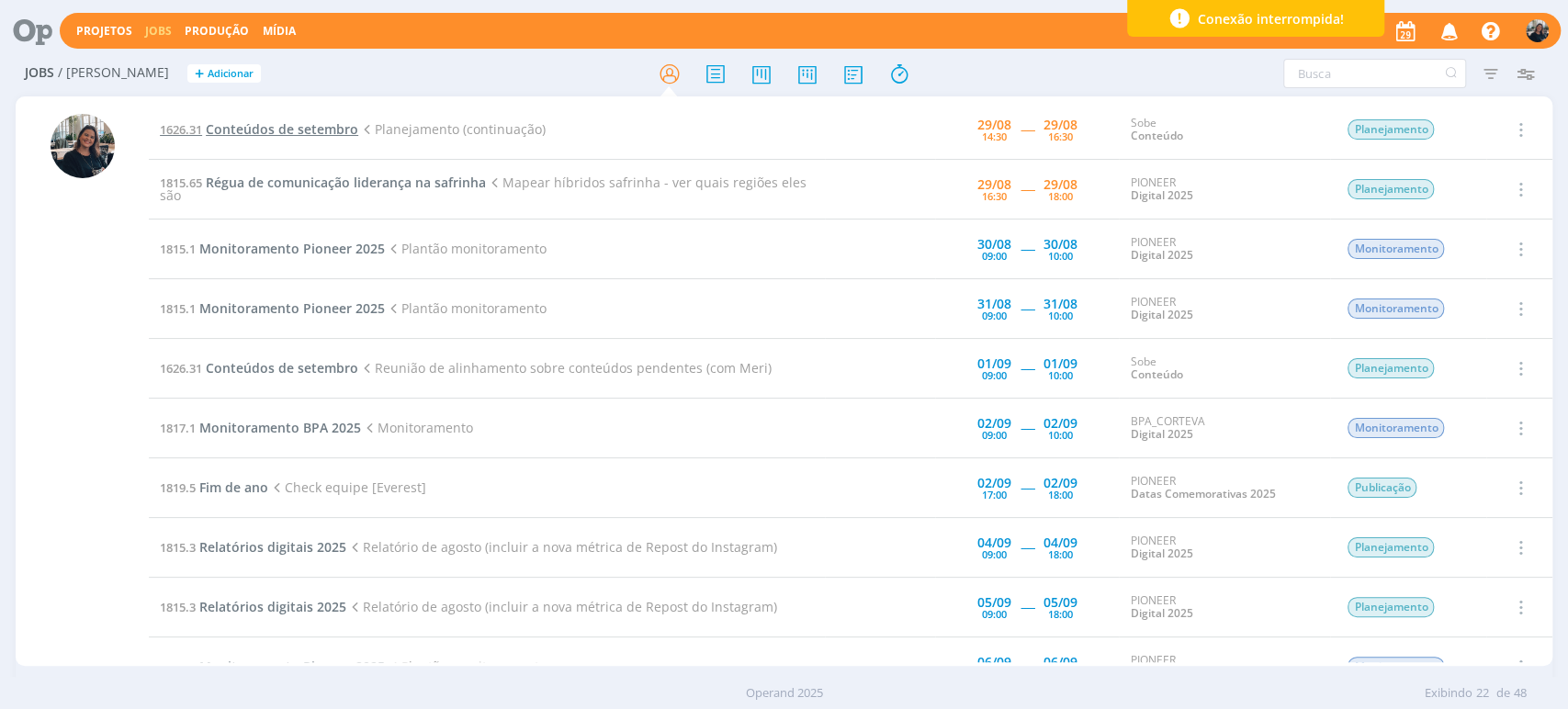
click at [245, 135] on span "Conteúdos de setembro" at bounding box center [281, 128] width 153 height 18
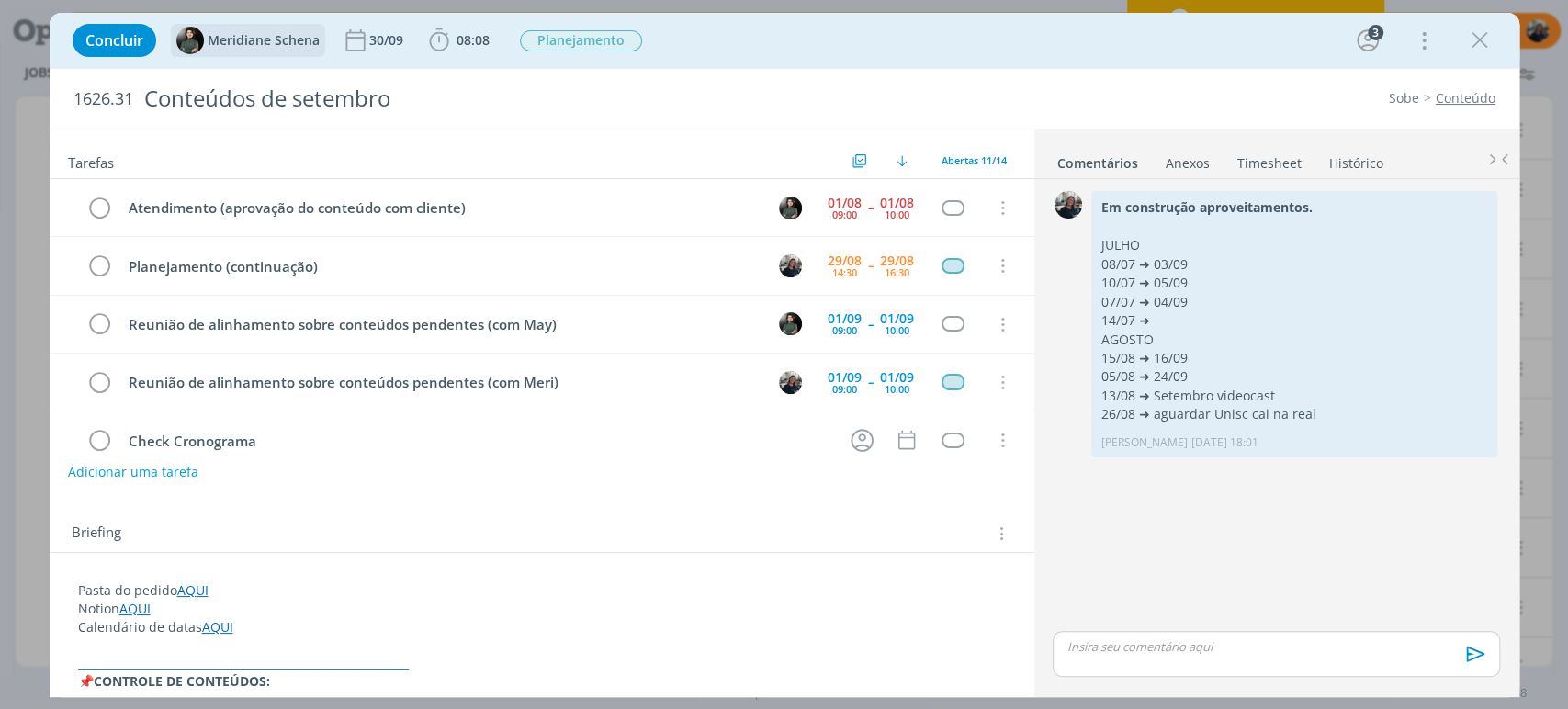
click at [213, 42] on span "Meridiane Schena" at bounding box center [264, 40] width 113 height 13
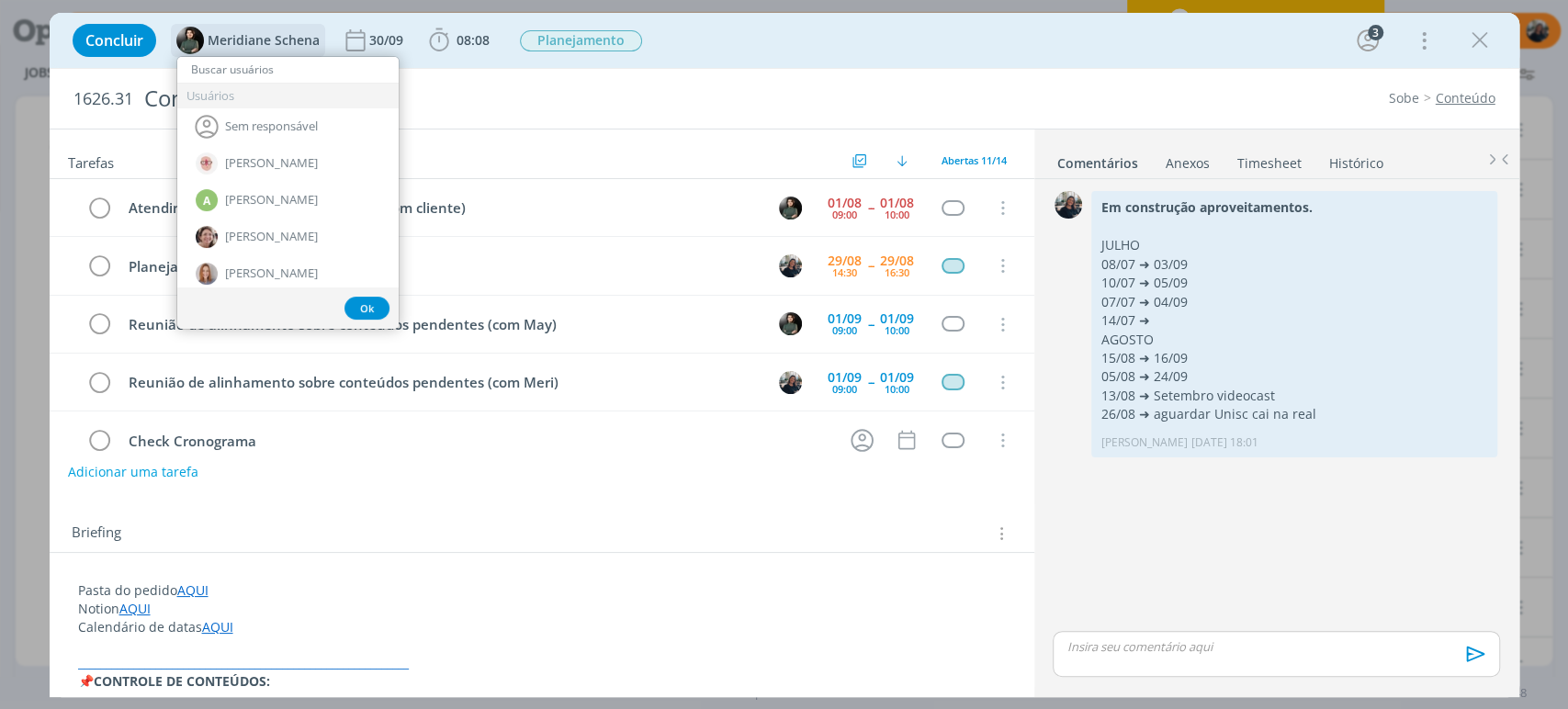
click at [213, 42] on span "Meridiane Schena" at bounding box center [264, 40] width 113 height 13
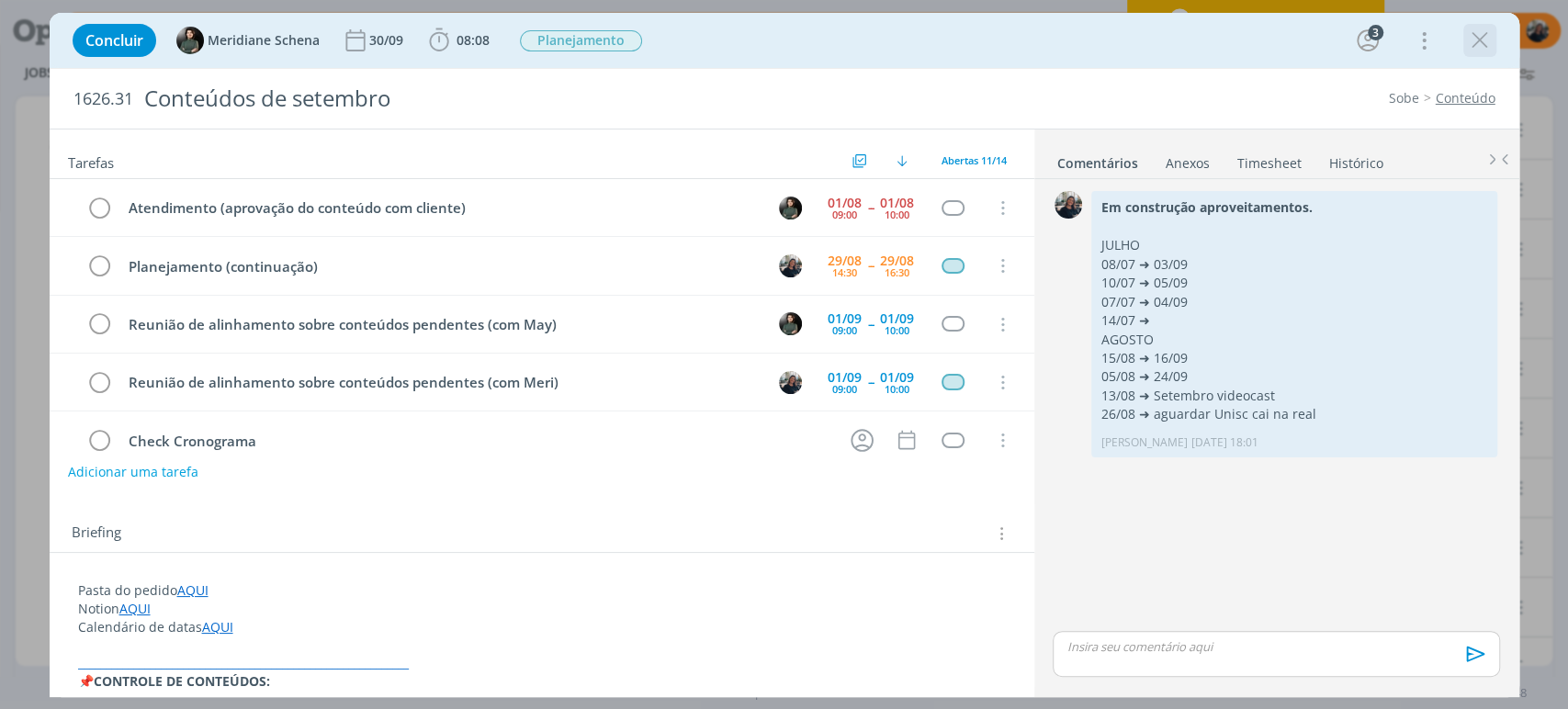
click at [1483, 34] on icon "dialog" at bounding box center [1479, 39] width 27 height 27
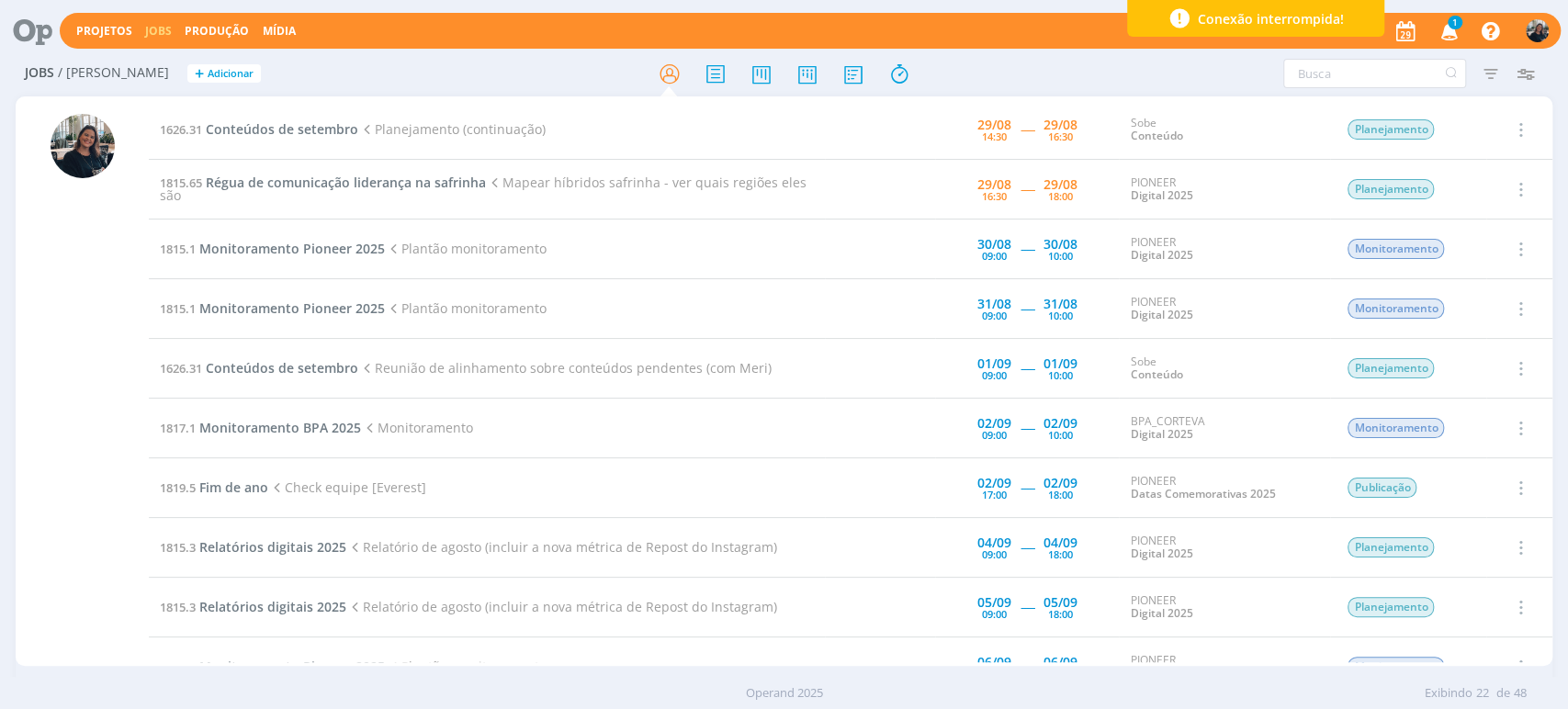
click at [1448, 29] on icon "button" at bounding box center [1449, 30] width 32 height 31
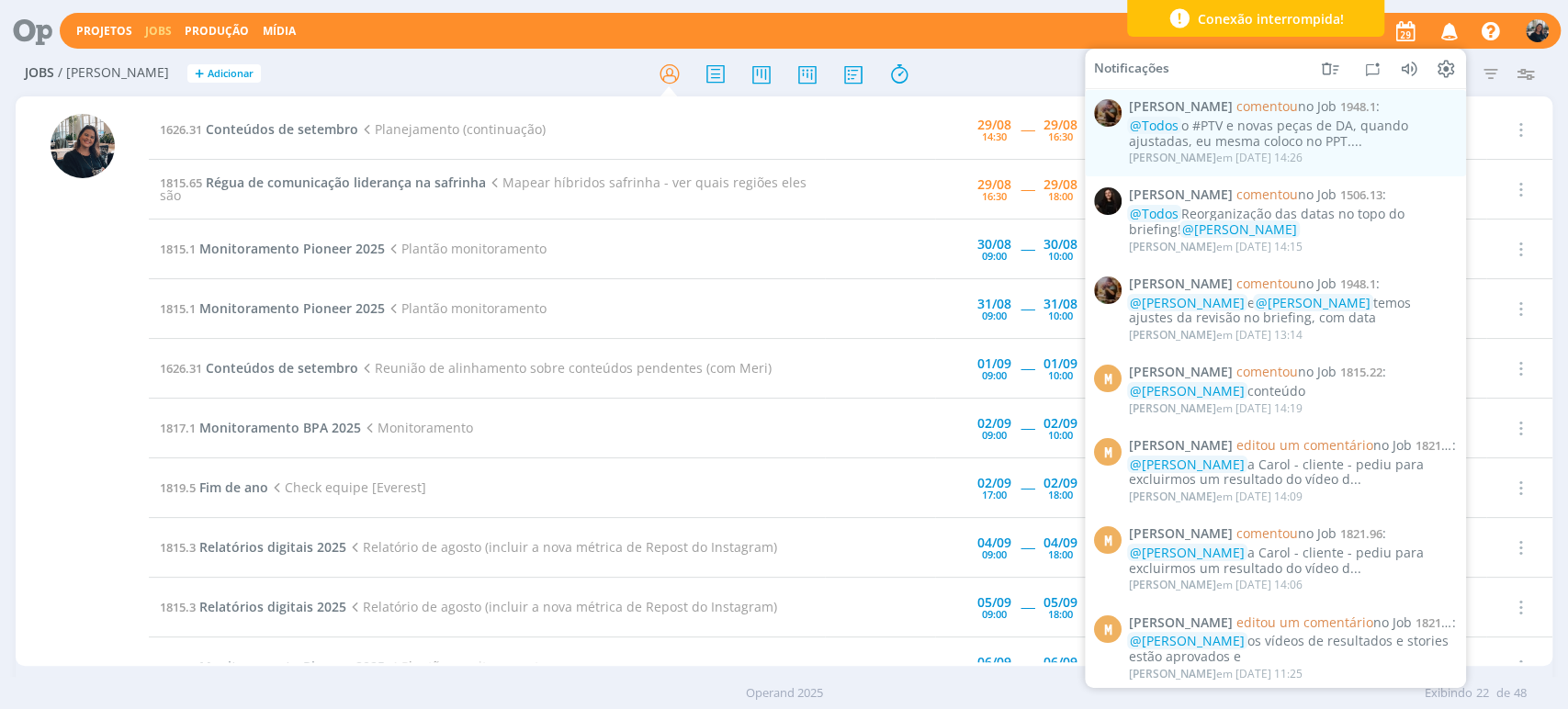
click at [1452, 29] on icon "button" at bounding box center [1449, 30] width 32 height 31
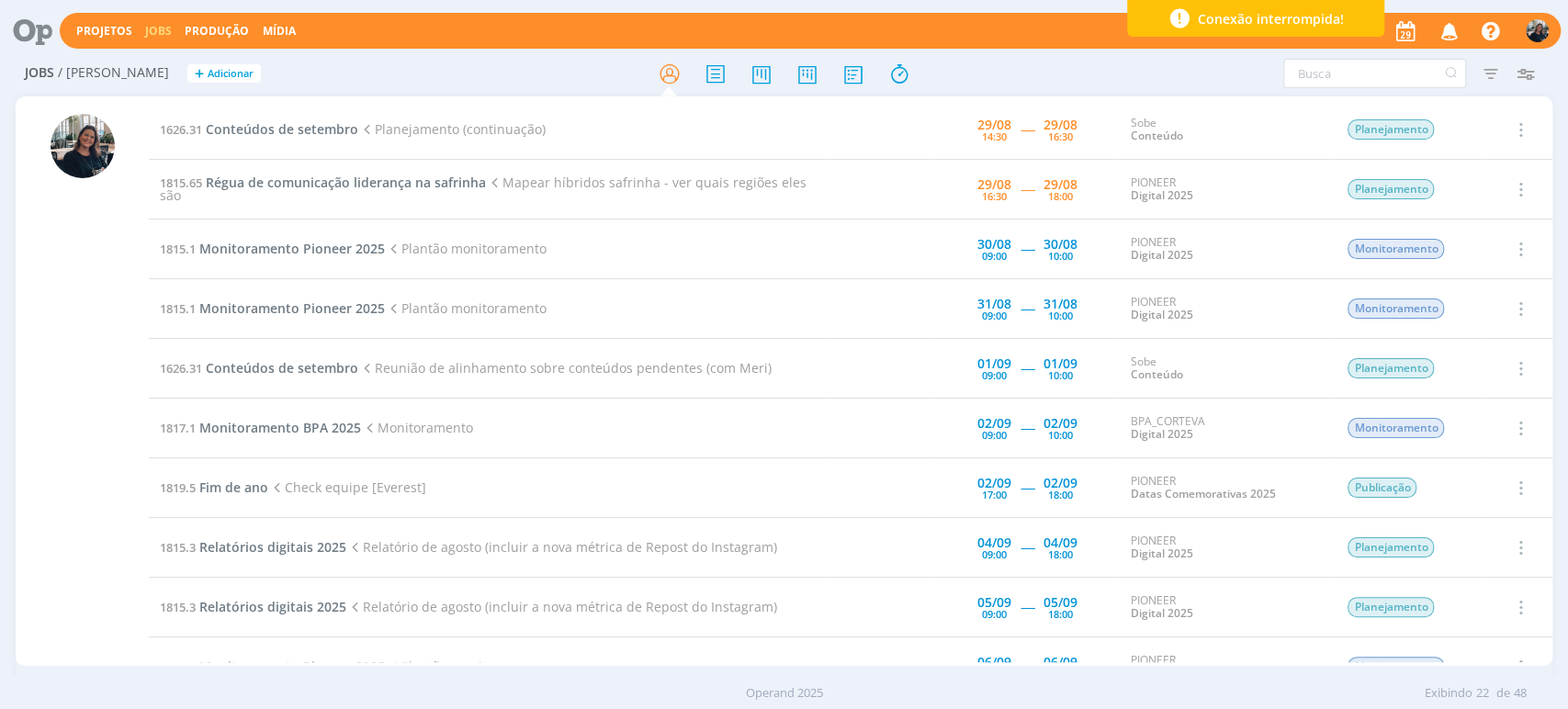
click at [1544, 239] on td "Selecionar Concluir Cancelar Iniciar timesheet" at bounding box center [1519, 249] width 67 height 60
click at [297, 129] on span "Conteúdos de setembro" at bounding box center [281, 128] width 153 height 18
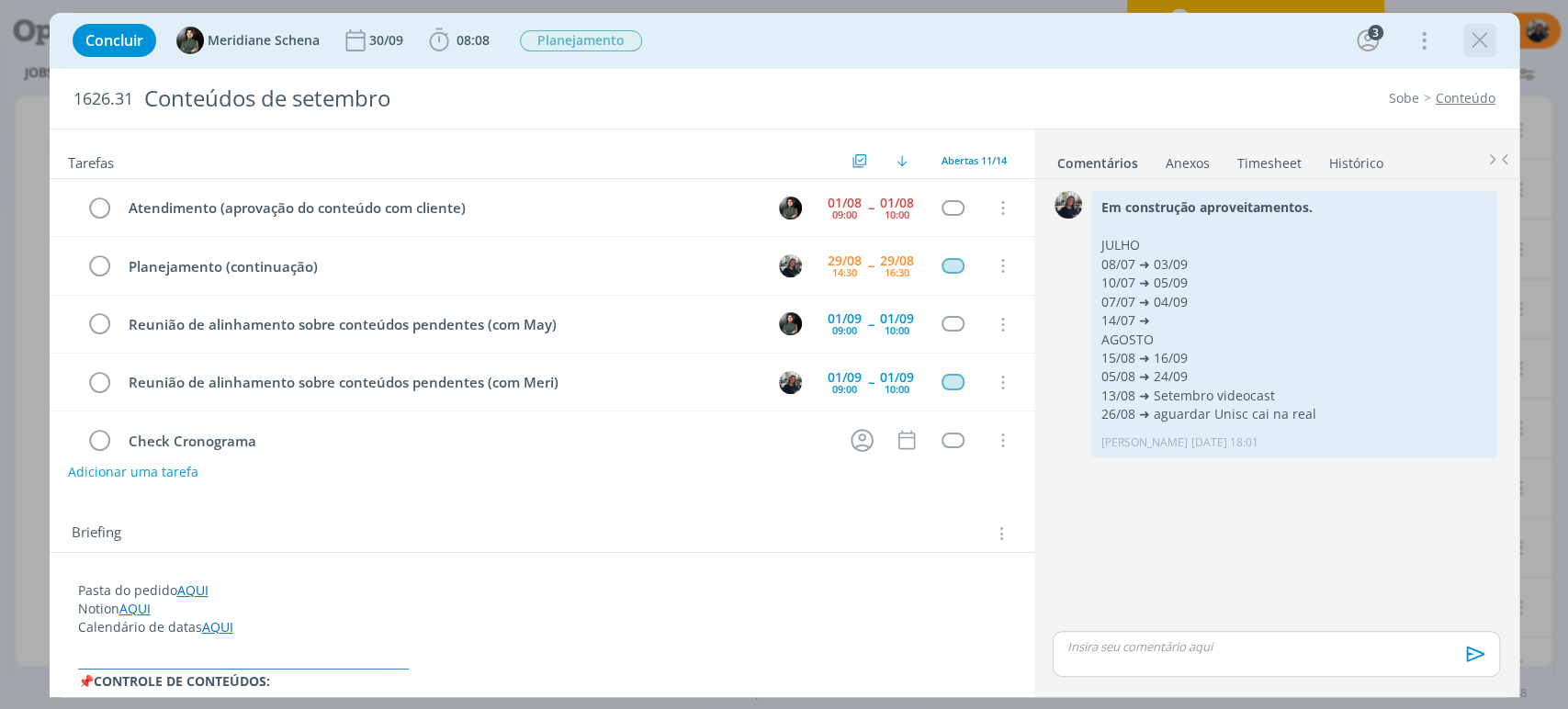
click at [1471, 36] on icon "dialog" at bounding box center [1479, 39] width 27 height 27
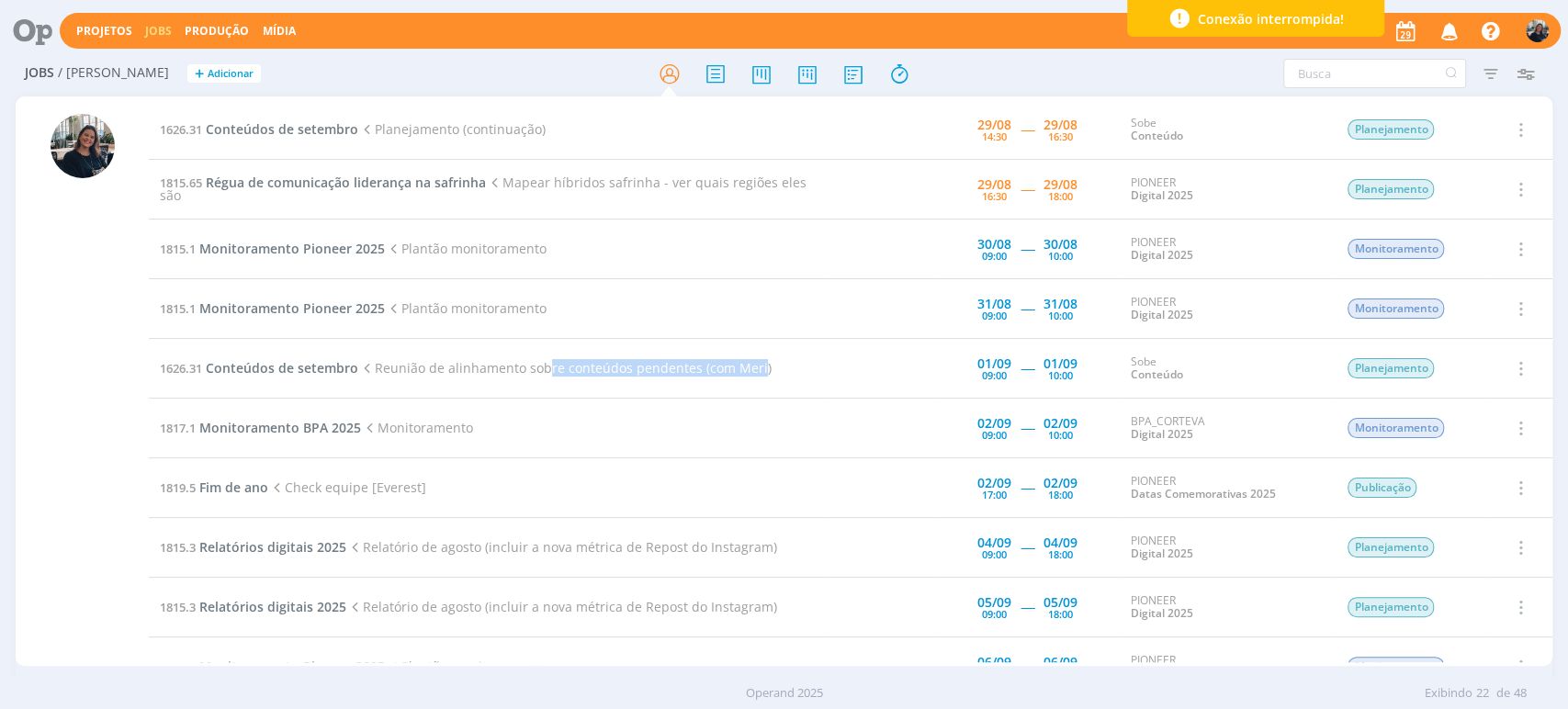
drag, startPoint x: 537, startPoint y: 372, endPoint x: 755, endPoint y: 361, distance: 218.3
click at [755, 361] on span "Reunião de alinhamento sobre conteúdos pendentes (com Meri)" at bounding box center [565, 368] width 414 height 18
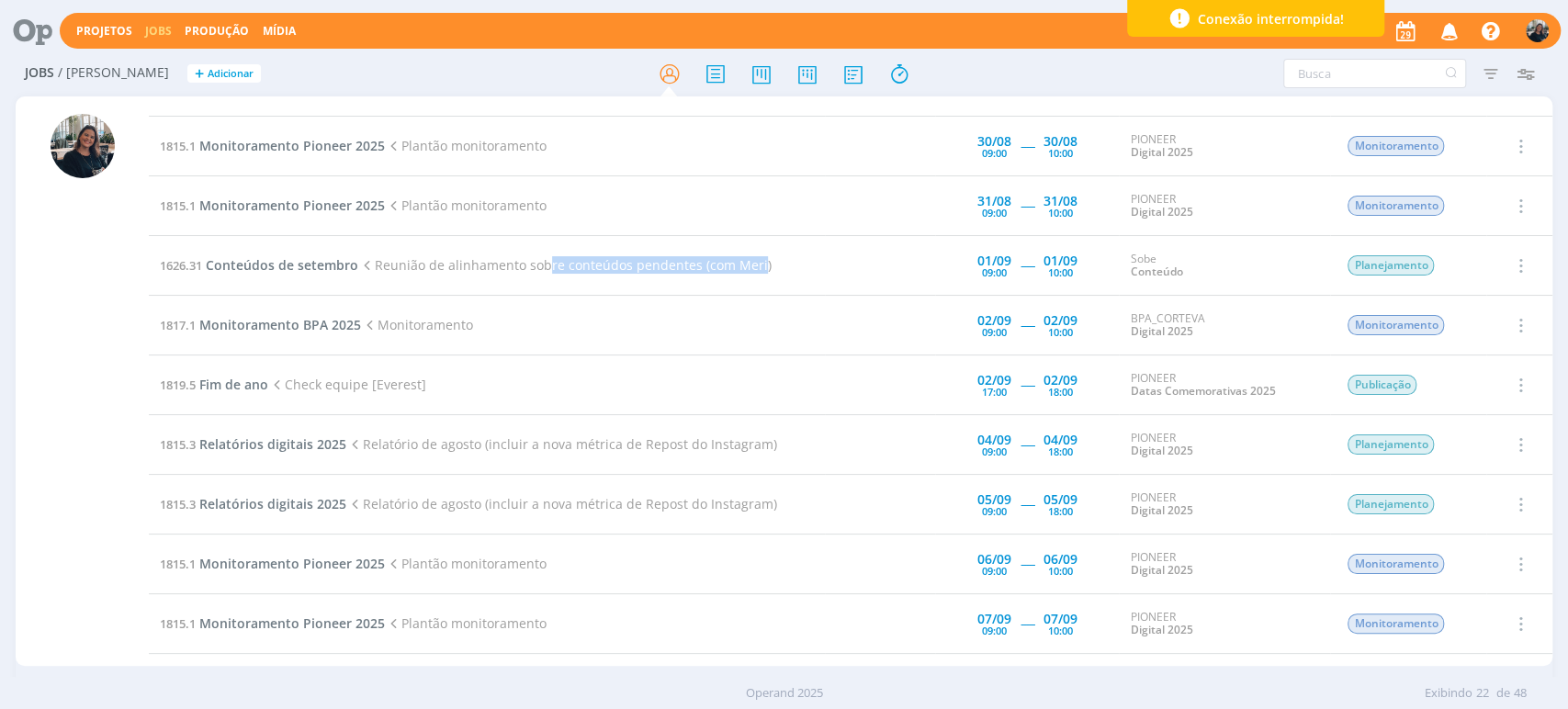
scroll to position [102, 0]
click at [292, 264] on span "Conteúdos de setembro" at bounding box center [281, 265] width 153 height 18
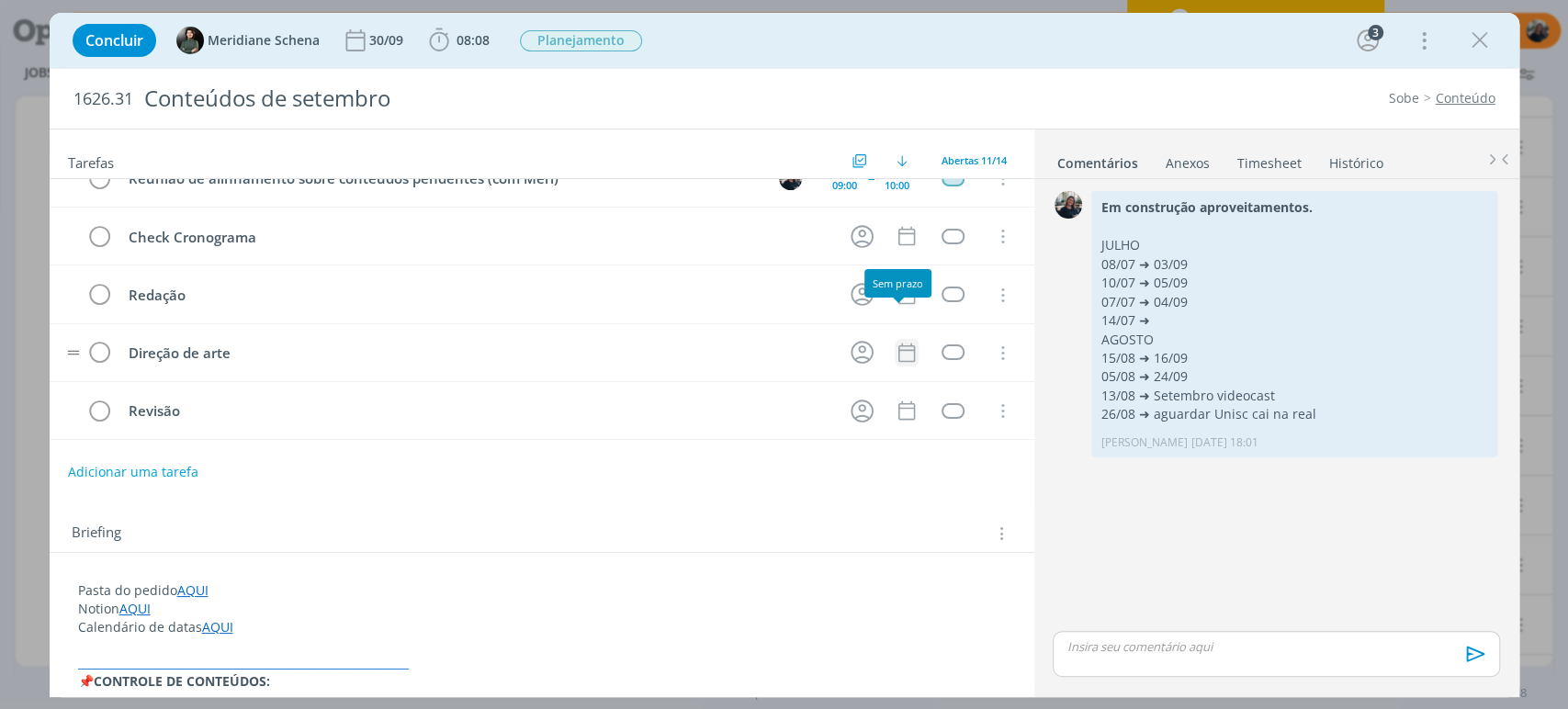
scroll to position [373, 0]
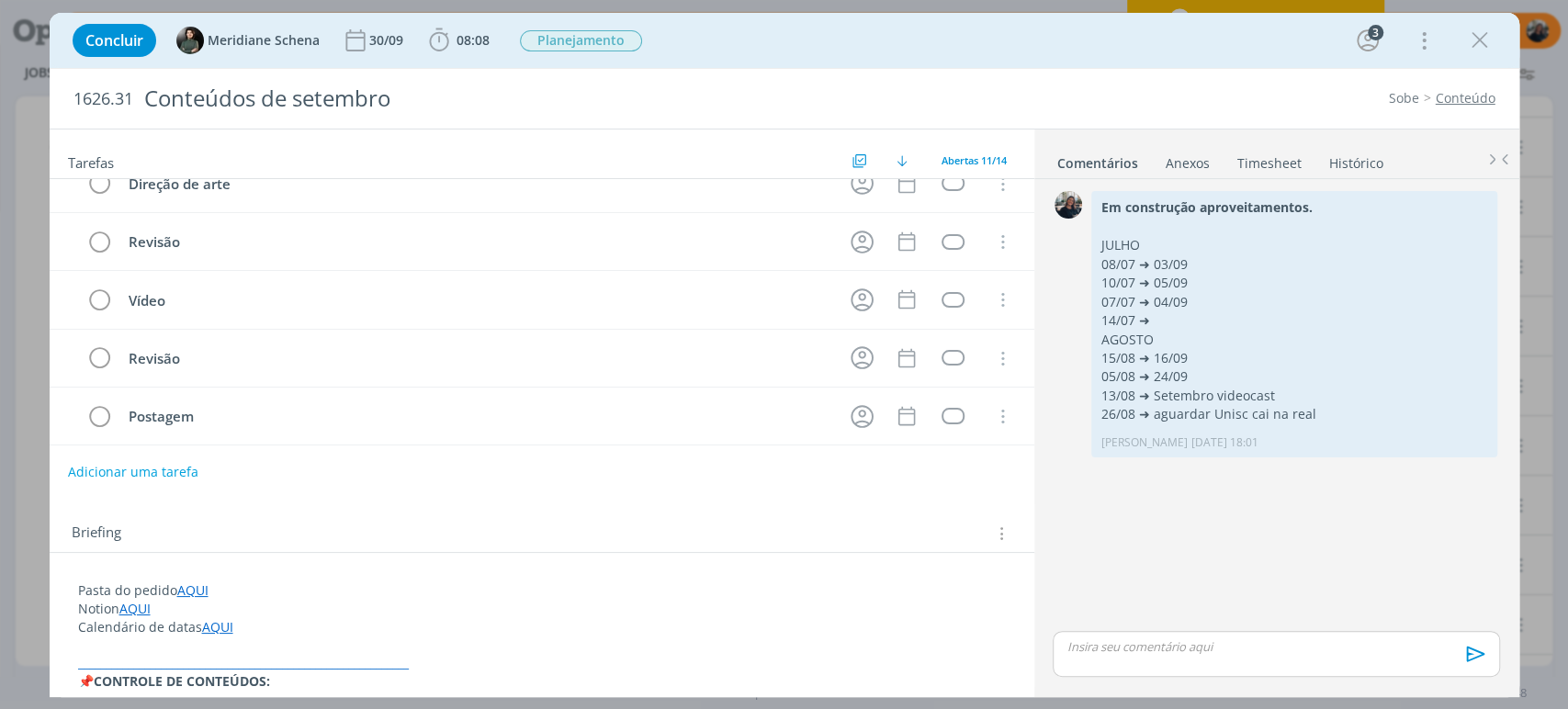
click at [1358, 161] on link "Histórico" at bounding box center [1356, 159] width 56 height 26
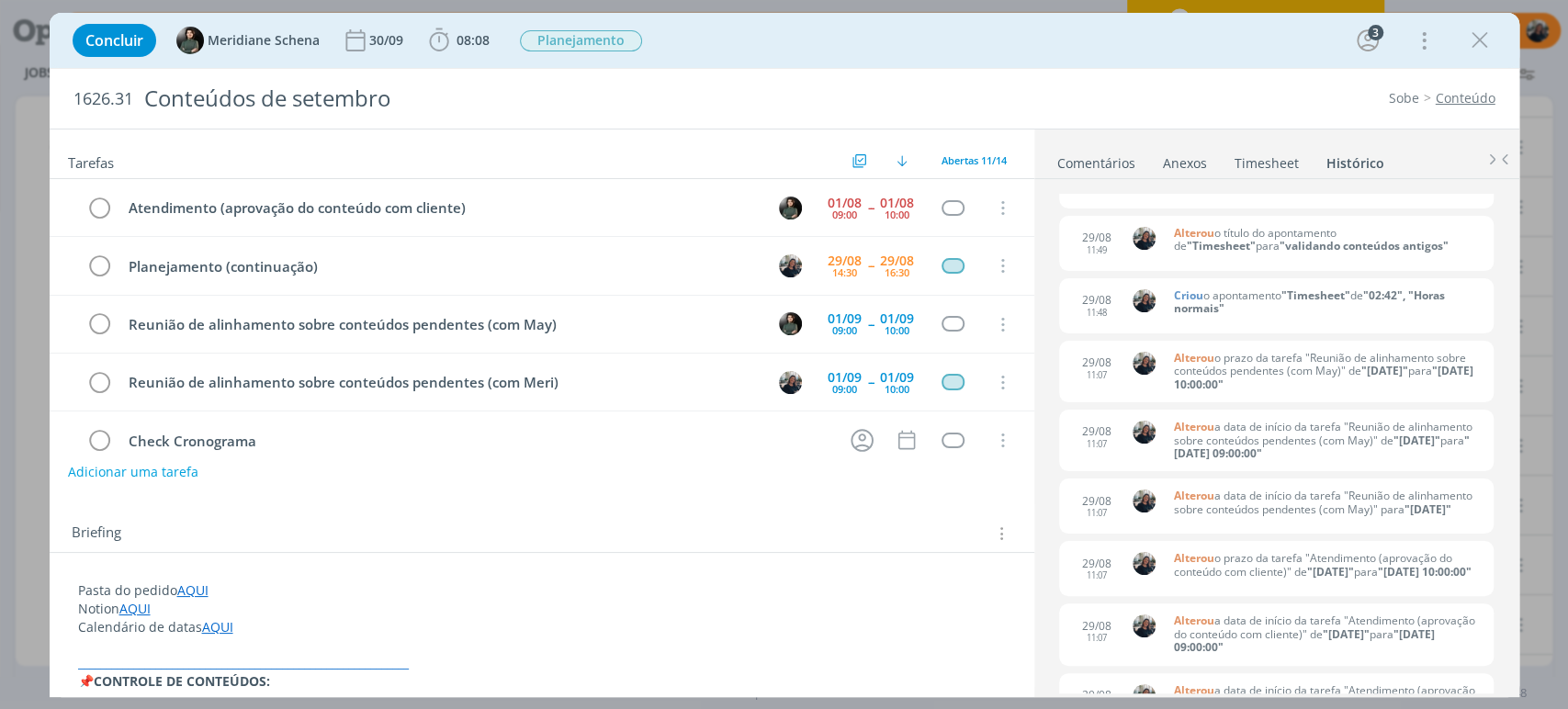
scroll to position [0, 0]
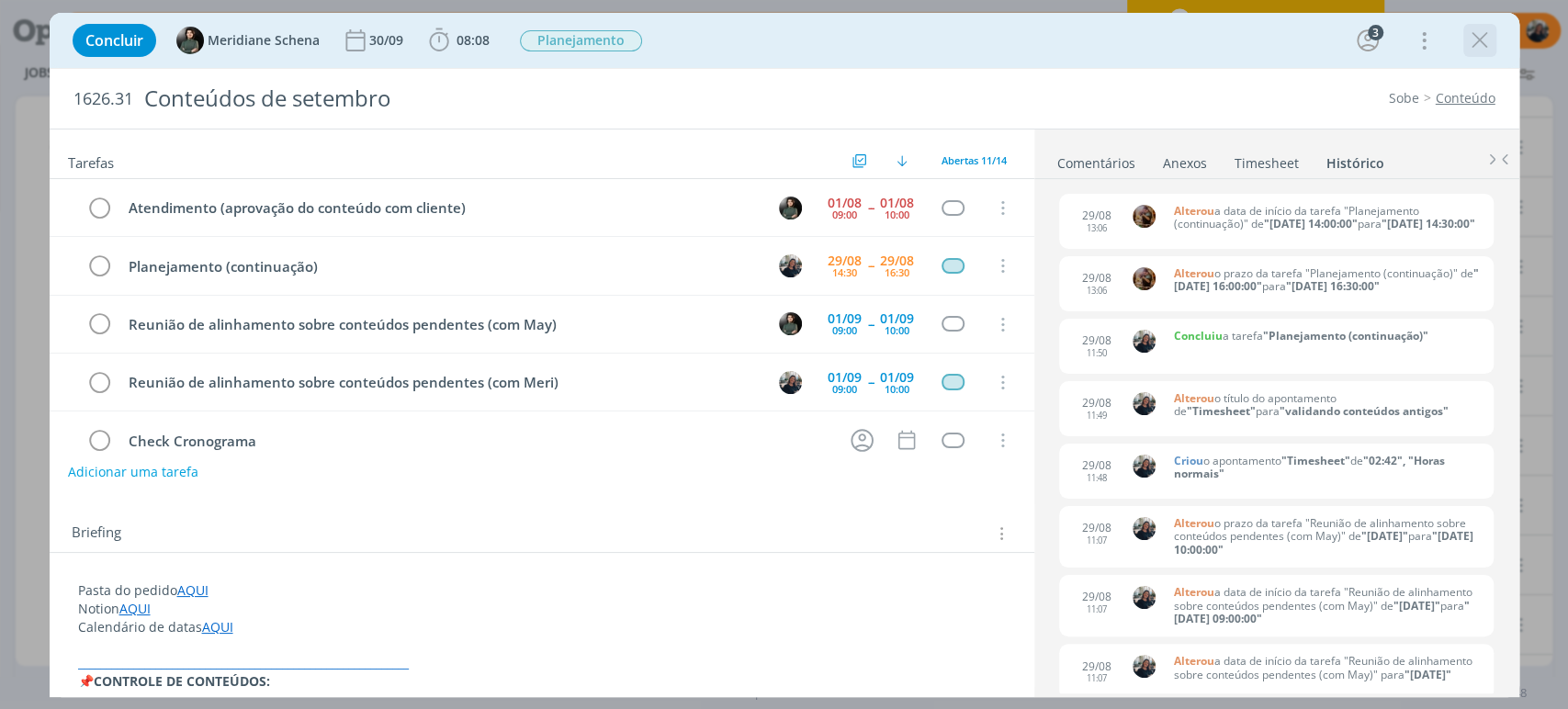
click at [1482, 31] on icon "dialog" at bounding box center [1479, 39] width 27 height 27
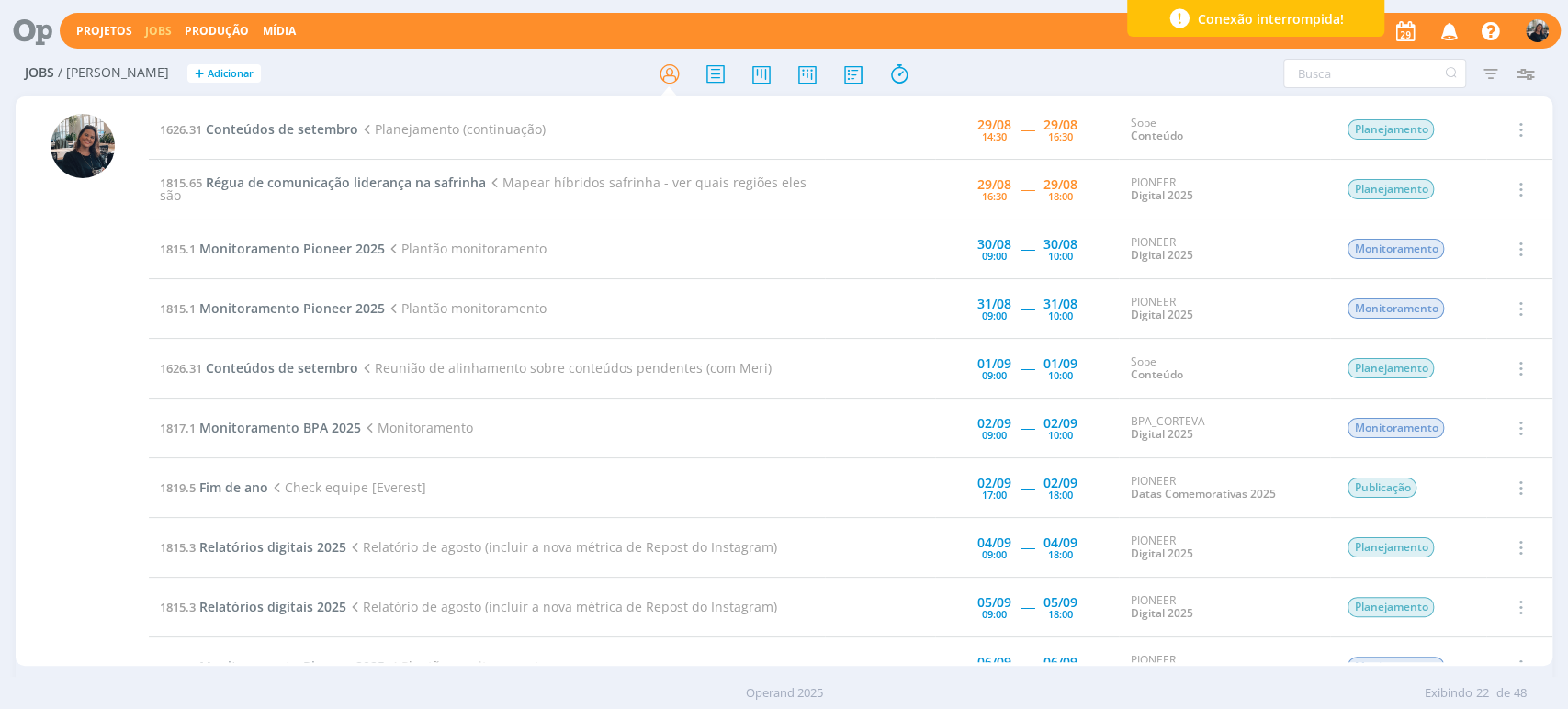
click at [44, 27] on icon at bounding box center [26, 31] width 38 height 36
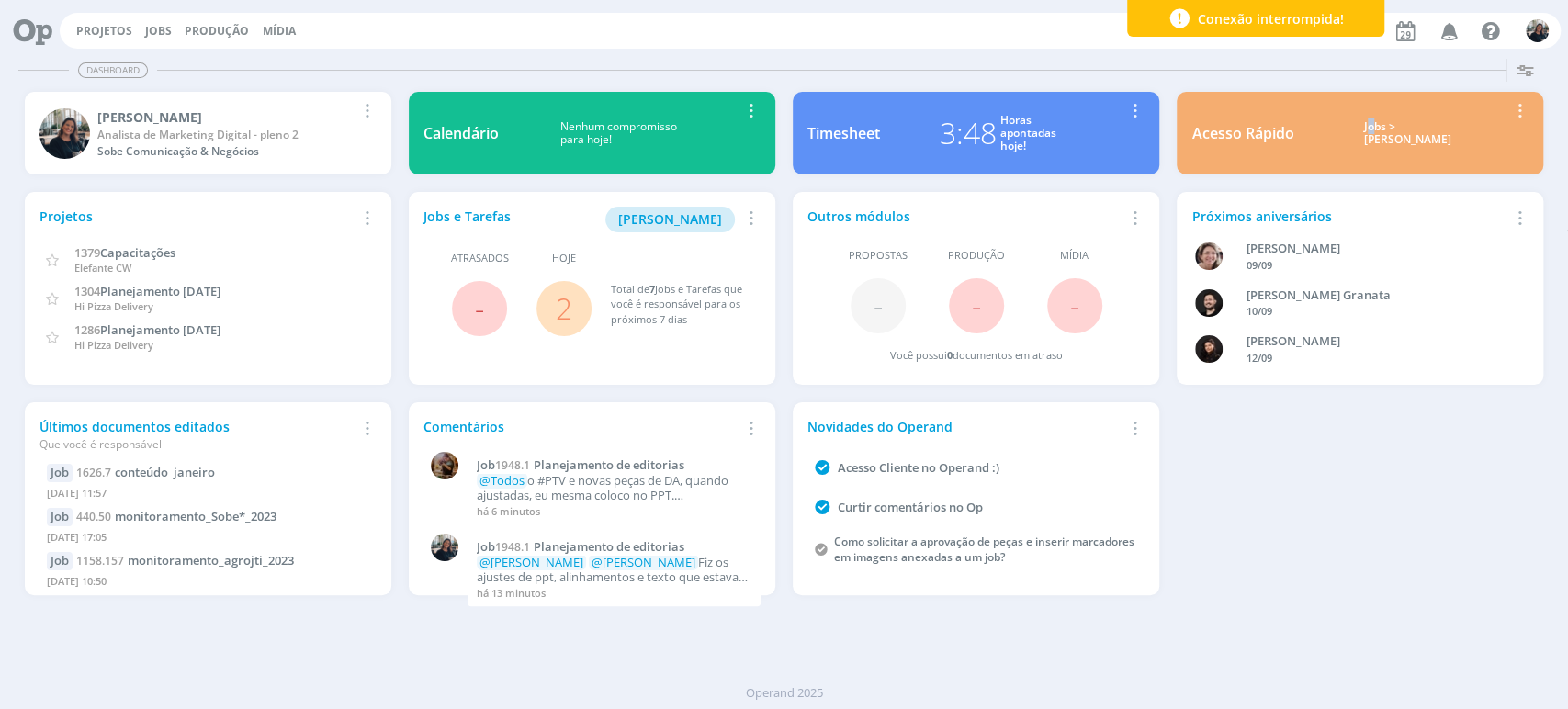
click at [1381, 117] on div "Acesso Rápido Jobs > Minha pauta Editar Remover Card" at bounding box center [1360, 133] width 367 height 83
click at [1382, 120] on div "Jobs > Minha pauta" at bounding box center [1407, 133] width 200 height 26
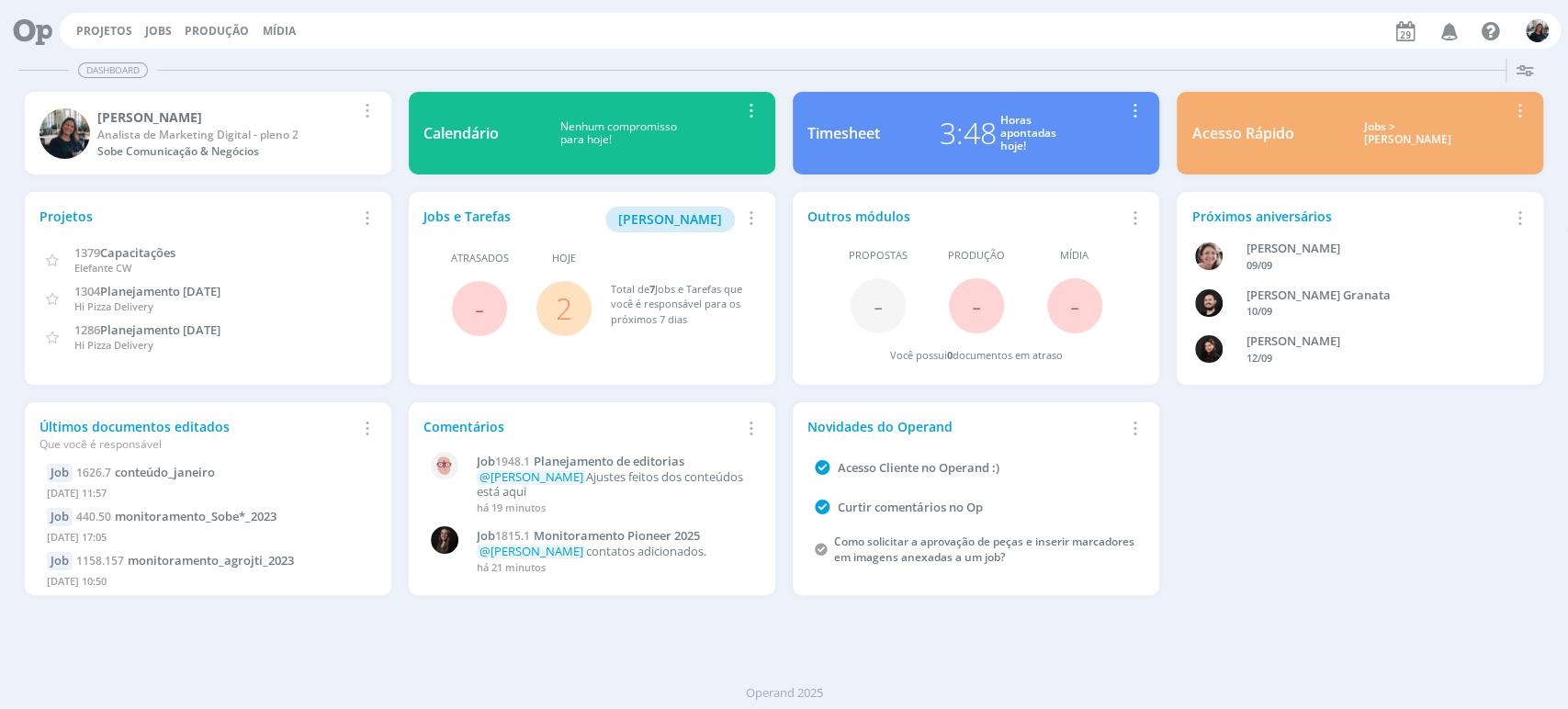
click at [1393, 131] on div "Jobs > [PERSON_NAME]" at bounding box center [1407, 133] width 200 height 26
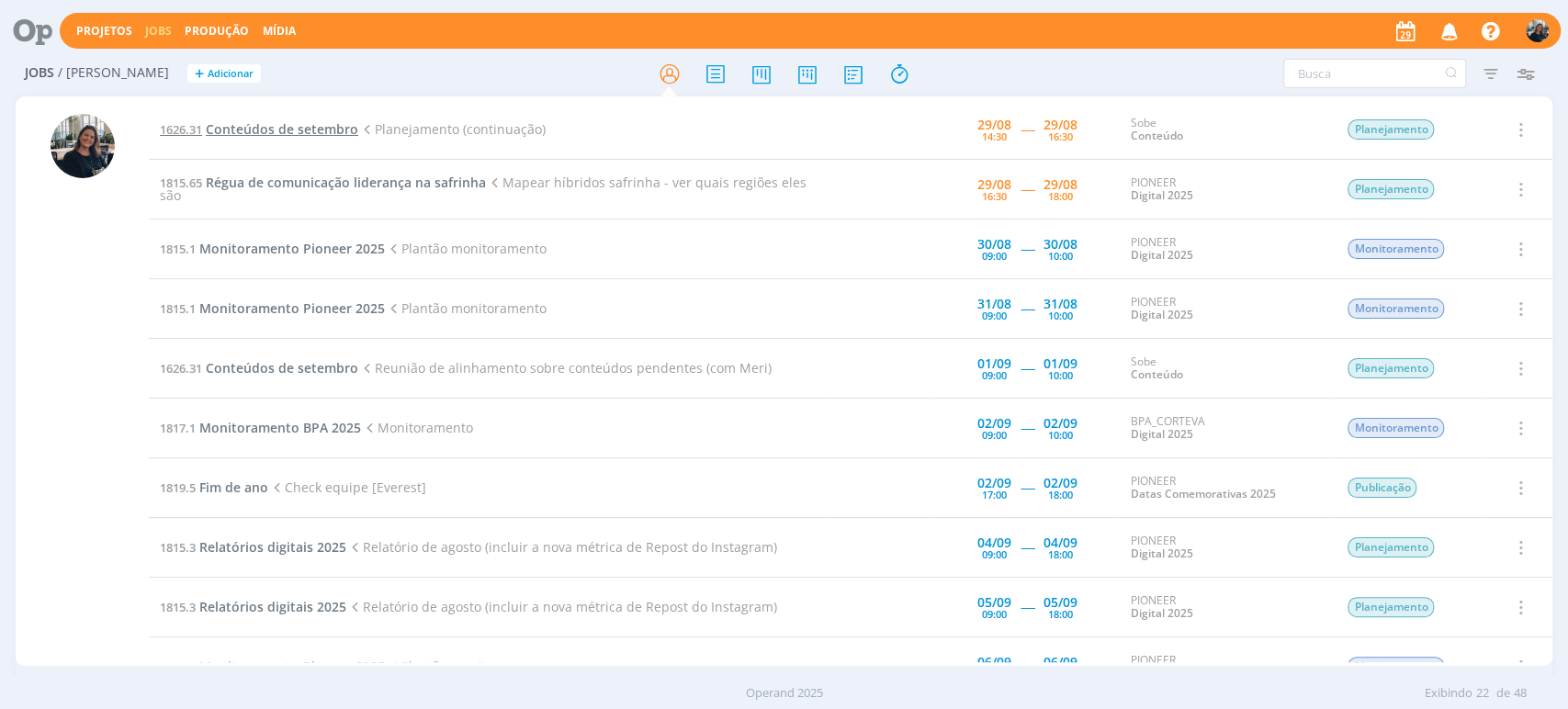
click at [279, 129] on span "Conteúdos de setembro" at bounding box center [281, 128] width 153 height 18
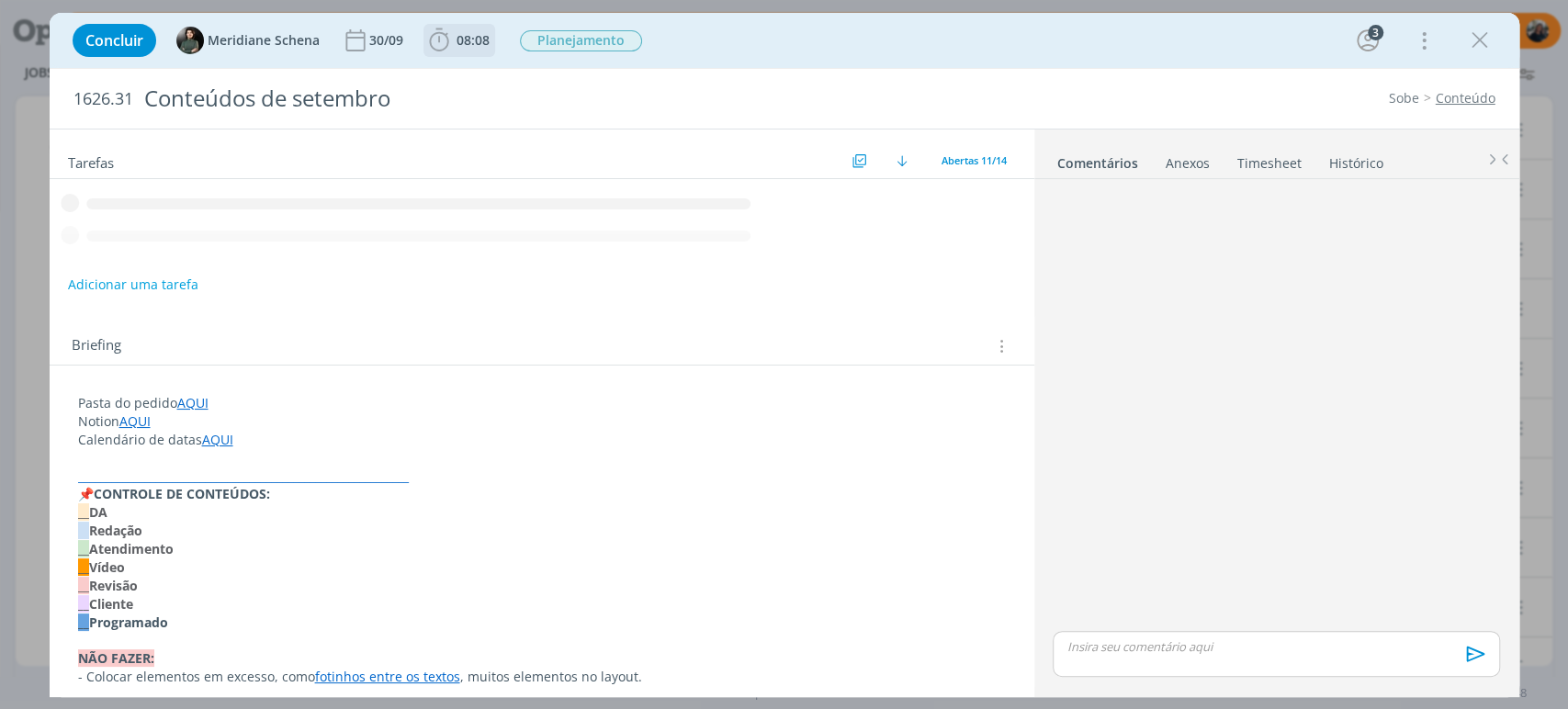
click at [430, 50] on icon "dialog" at bounding box center [439, 39] width 27 height 27
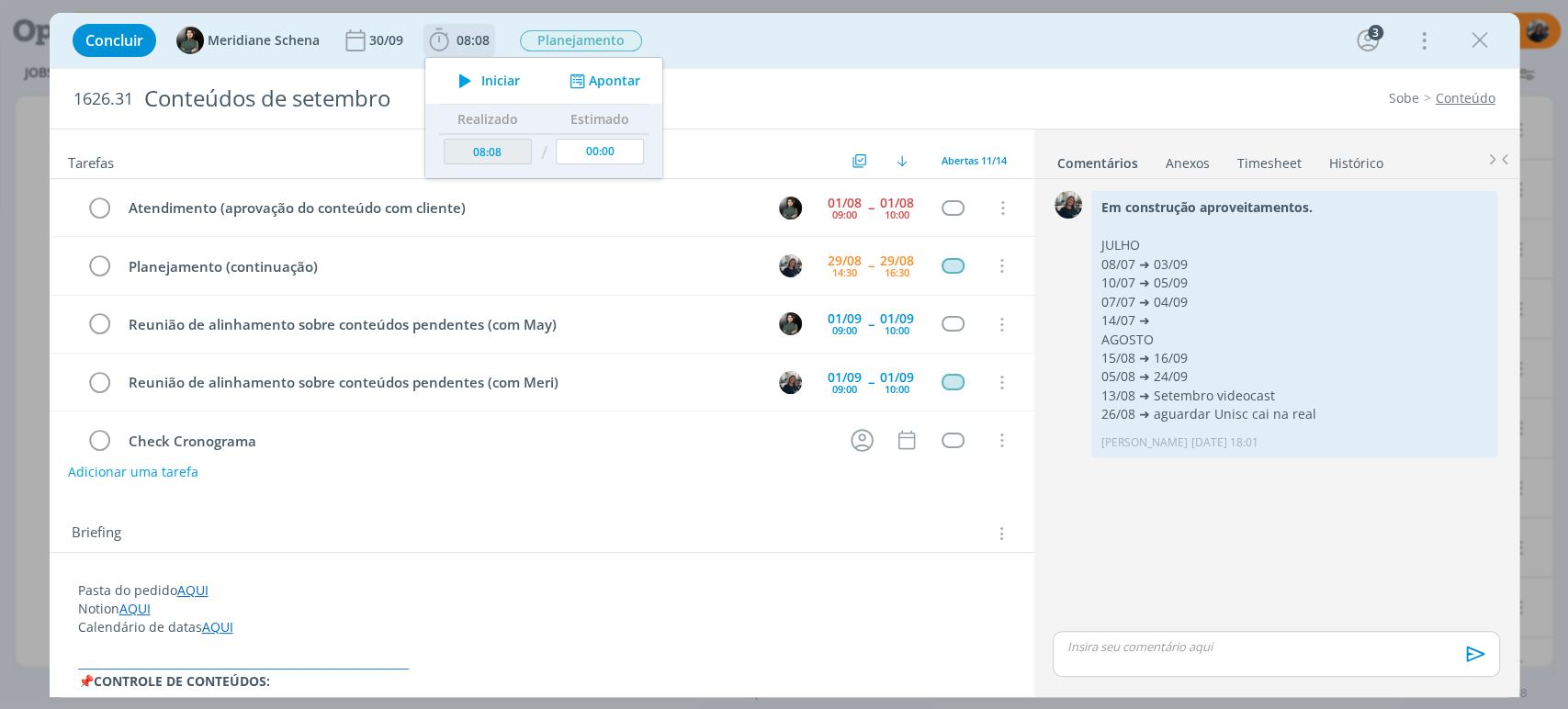
click at [488, 84] on span "Iniciar" at bounding box center [500, 81] width 38 height 13
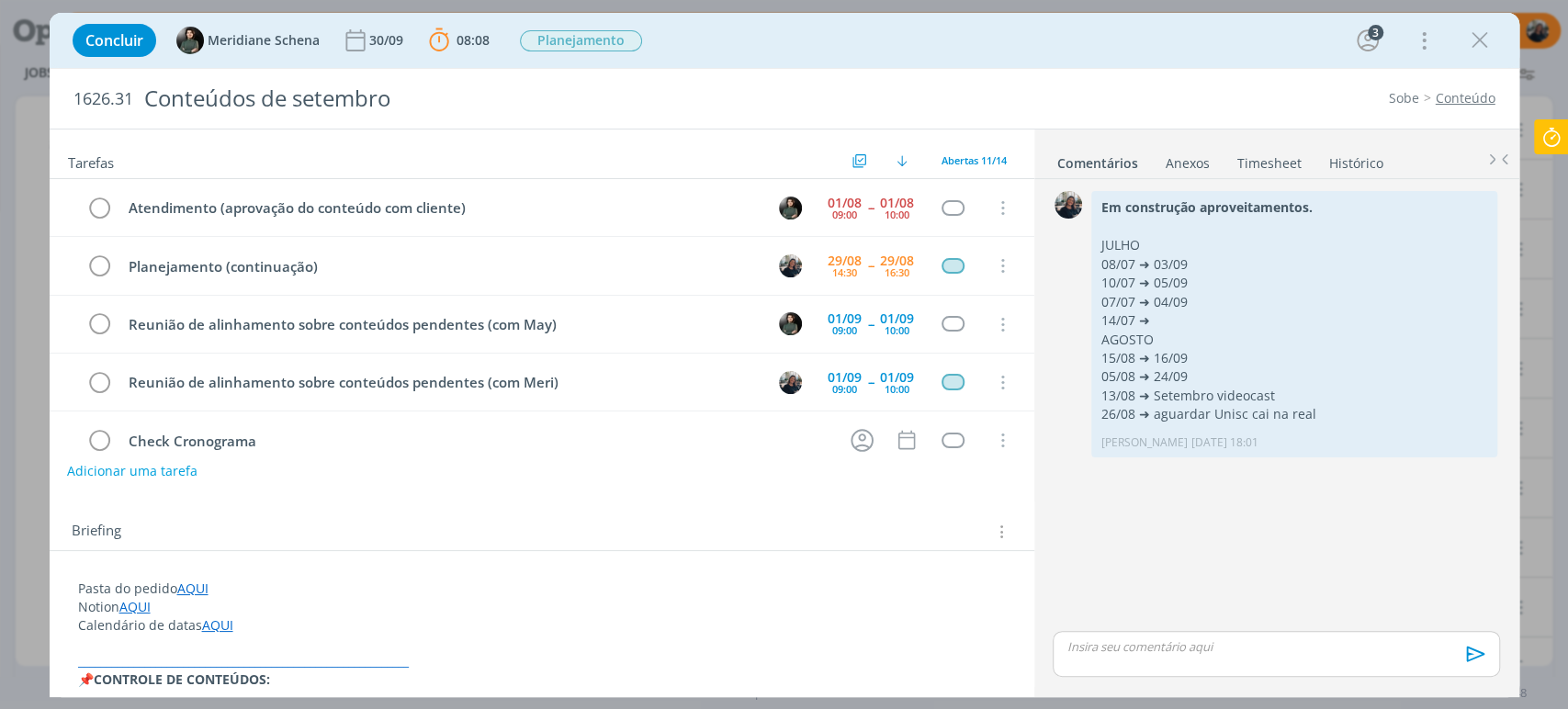
click at [131, 468] on button "Adicionar uma tarefa" at bounding box center [132, 471] width 130 height 31
click at [171, 464] on input "dialog" at bounding box center [419, 470] width 678 height 25
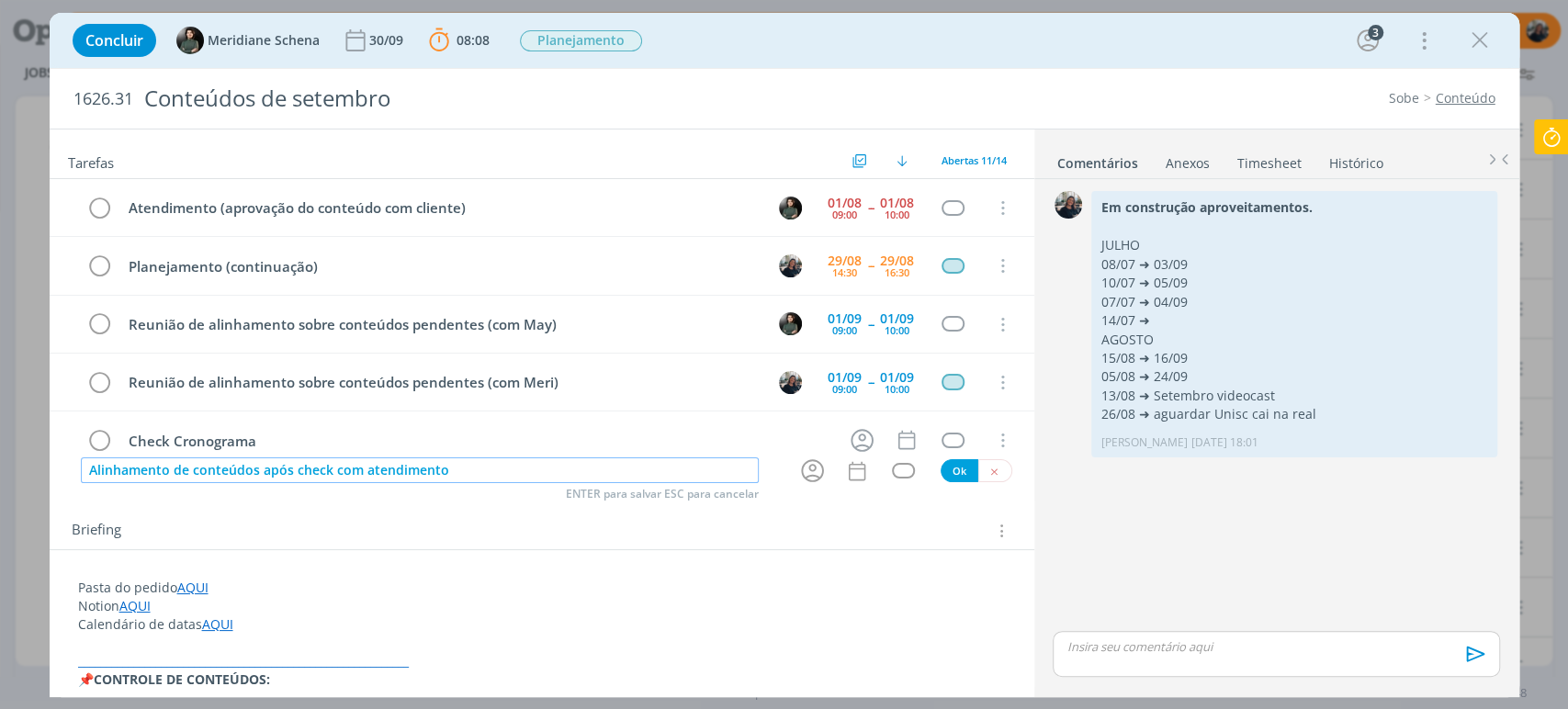
click at [177, 465] on input "Alinhamento de conteúdos após check com atendimento" at bounding box center [419, 470] width 678 height 25
click at [850, 440] on icon "dialog" at bounding box center [862, 440] width 28 height 28
type input "Alinhamento cronograma de conteúdos após check com atendimento"
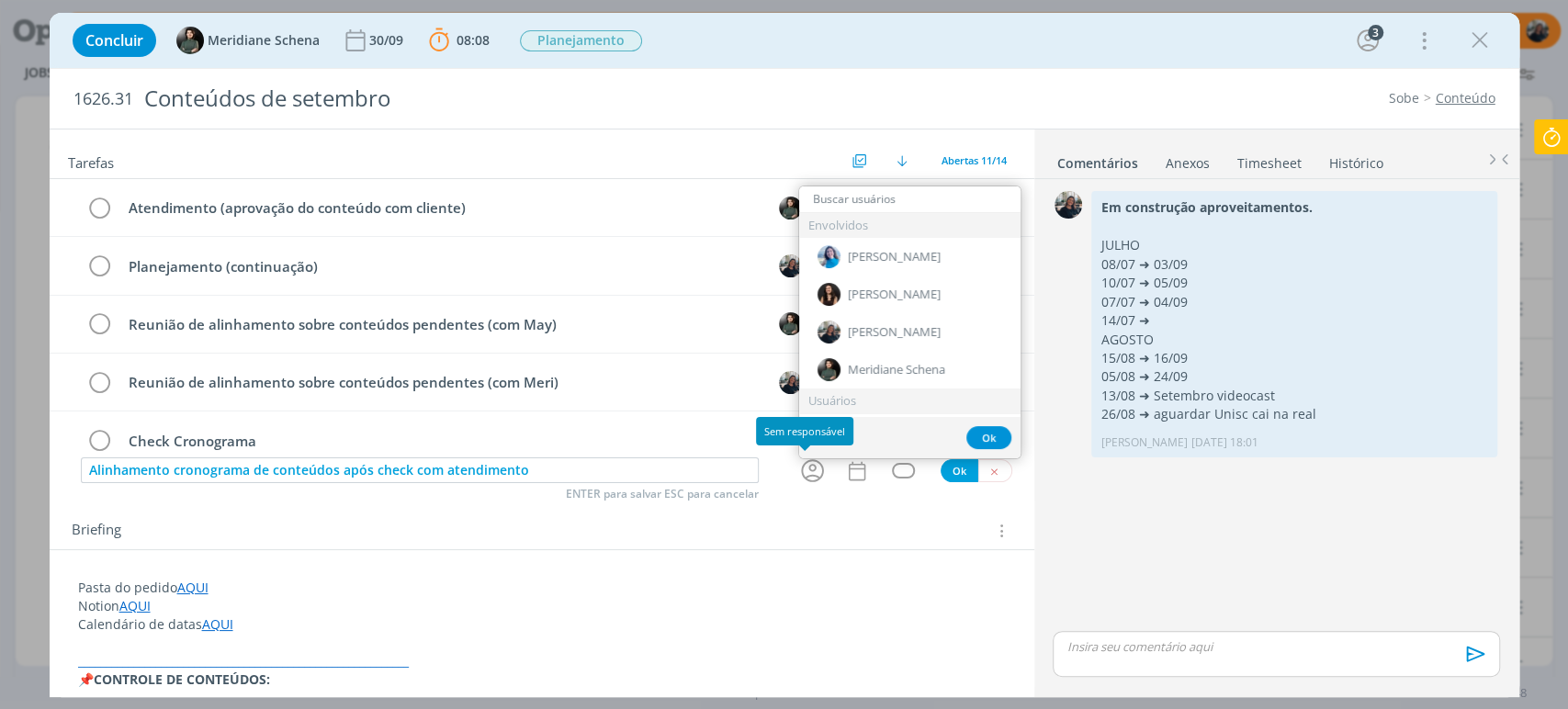
click at [798, 473] on icon "dialog" at bounding box center [812, 471] width 28 height 28
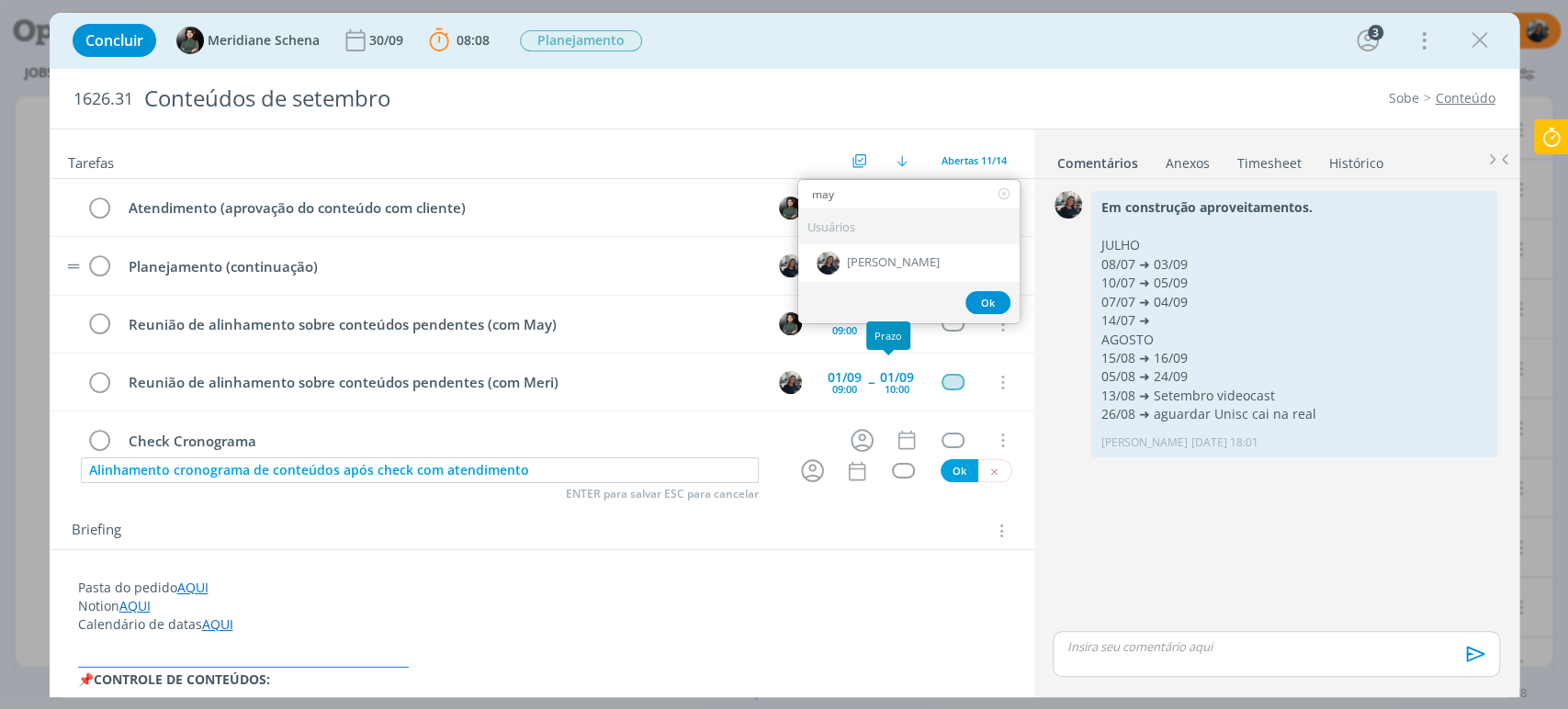
type input "may"
click at [905, 260] on span "[PERSON_NAME]" at bounding box center [893, 264] width 93 height 15
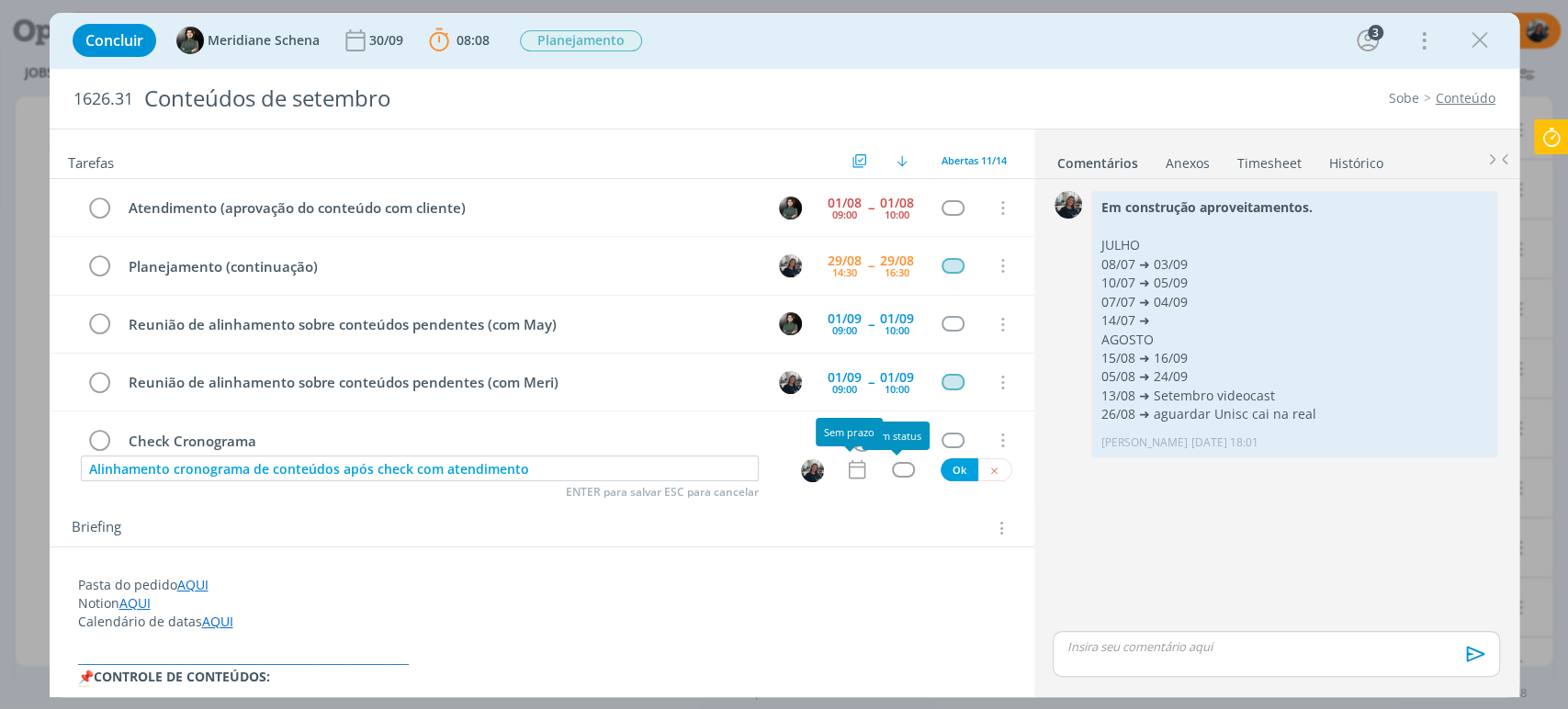
click at [848, 475] on icon "dialog" at bounding box center [856, 469] width 23 height 23
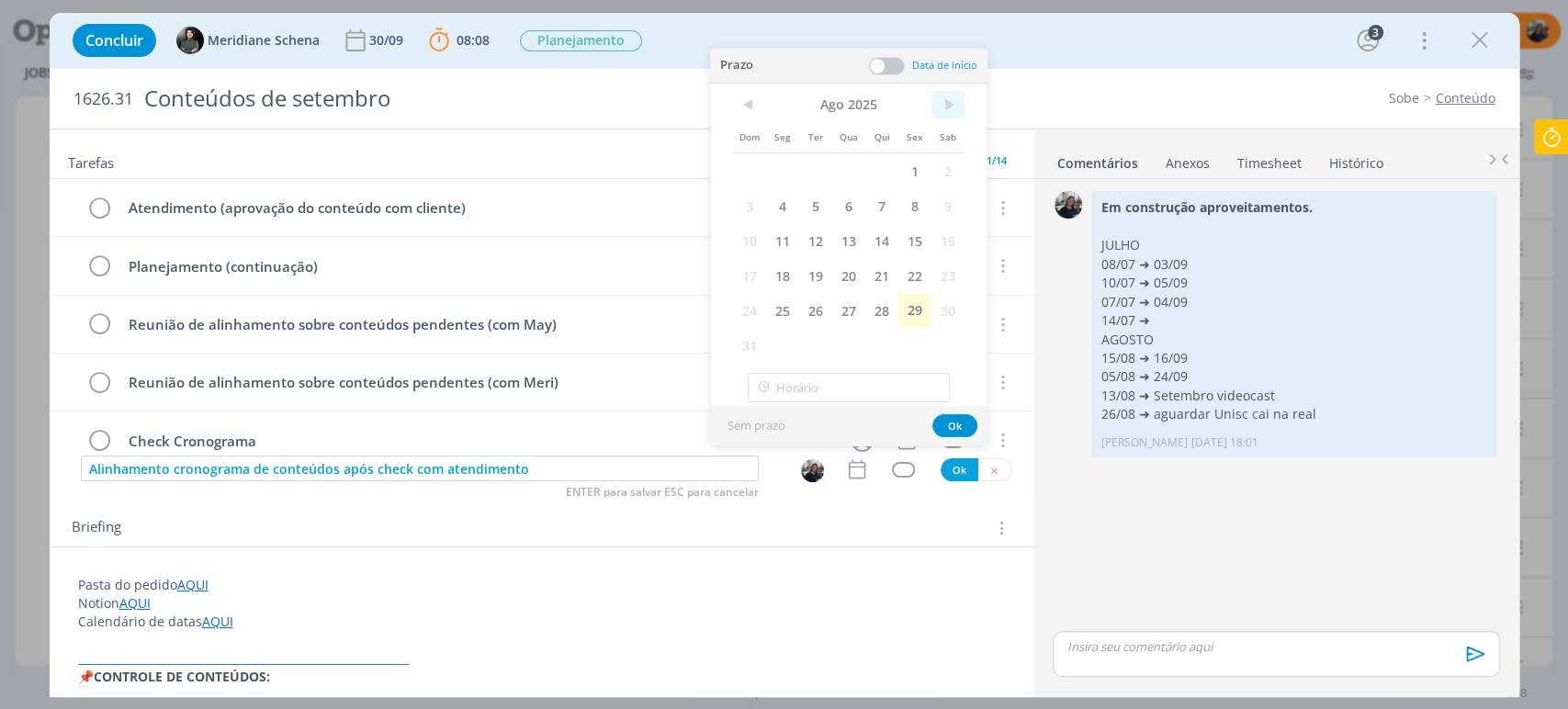
click at [955, 113] on span ">" at bounding box center [947, 104] width 33 height 27
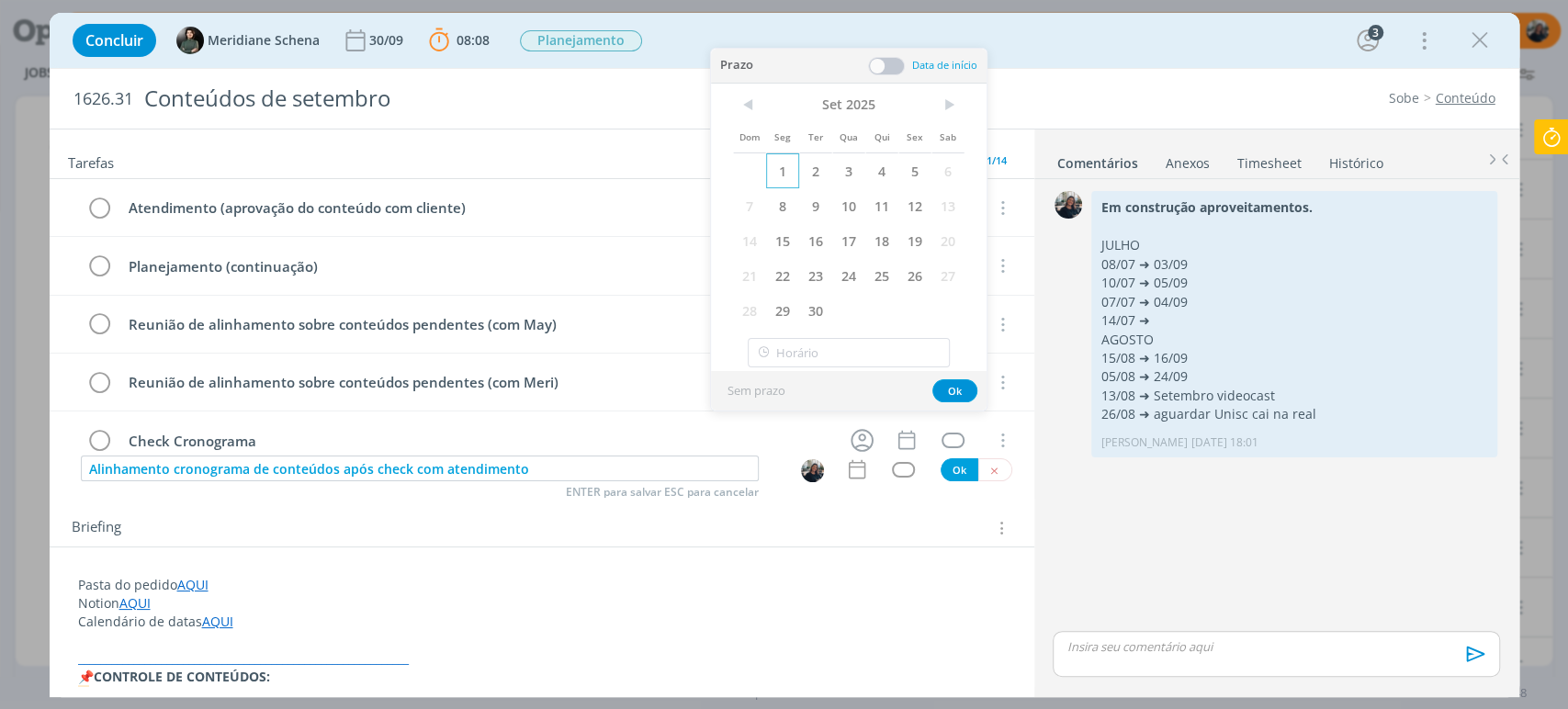
click at [790, 161] on span "1" at bounding box center [782, 171] width 33 height 35
drag, startPoint x: 875, startPoint y: 61, endPoint x: 854, endPoint y: 92, distance: 37.4
click at [875, 64] on span at bounding box center [886, 67] width 37 height 19
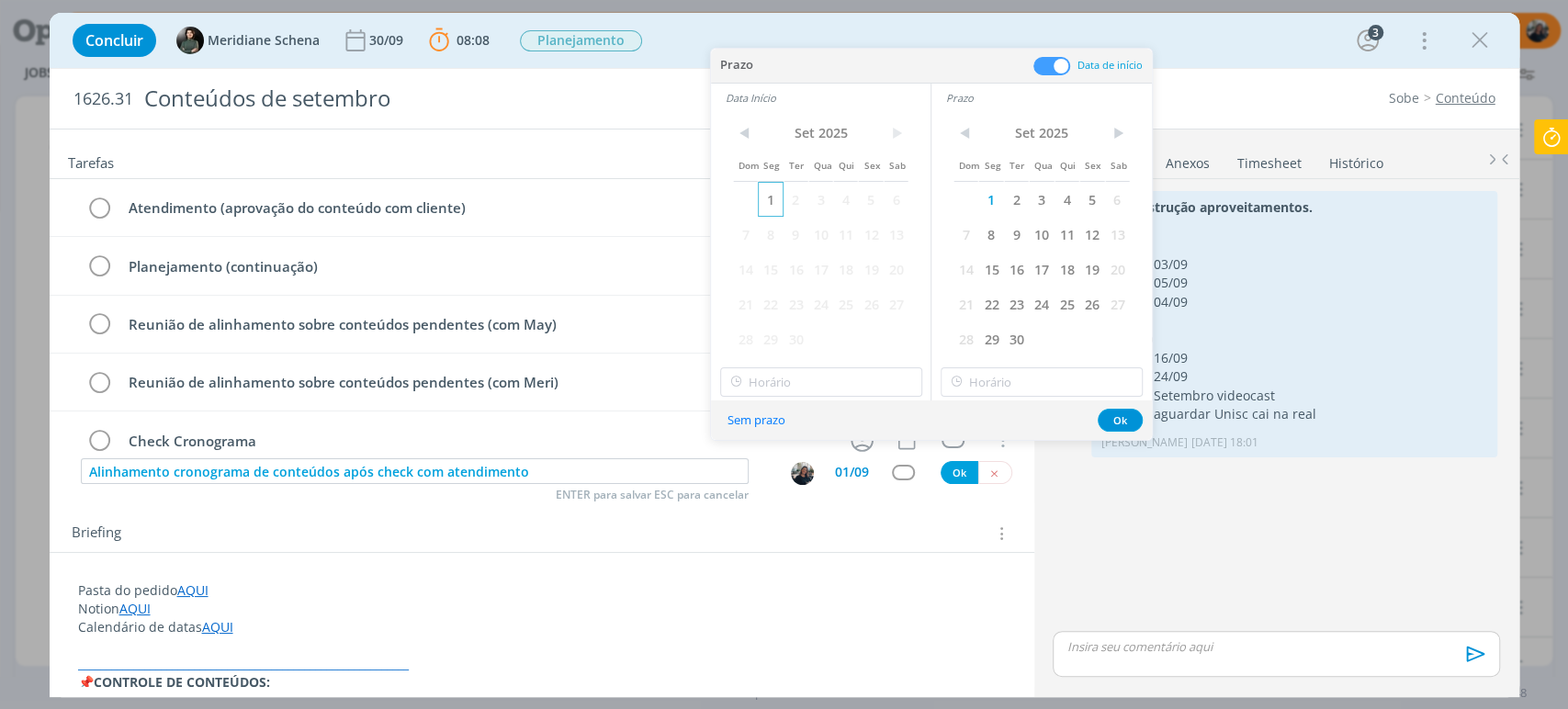
click at [761, 197] on span "1" at bounding box center [770, 199] width 24 height 35
click at [791, 376] on input "15:00" at bounding box center [821, 382] width 202 height 29
click at [826, 418] on div "10:00" at bounding box center [822, 414] width 204 height 33
type input "10:00"
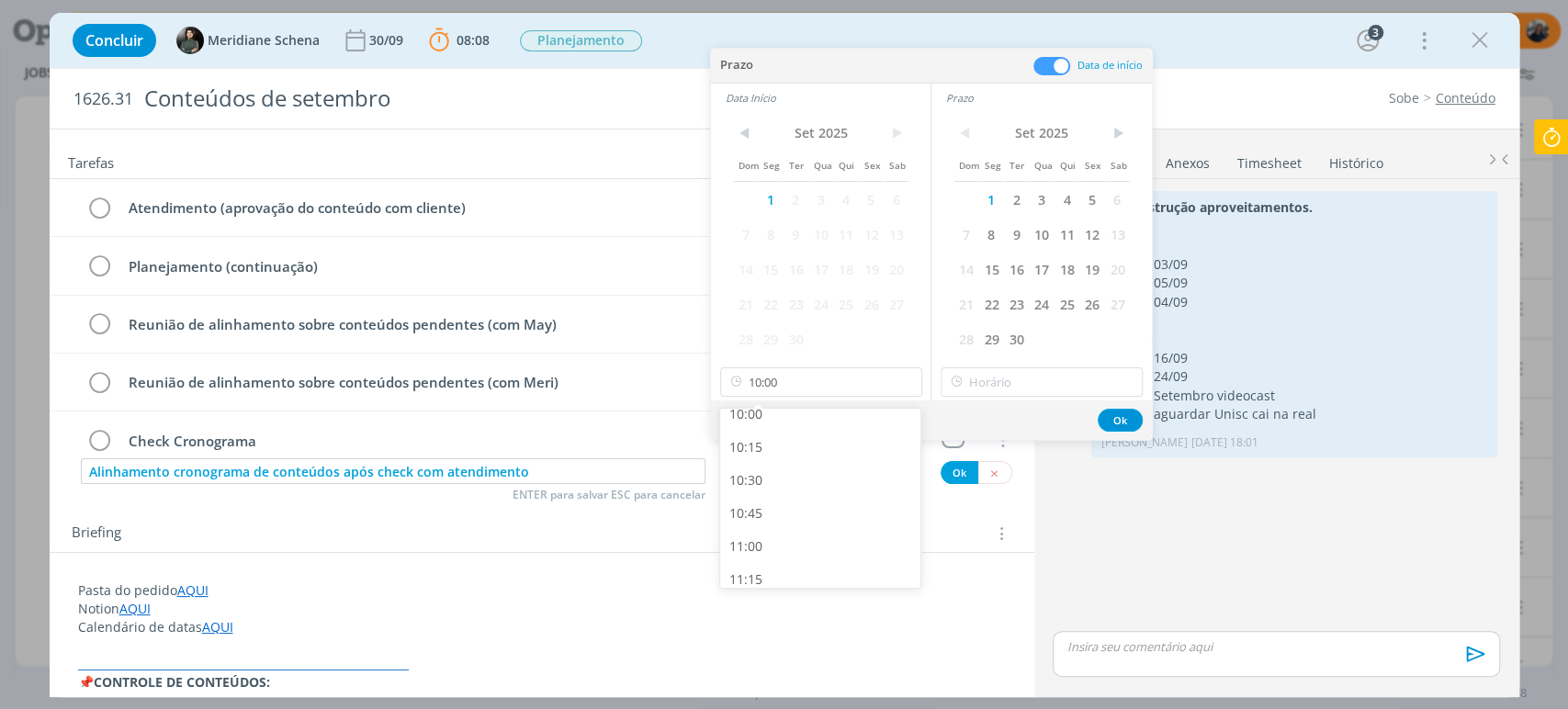
scroll to position [1323, 0]
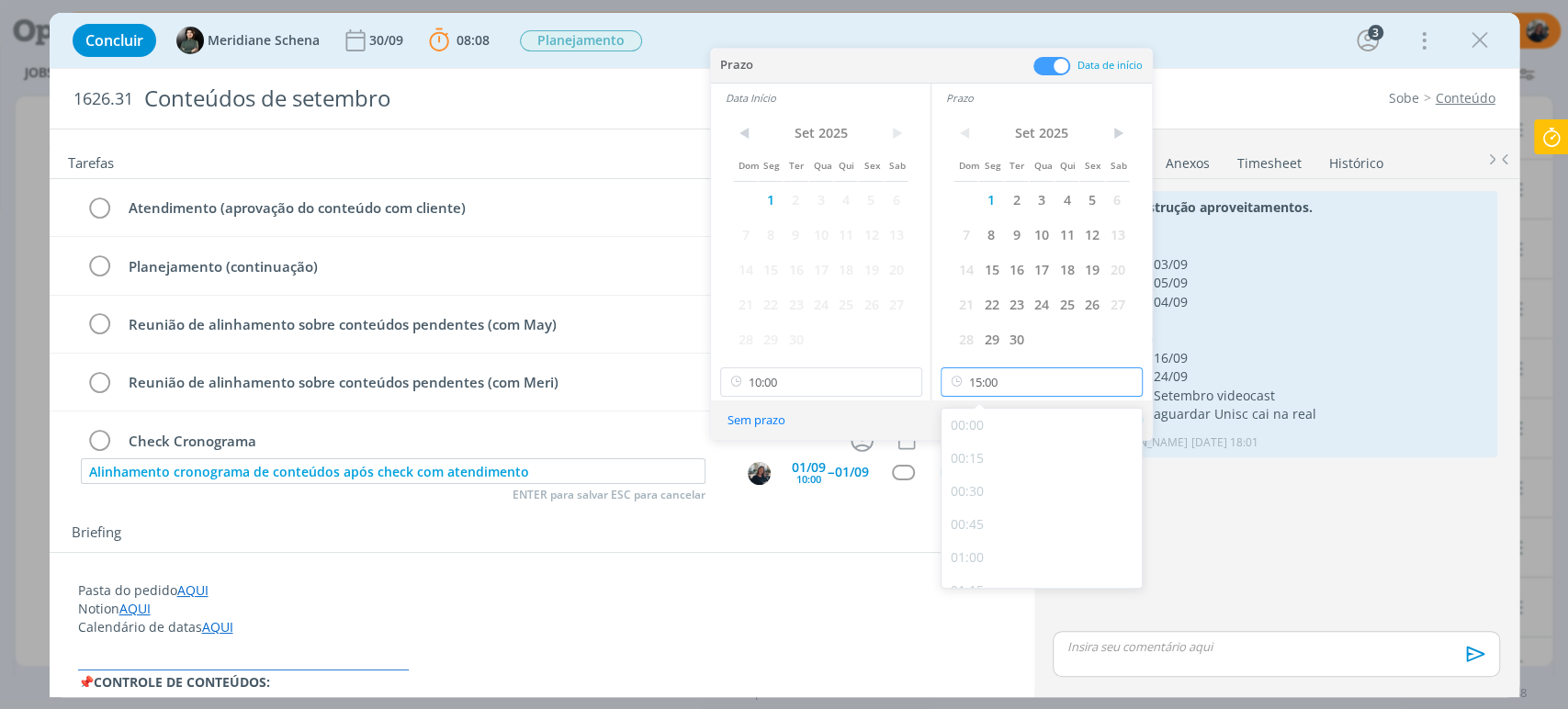
click at [988, 383] on input "15:00" at bounding box center [1041, 382] width 202 height 29
click at [1010, 484] on div "12:00" at bounding box center [1044, 475] width 204 height 33
type input "12:00"
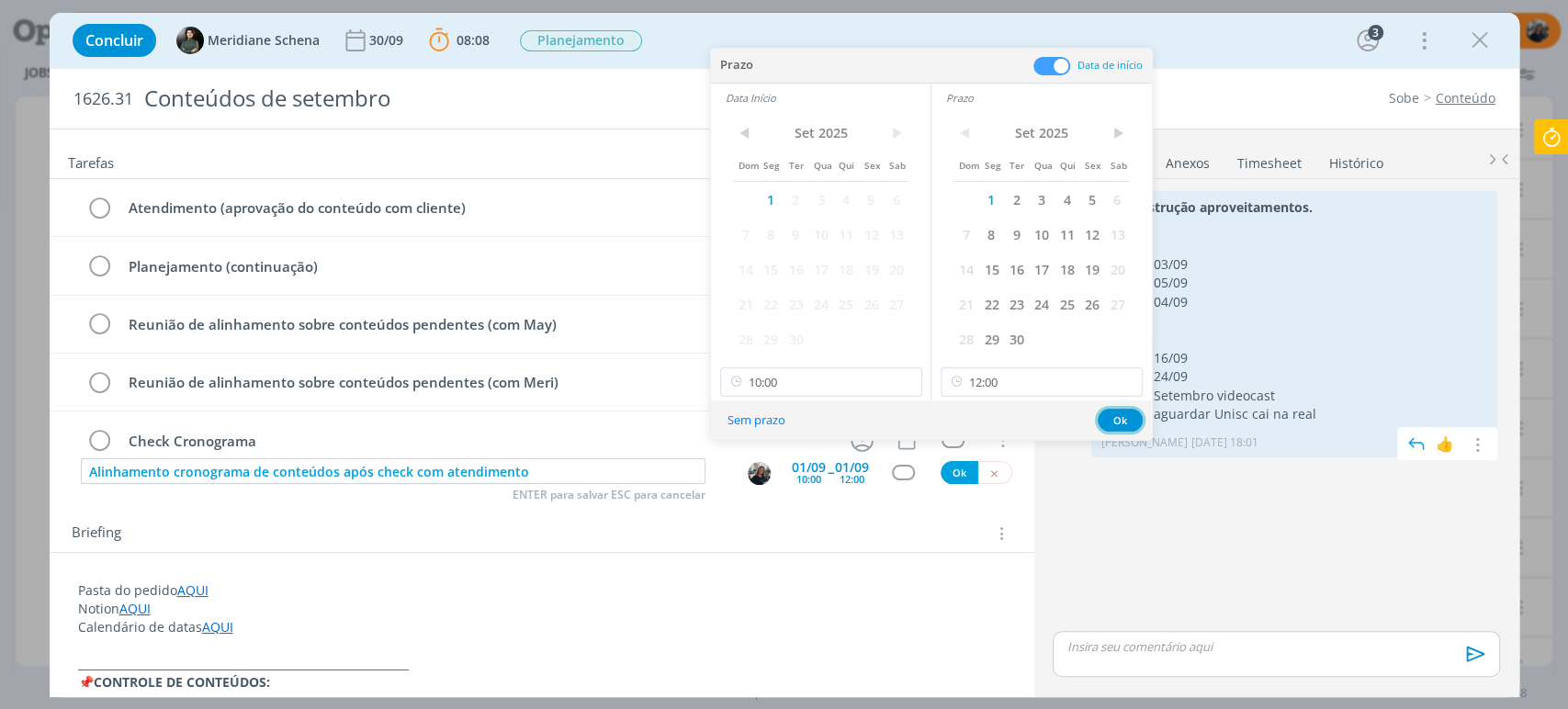
click at [1116, 421] on button "Ok" at bounding box center [1121, 420] width 45 height 23
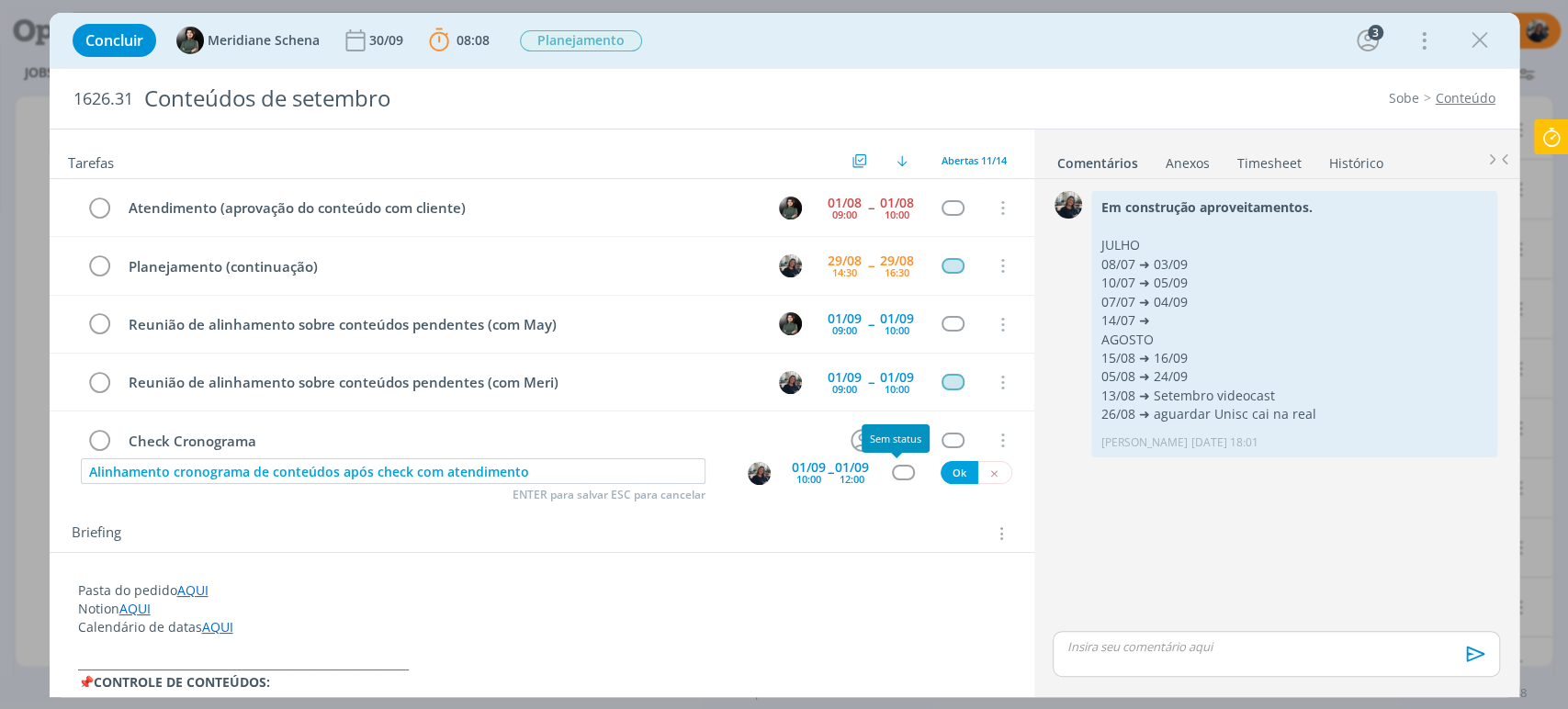
click at [897, 469] on div "dialog" at bounding box center [903, 473] width 23 height 16
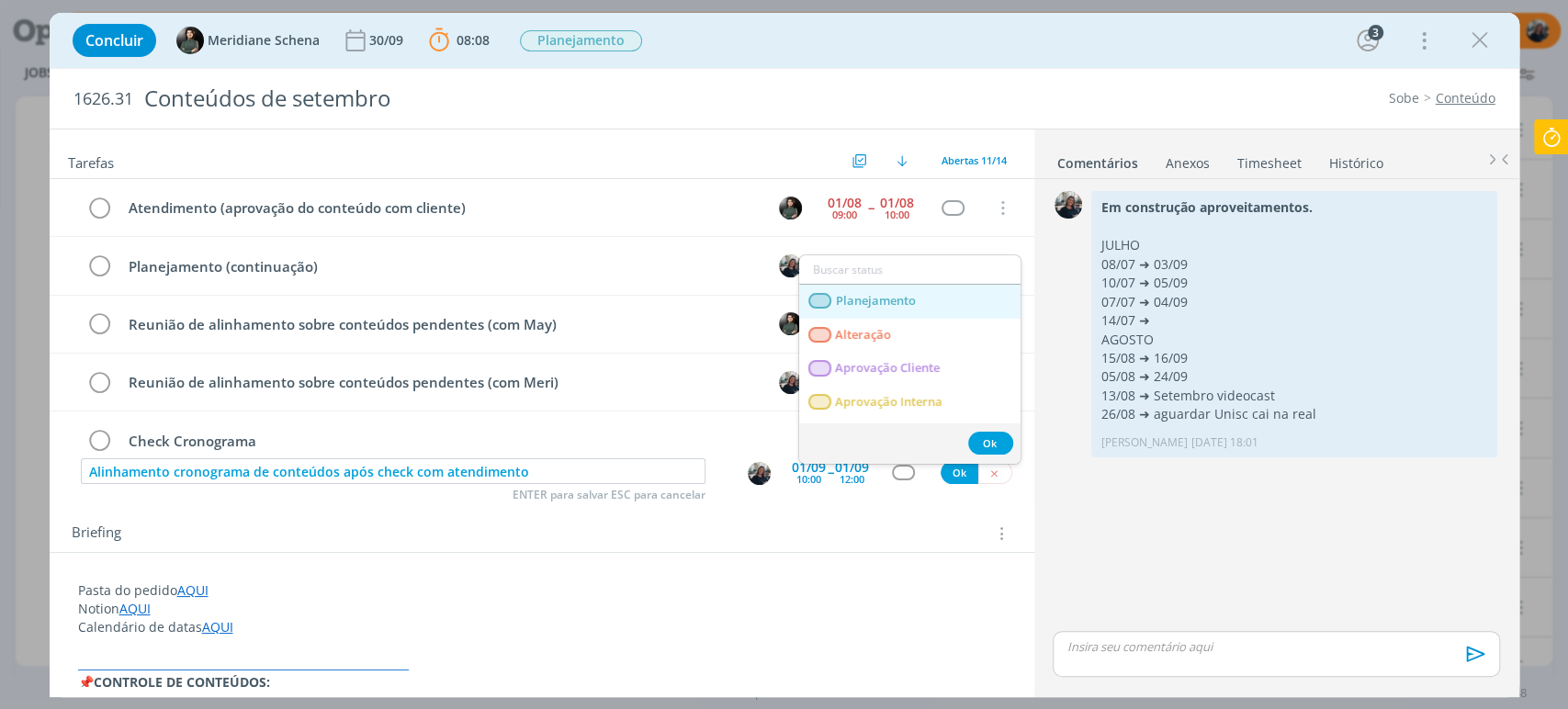
click at [925, 301] on link "Planejamento" at bounding box center [910, 302] width 221 height 34
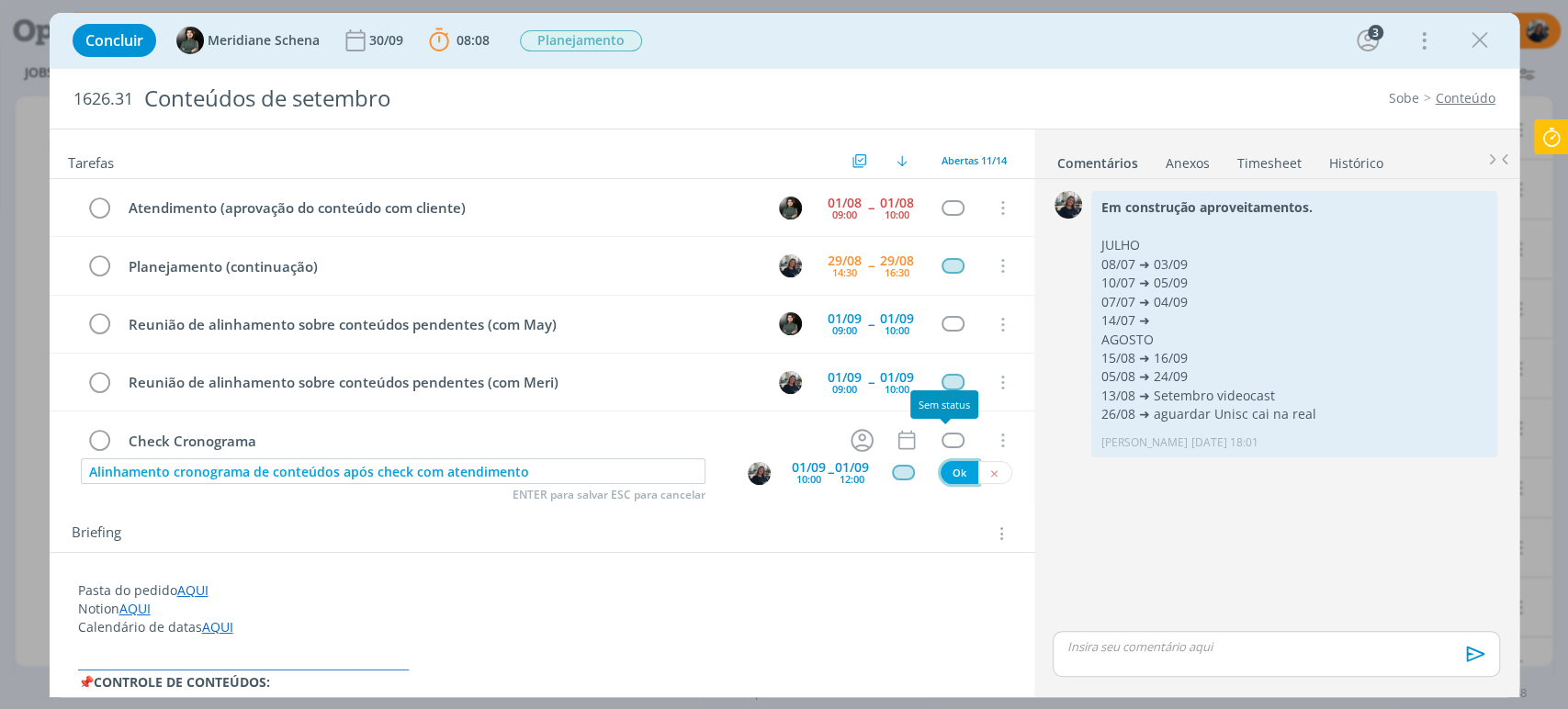
click at [948, 470] on button "Ok" at bounding box center [959, 473] width 38 height 23
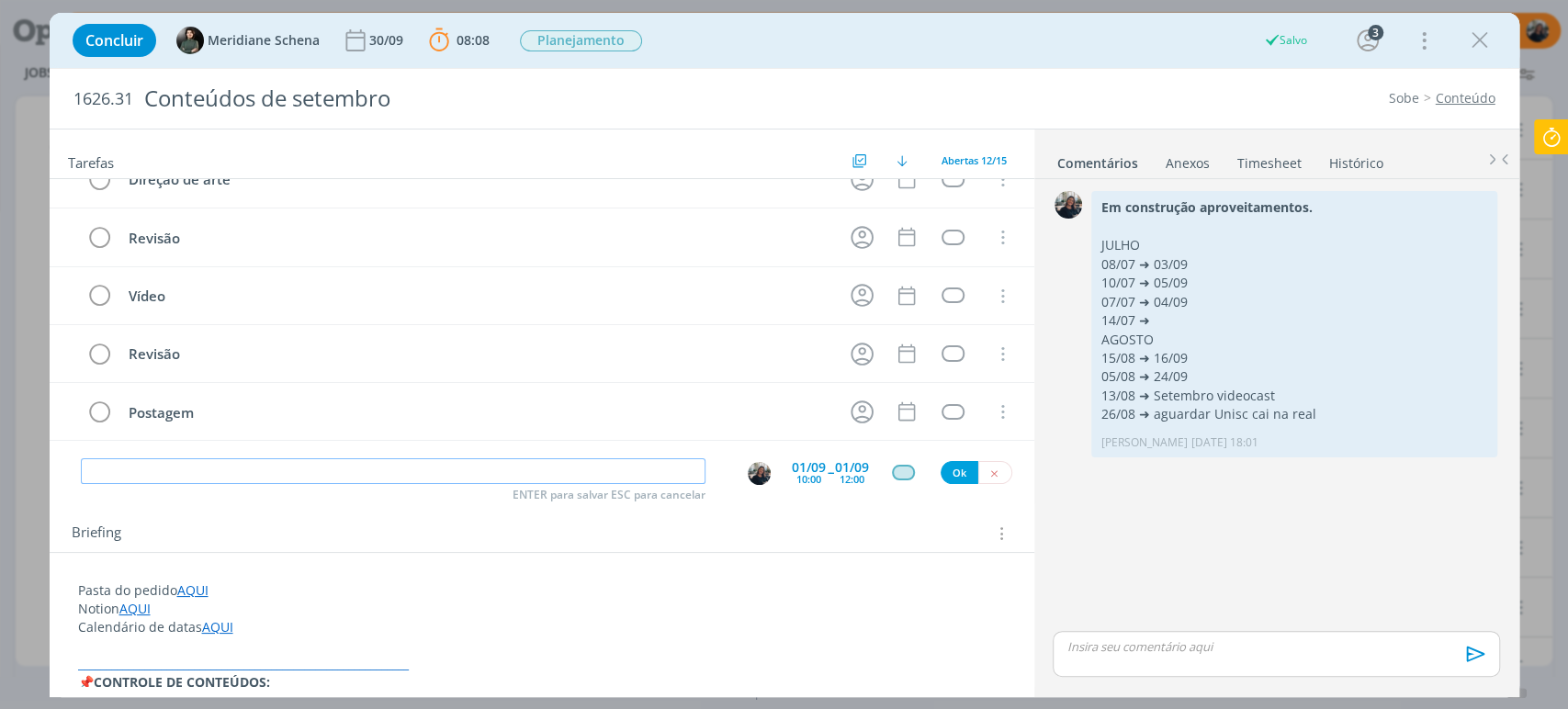
scroll to position [430, 0]
click at [994, 468] on button "dialog" at bounding box center [995, 473] width 34 height 23
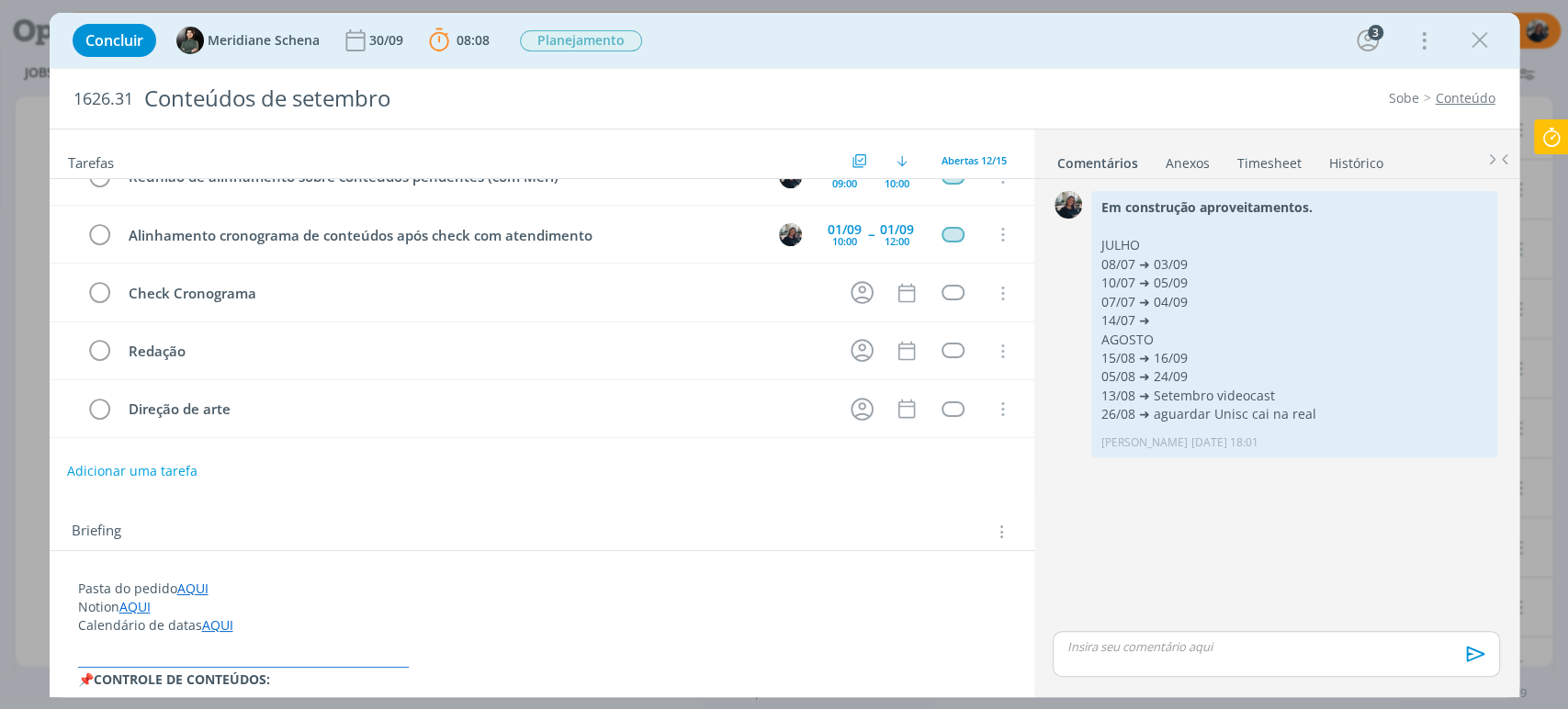
scroll to position [0, 0]
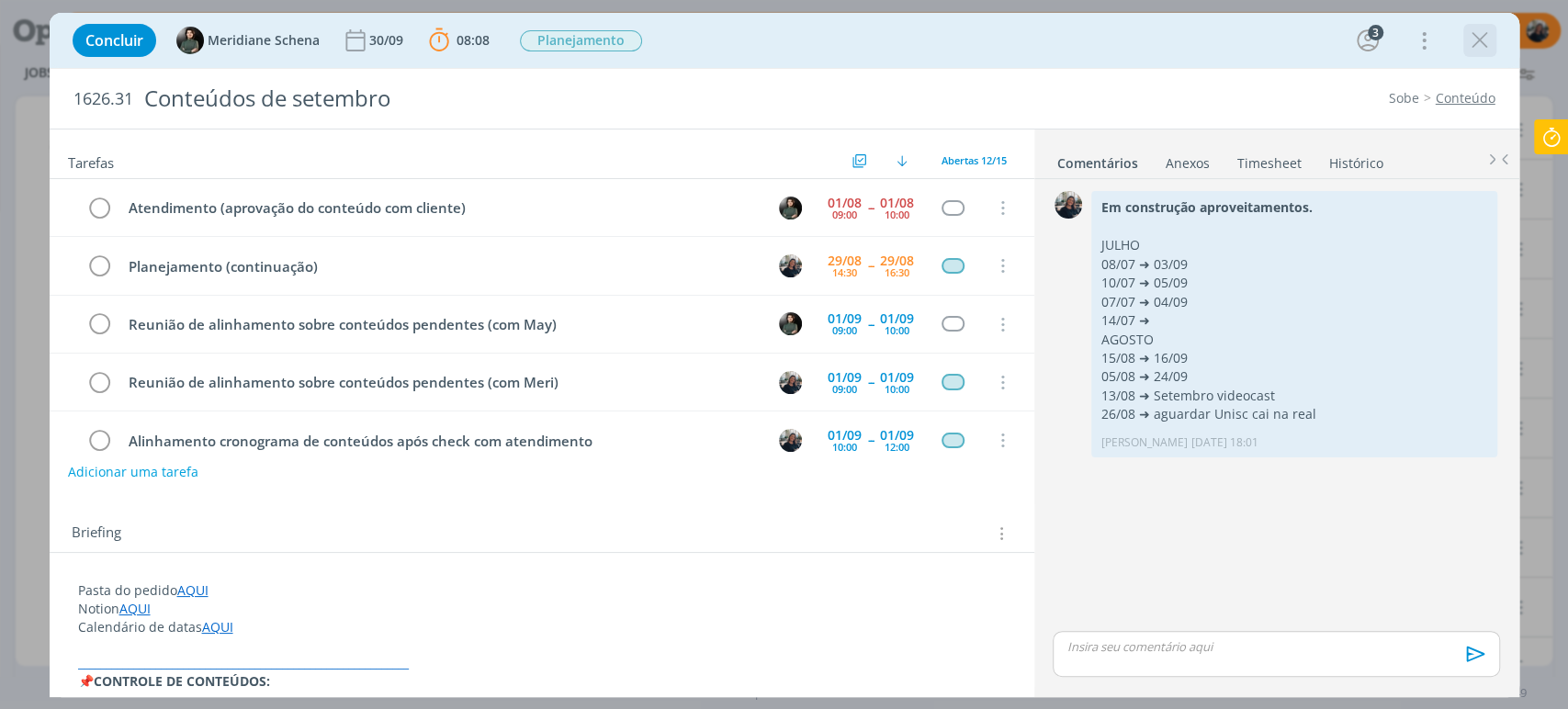
click at [1410, 47] on icon "dialog" at bounding box center [1479, 39] width 27 height 27
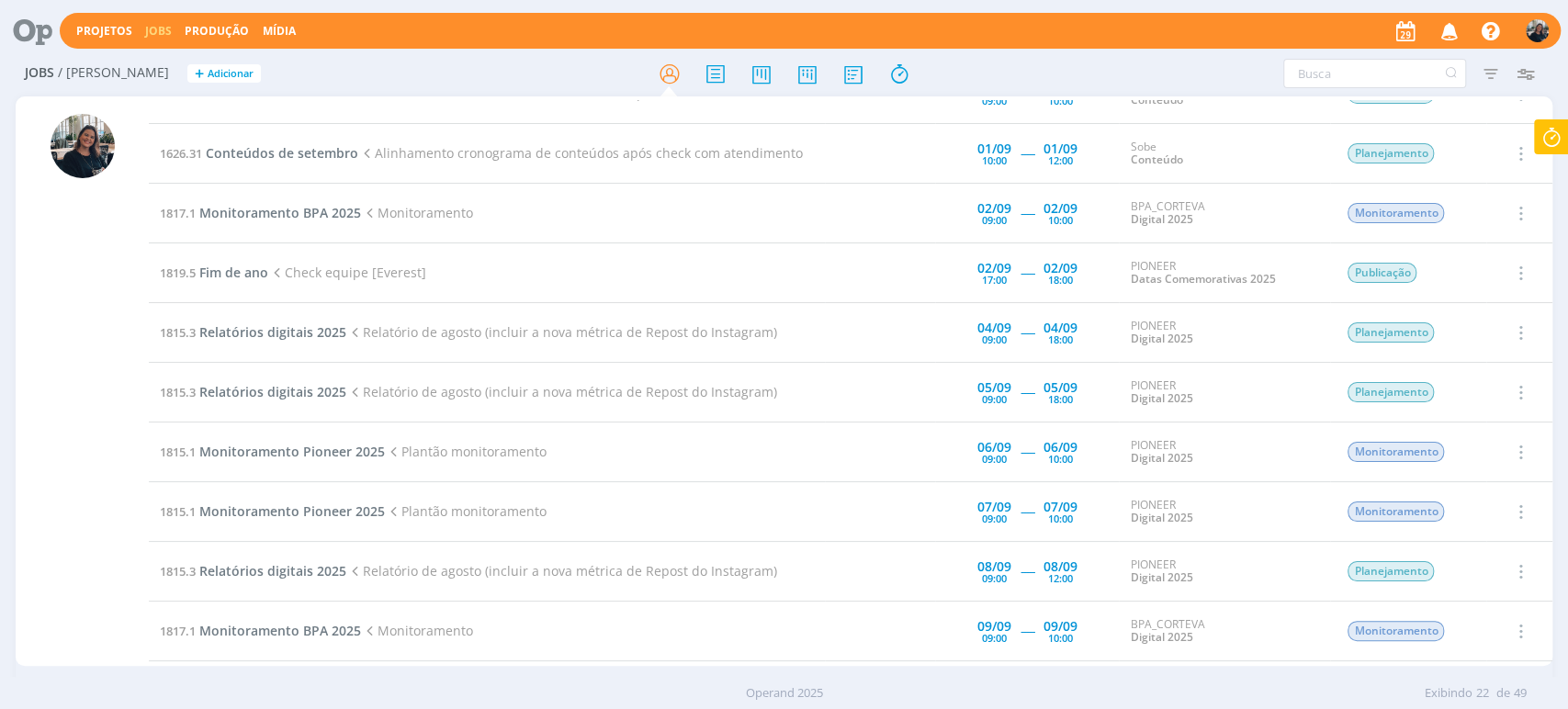
scroll to position [306, 0]
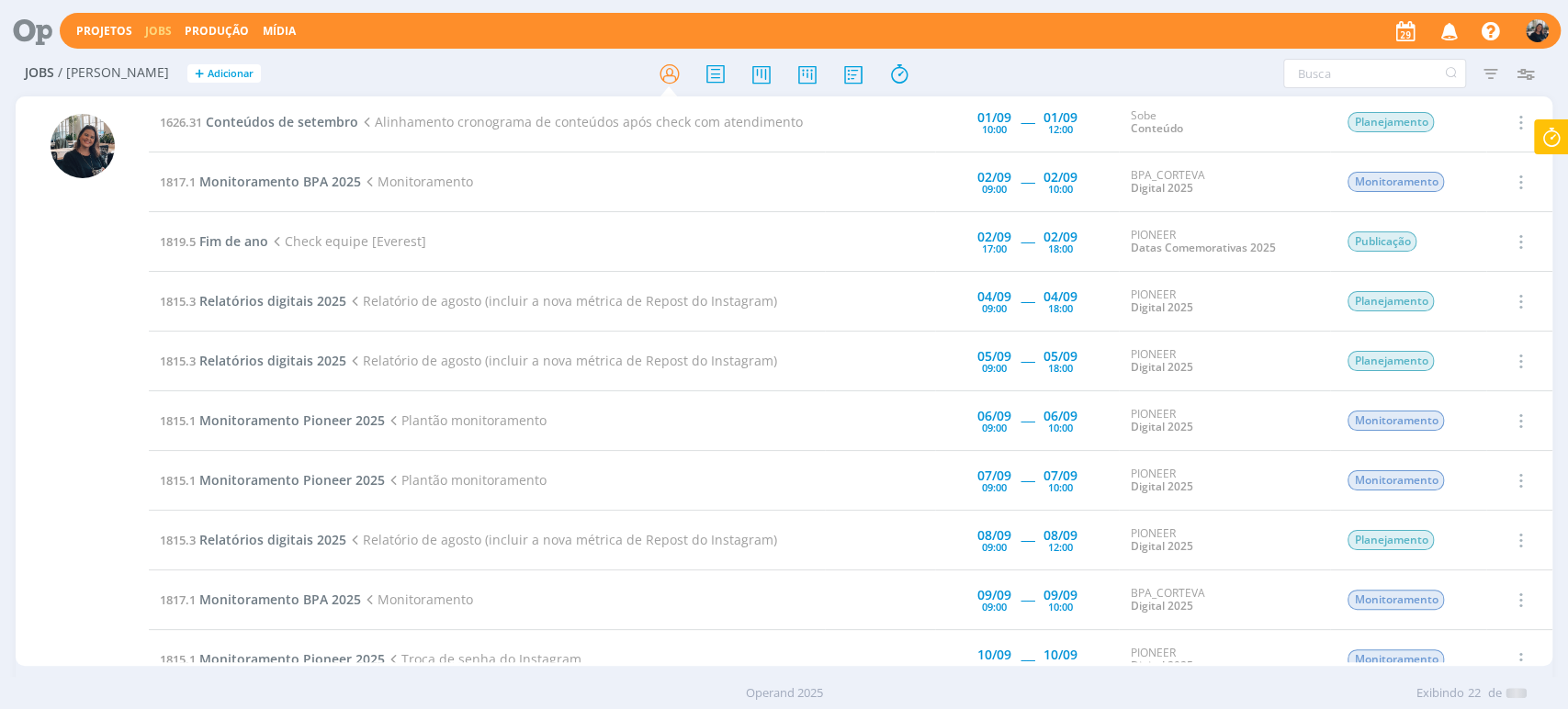
drag, startPoint x: 571, startPoint y: 539, endPoint x: 805, endPoint y: 538, distance: 234.0
click at [805, 538] on td "1815.3 Relatórios digitais 2025 Relatório de agosto (incluir a nova métrica de …" at bounding box center [487, 541] width 676 height 60
click at [836, 471] on td at bounding box center [881, 481] width 111 height 60
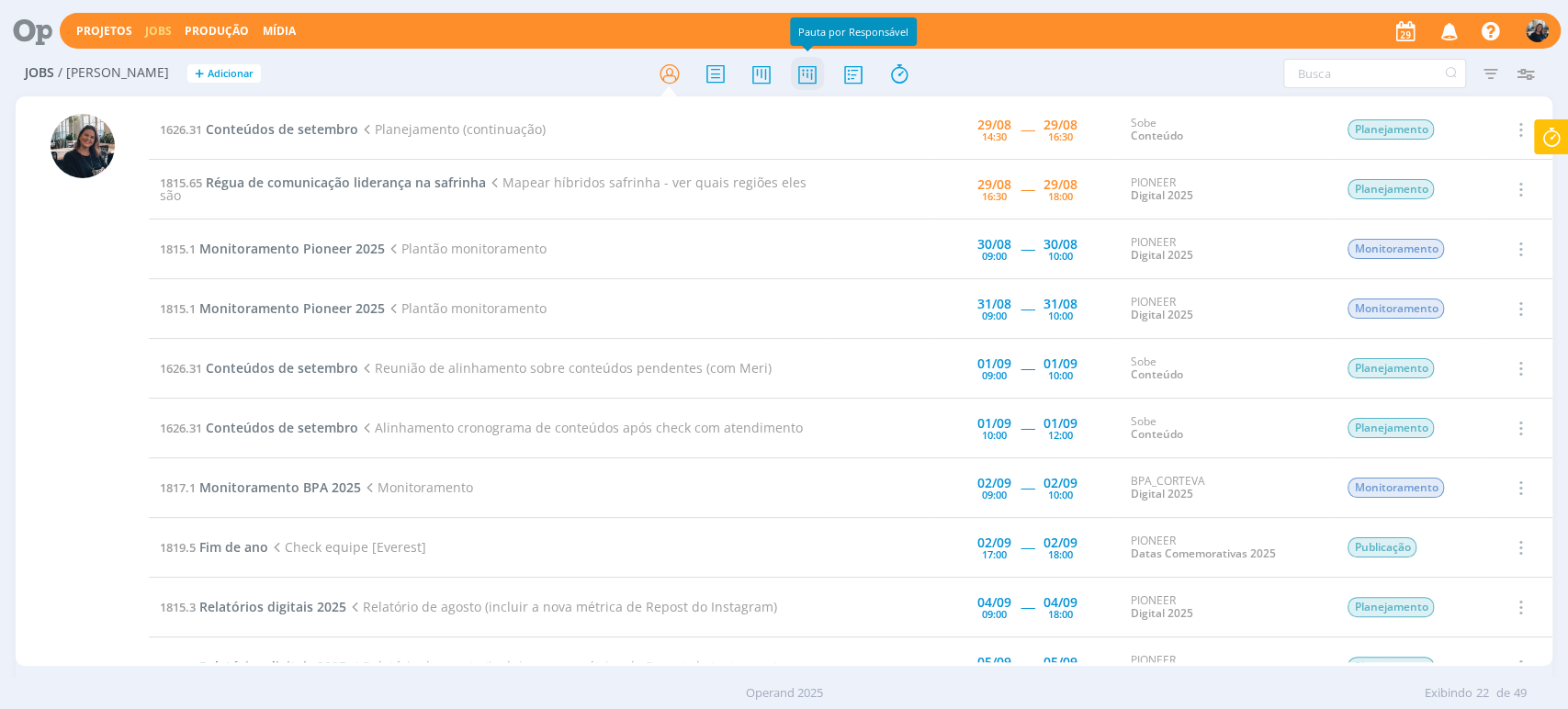
click at [801, 74] on icon at bounding box center [806, 74] width 33 height 36
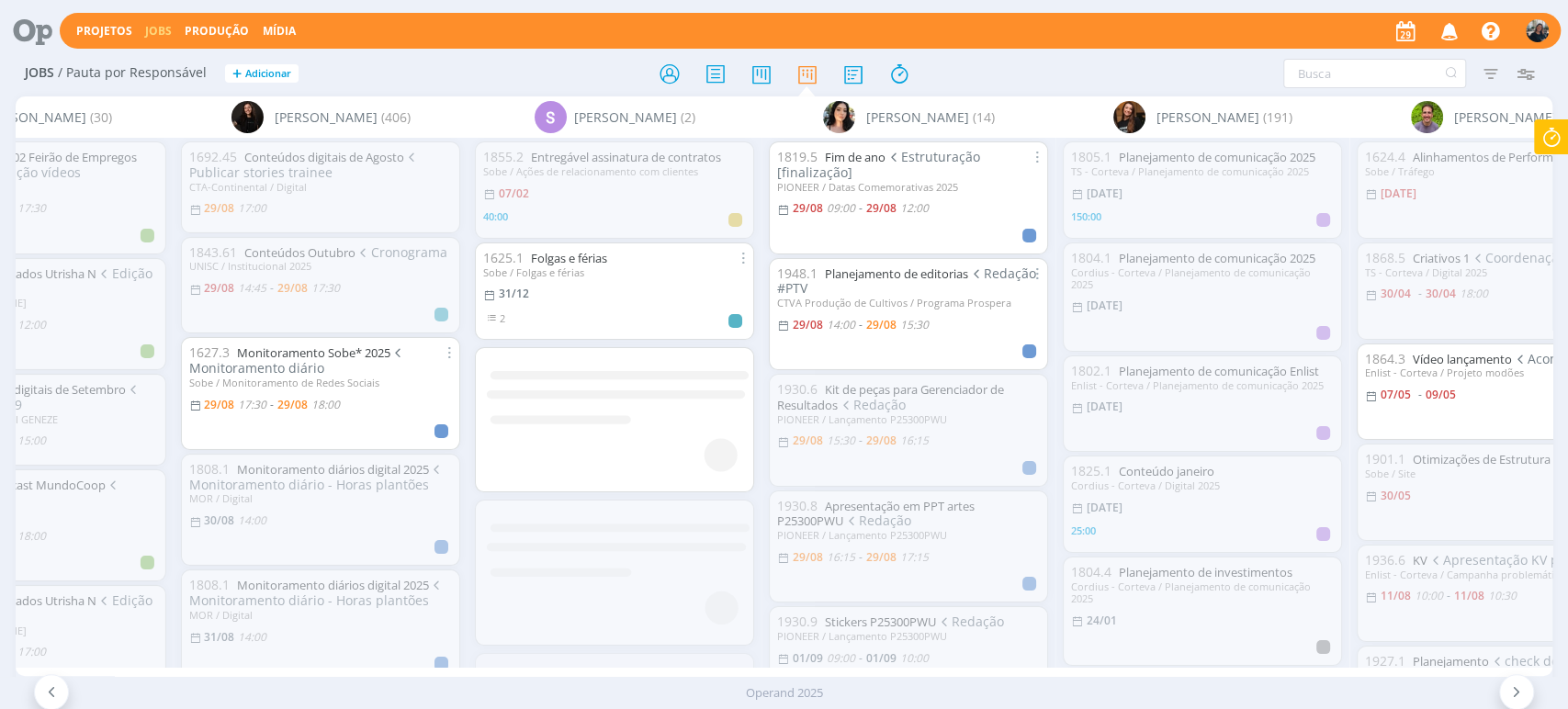
scroll to position [0, 13692]
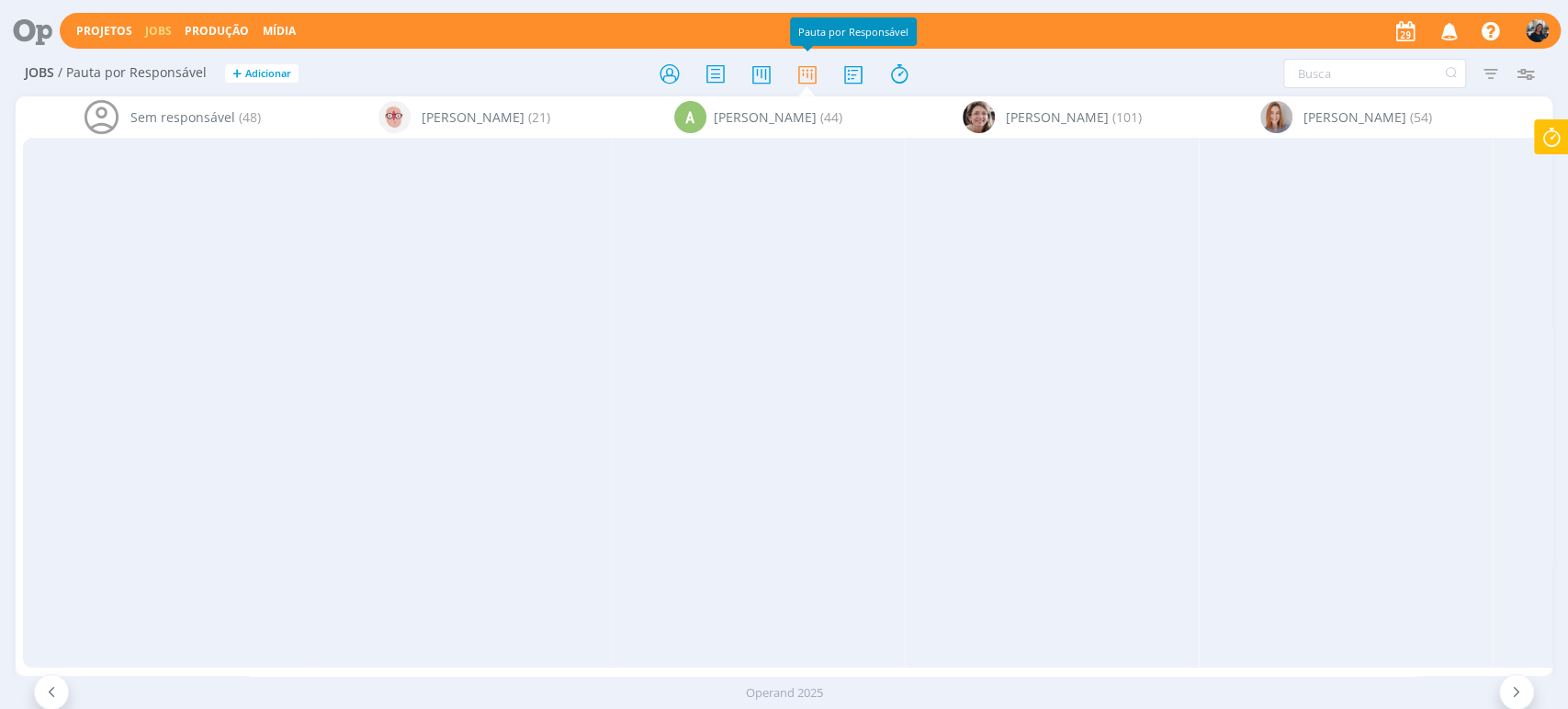
scroll to position [0, 13692]
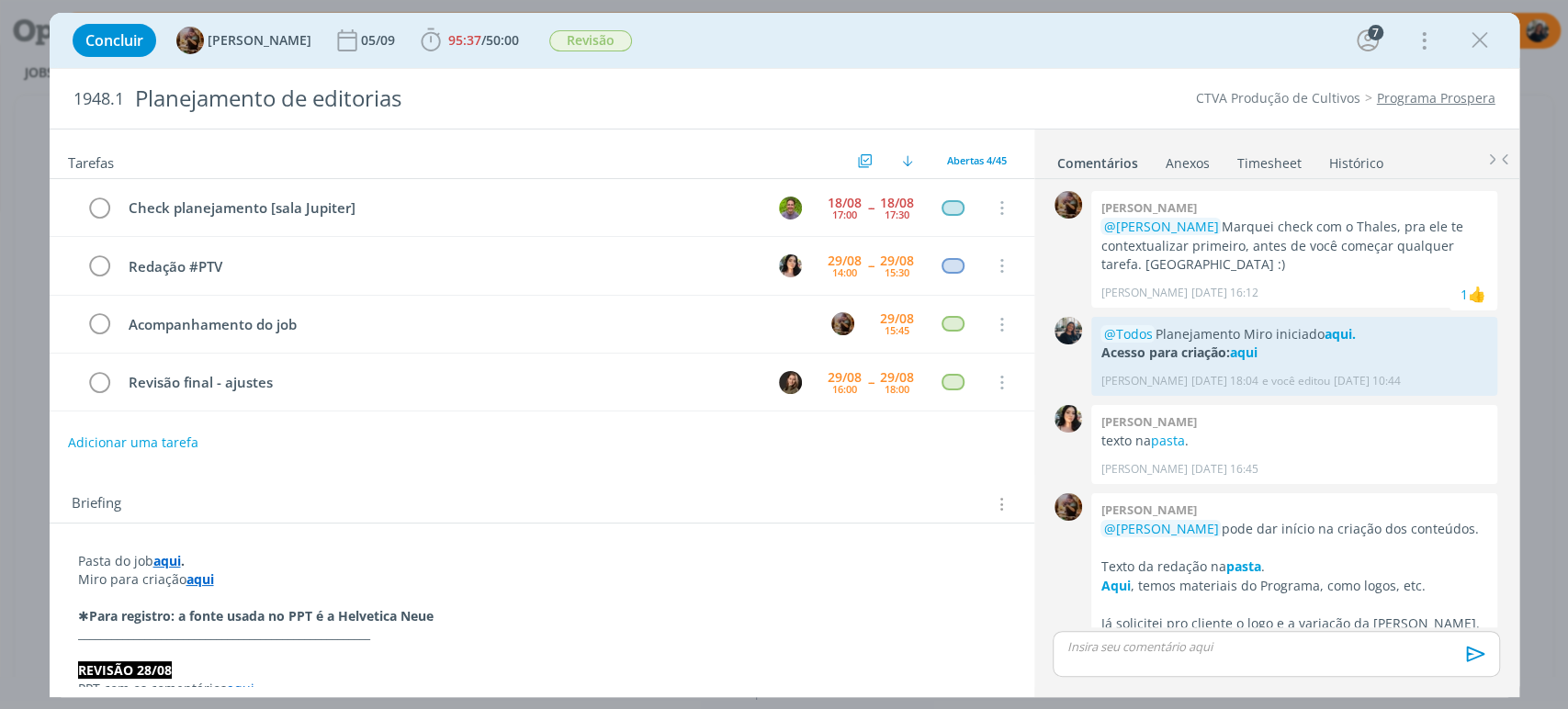
scroll to position [1870, 0]
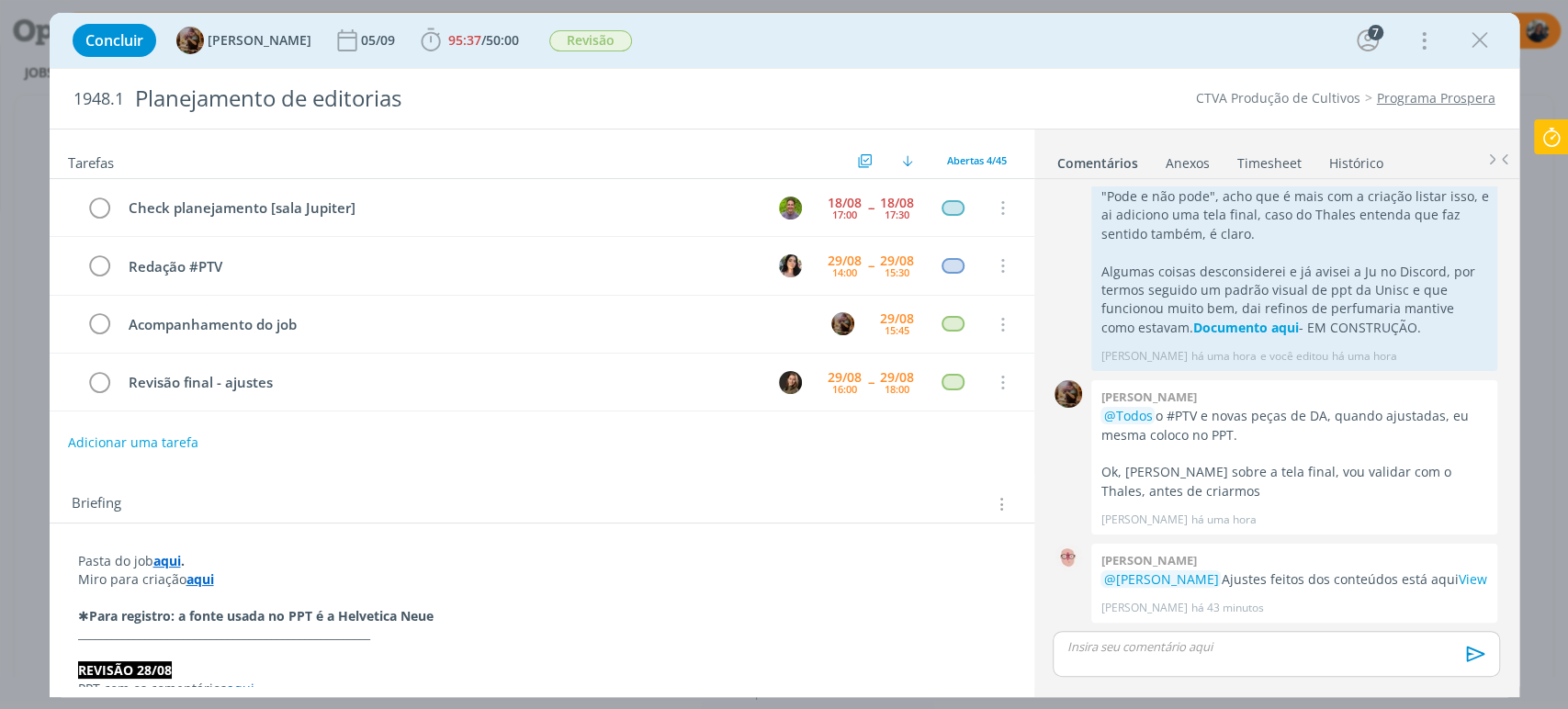
click at [176, 556] on strong "aqui" at bounding box center [167, 561] width 27 height 18
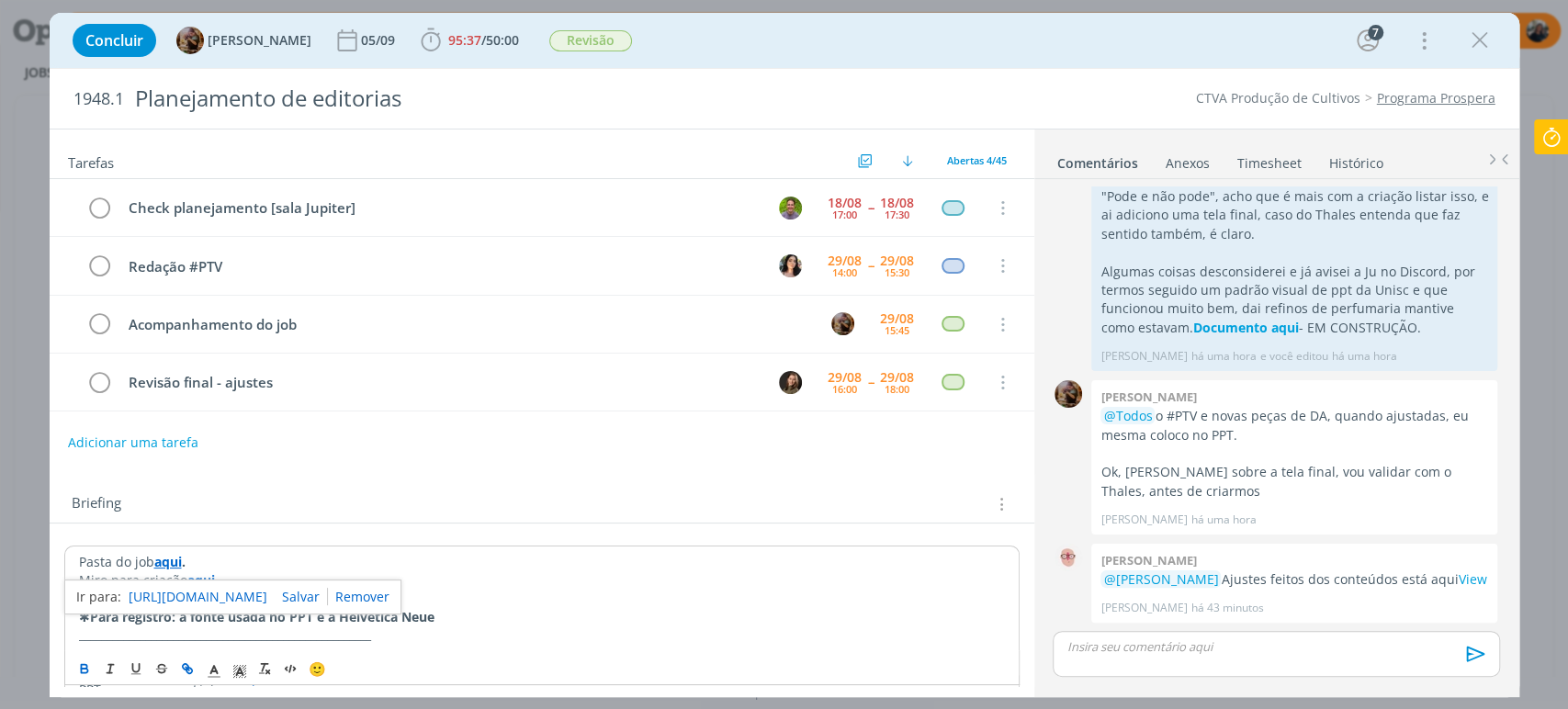
click at [177, 581] on div "[URL][DOMAIN_NAME]" at bounding box center [233, 596] width 337 height 35
click at [179, 589] on link "[URL][DOMAIN_NAME]" at bounding box center [198, 596] width 139 height 23
click at [554, 594] on p "dialog" at bounding box center [541, 599] width 926 height 19
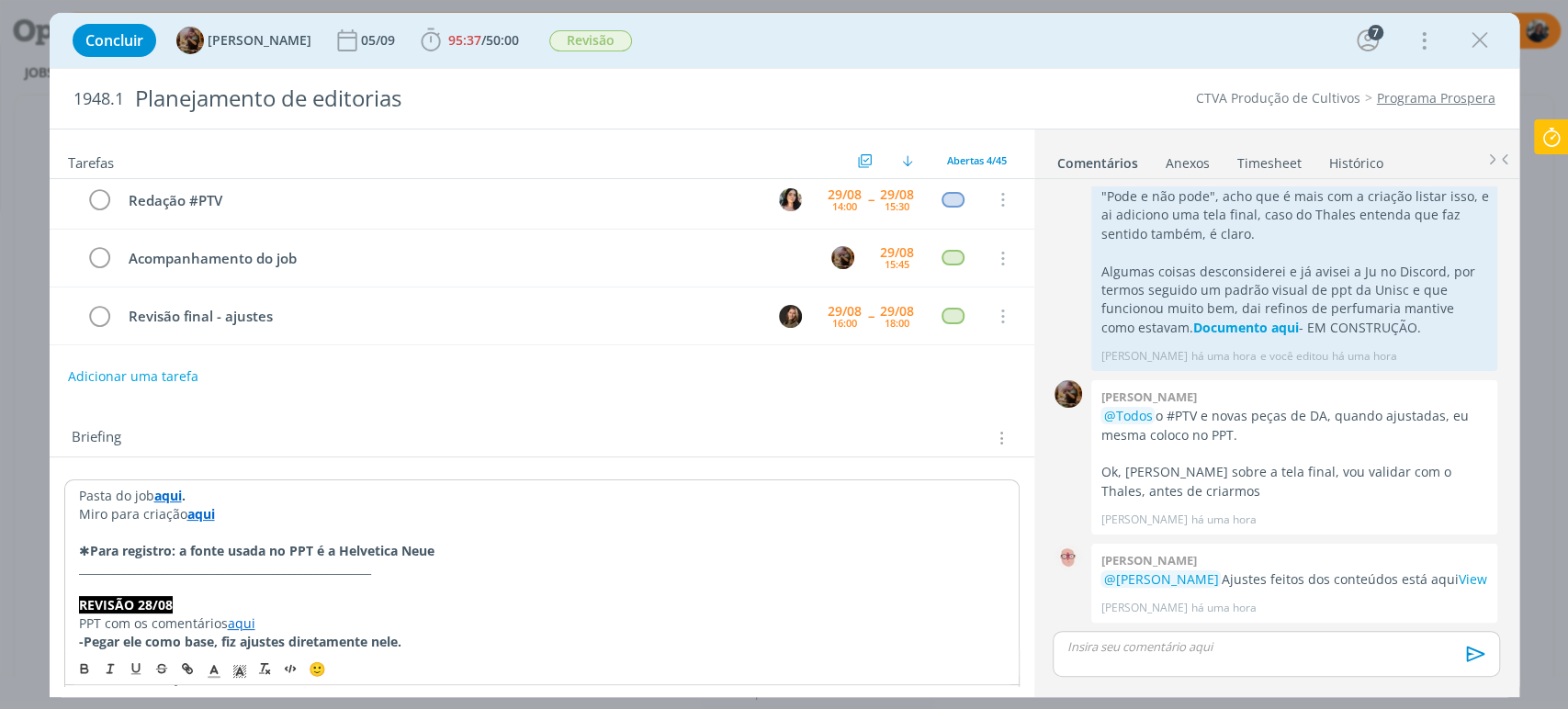
scroll to position [102, 0]
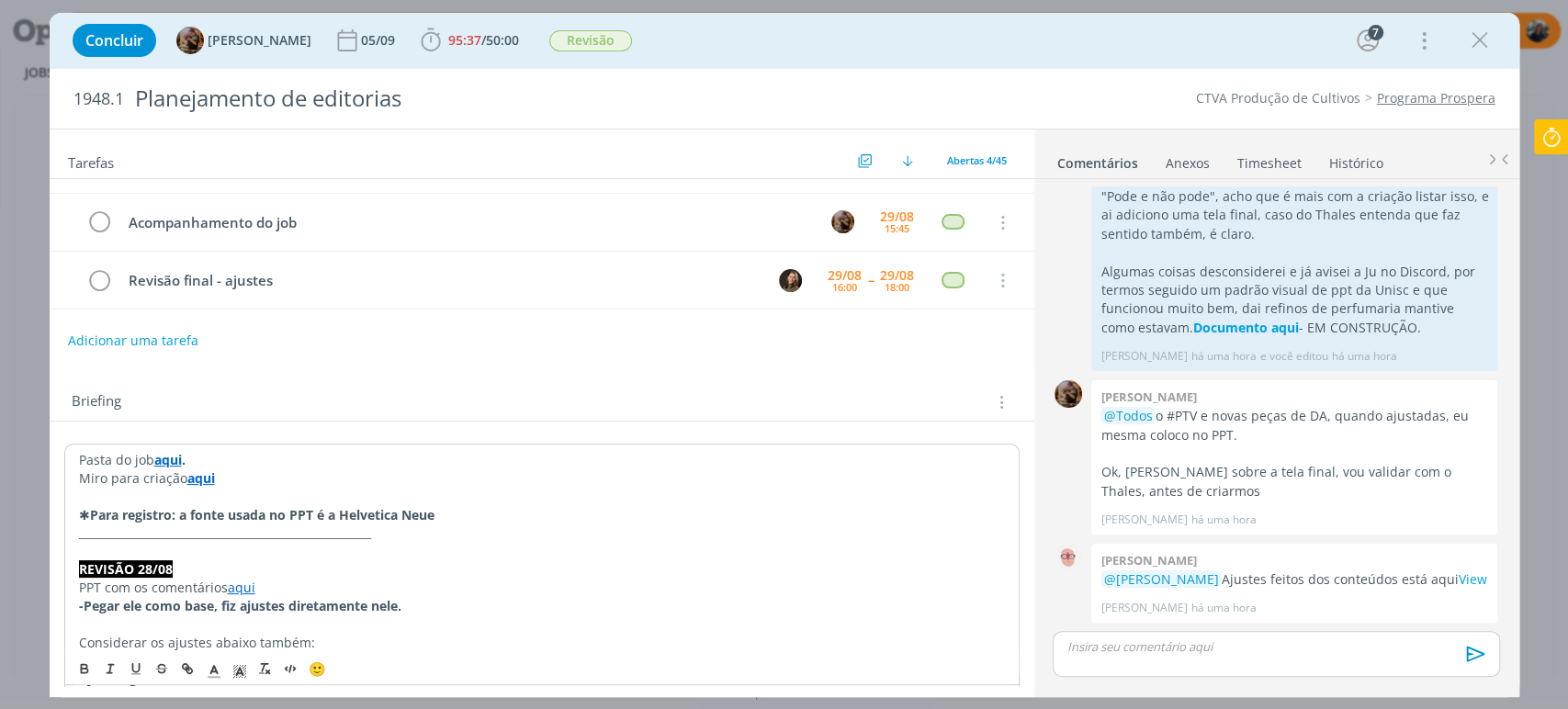
click at [512, 516] on p "✱ Para registro: a fonte usada no PPT é a Helvetica Neue" at bounding box center [541, 516] width 926 height 19
drag, startPoint x: 445, startPoint y: 512, endPoint x: 508, endPoint y: 519, distance: 63.4
click at [515, 514] on p "✱ Para registro: a fonte usada no PPT é a Helvetica Neue (link aqui)" at bounding box center [541, 516] width 926 height 19
click at [189, 662] on icon "dialog" at bounding box center [188, 670] width 15 height 15
paste input "[URL][DOMAIN_NAME]"
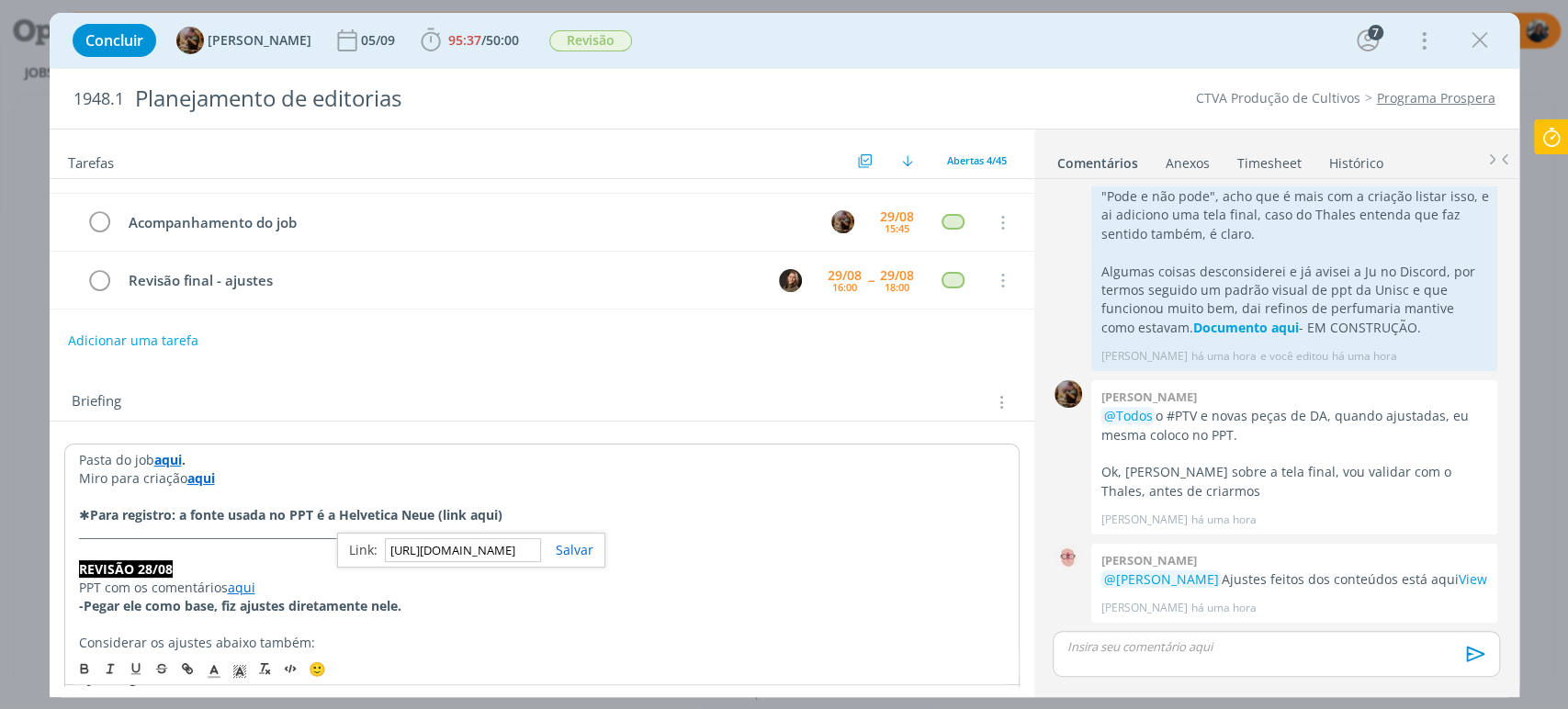
scroll to position [0, 469]
type input "[URL][DOMAIN_NAME]"
click at [570, 547] on link "dialog" at bounding box center [567, 550] width 53 height 18
click at [557, 381] on div "Briefing Briefings Predefinidos Versões do Briefing Ver Briefing do Projeto" at bounding box center [542, 397] width 985 height 50
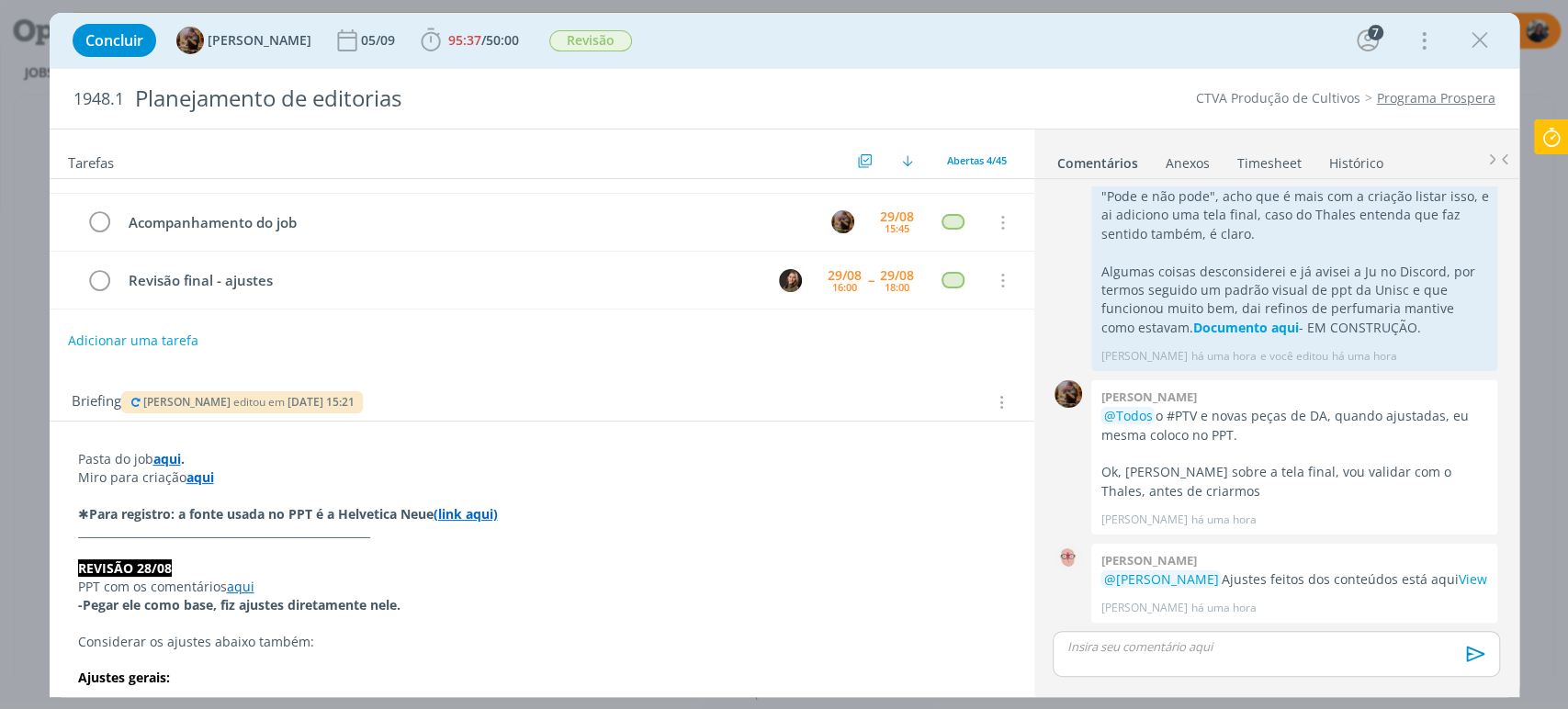
drag, startPoint x: 1566, startPoint y: 57, endPoint x: 1566, endPoint y: -65, distance: 122.0
click at [1566, 0] on html "Projetos Jobs Produção Mídia Notificações Central de Ajuda Área de Membros Impl…" at bounding box center [784, 354] width 1568 height 709
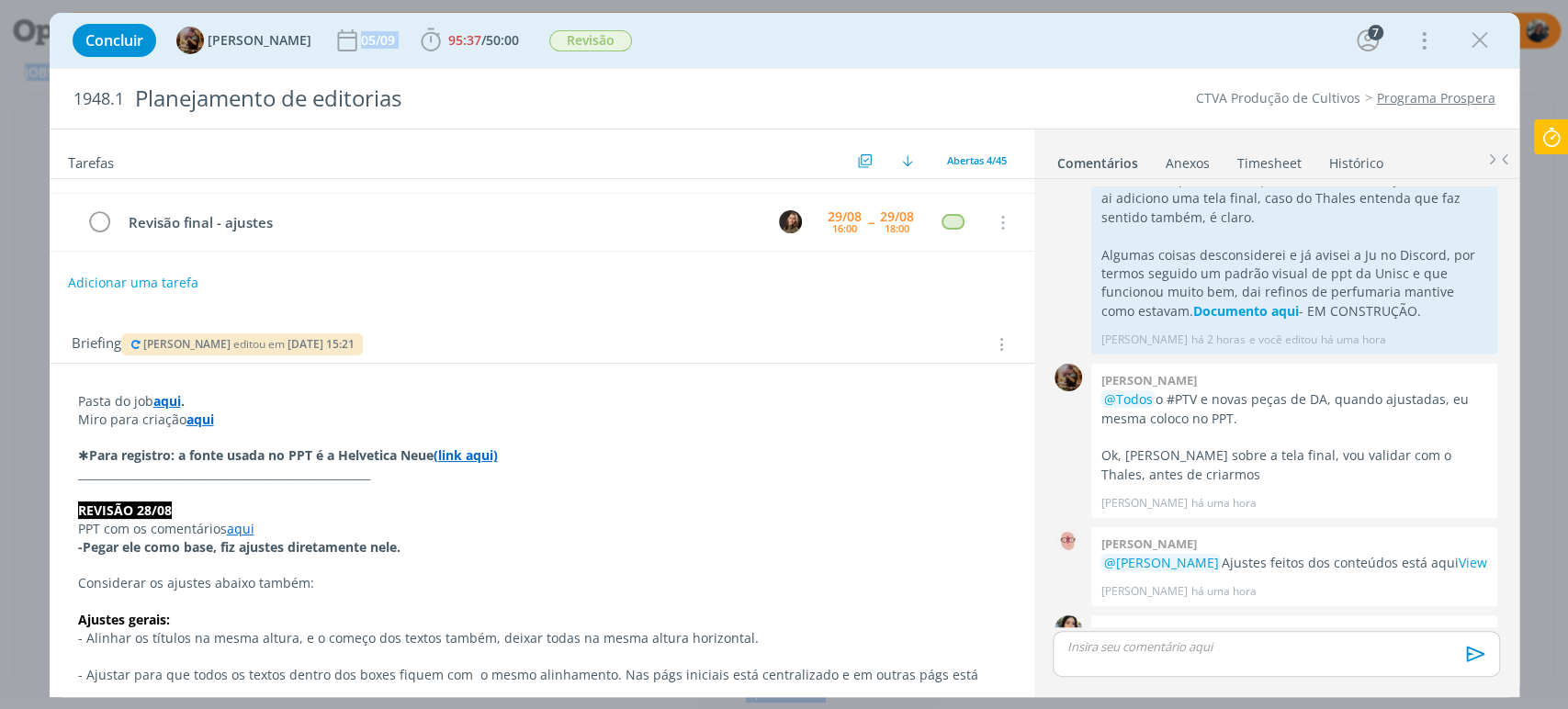
scroll to position [1959, 0]
